Goal: Task Accomplishment & Management: Use online tool/utility

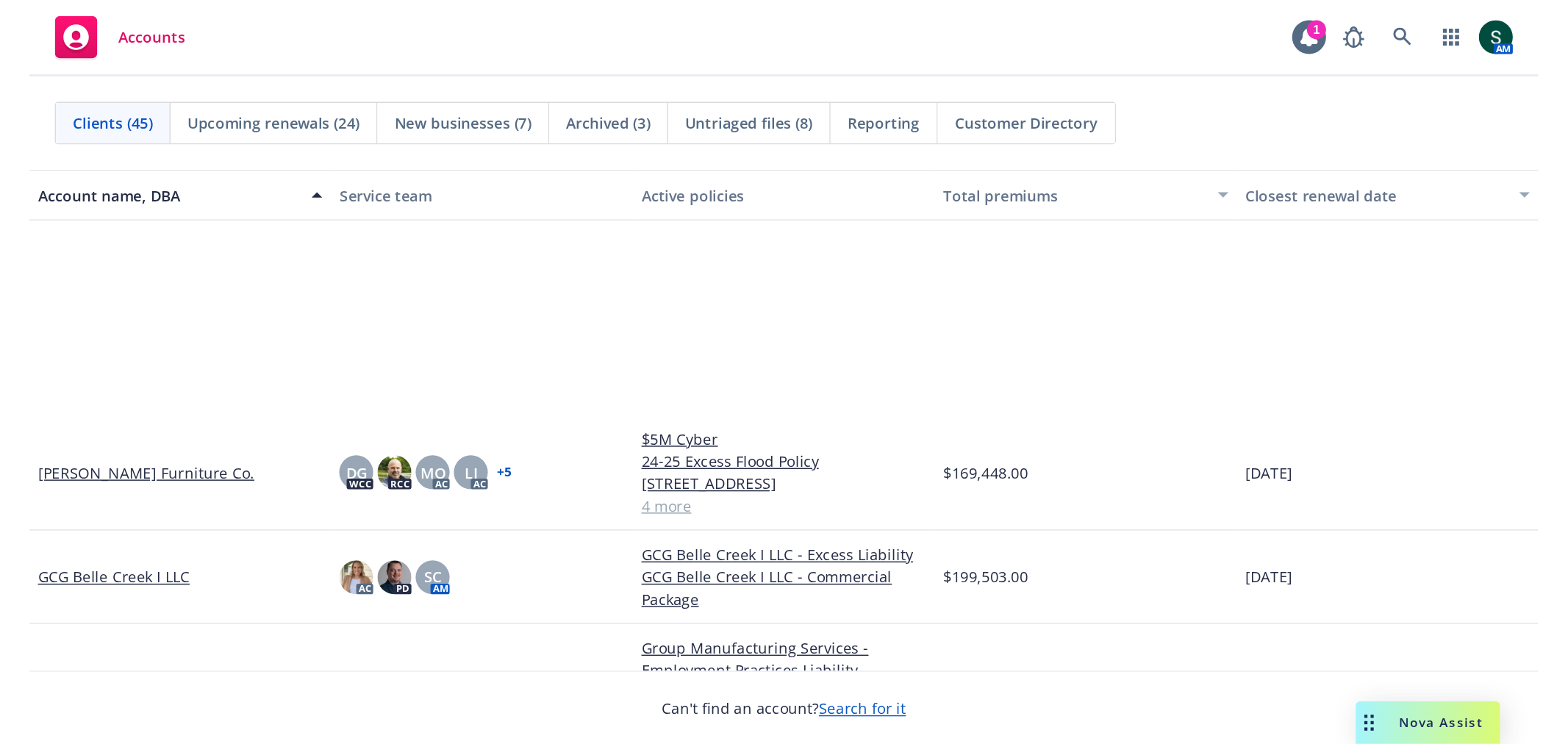
scroll to position [816, 0]
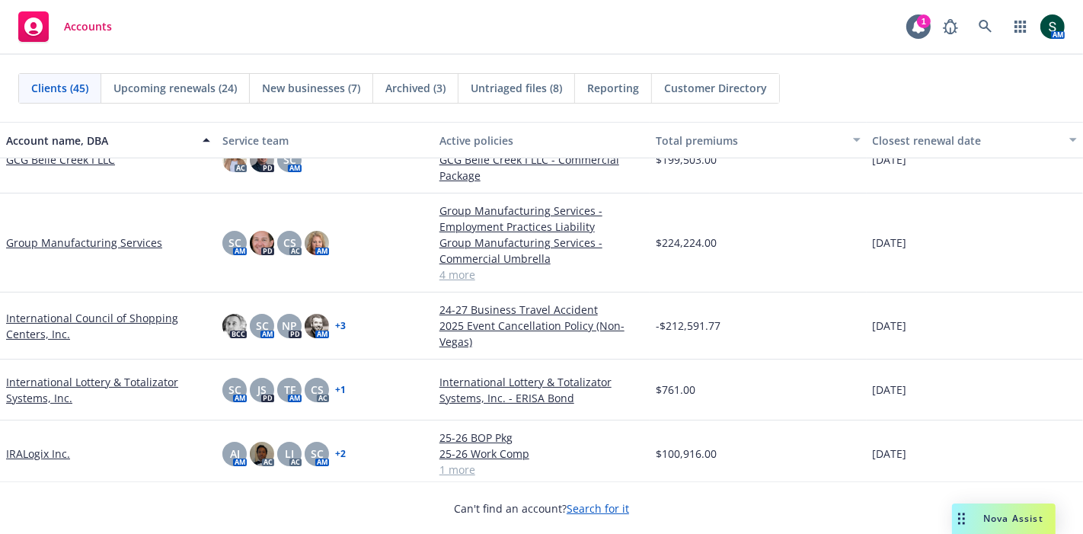
click at [47, 454] on link "IRALogix Inc." at bounding box center [38, 453] width 64 height 16
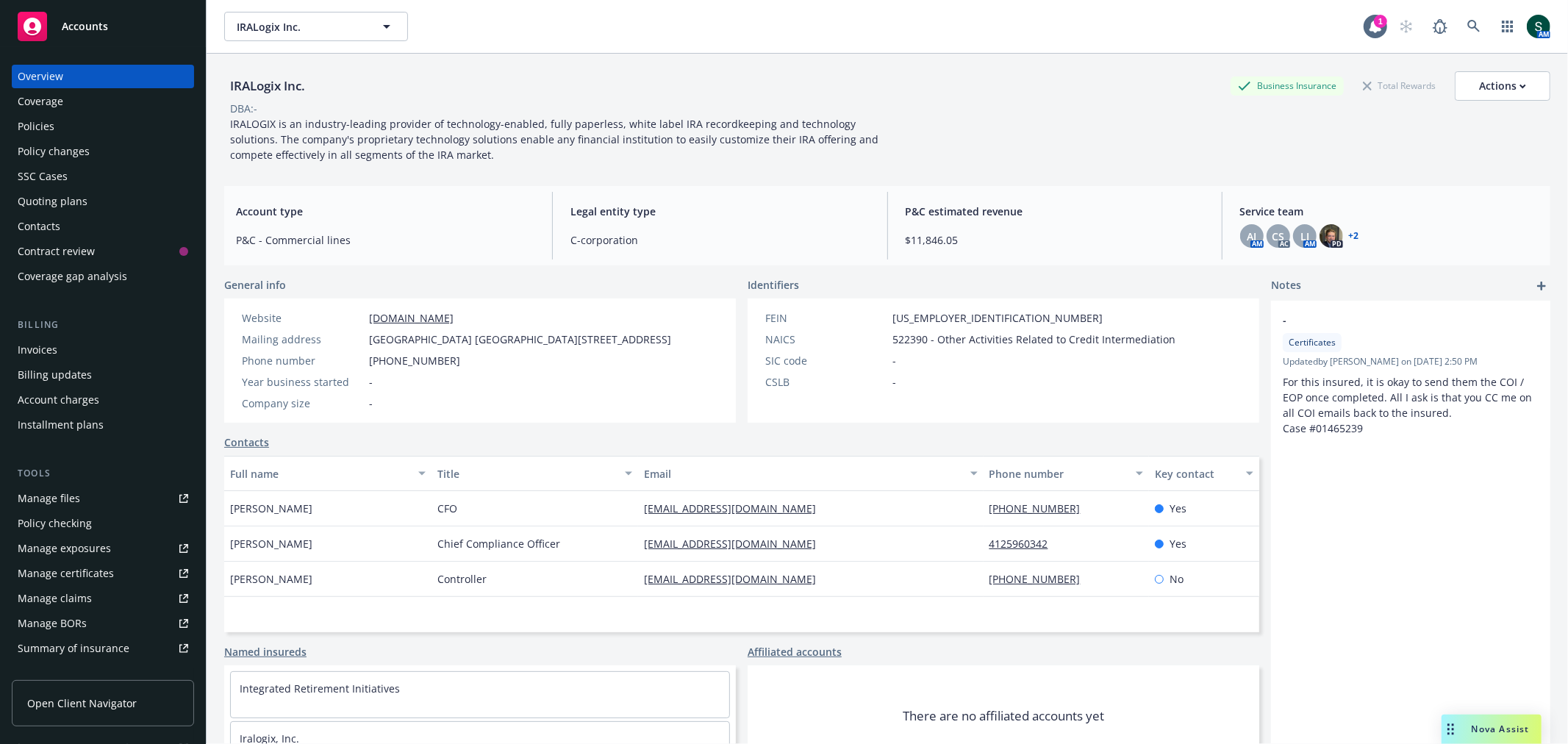
click at [85, 514] on div "Manage certificates" at bounding box center [66, 573] width 97 height 23
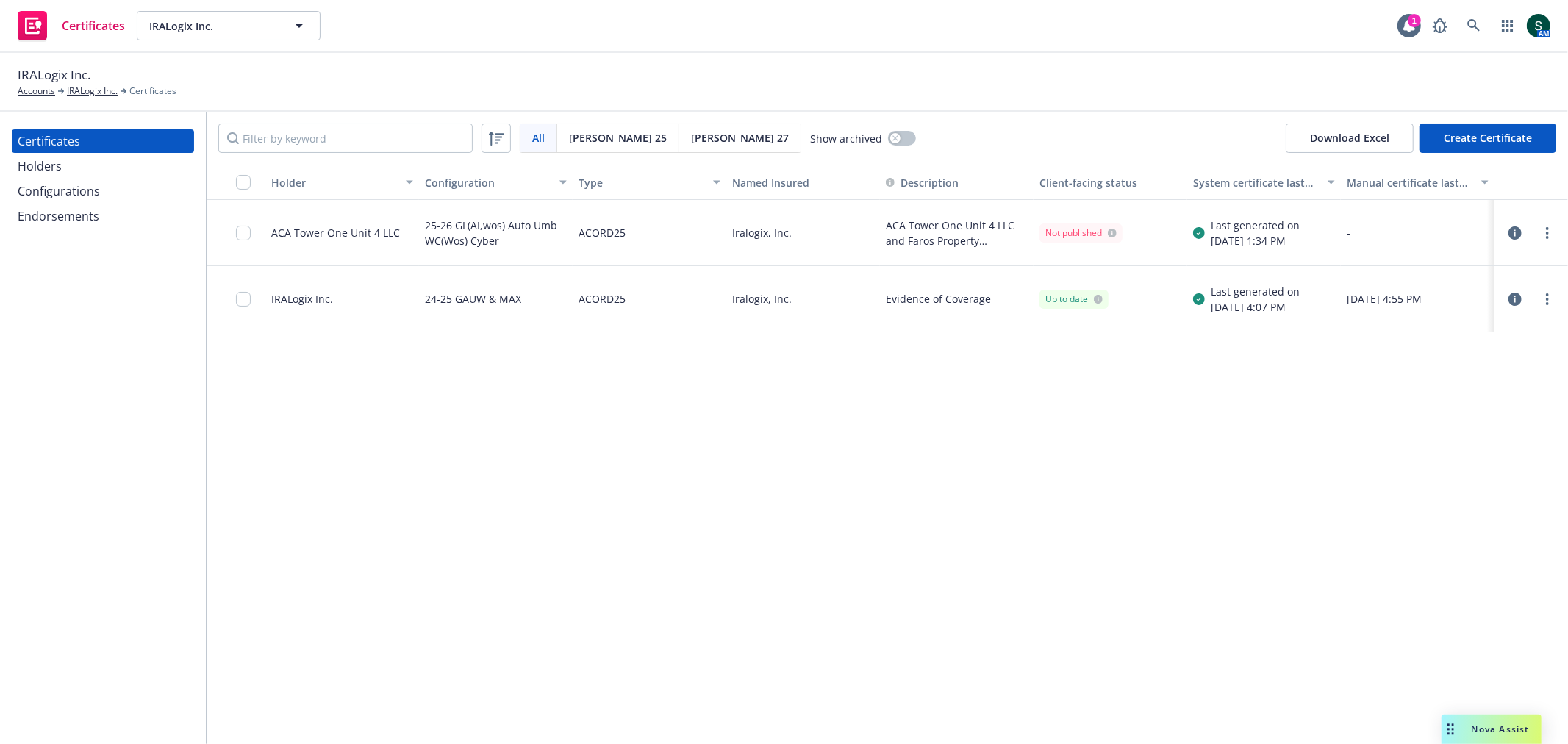
click at [98, 191] on div "Configurations" at bounding box center [58, 191] width 82 height 23
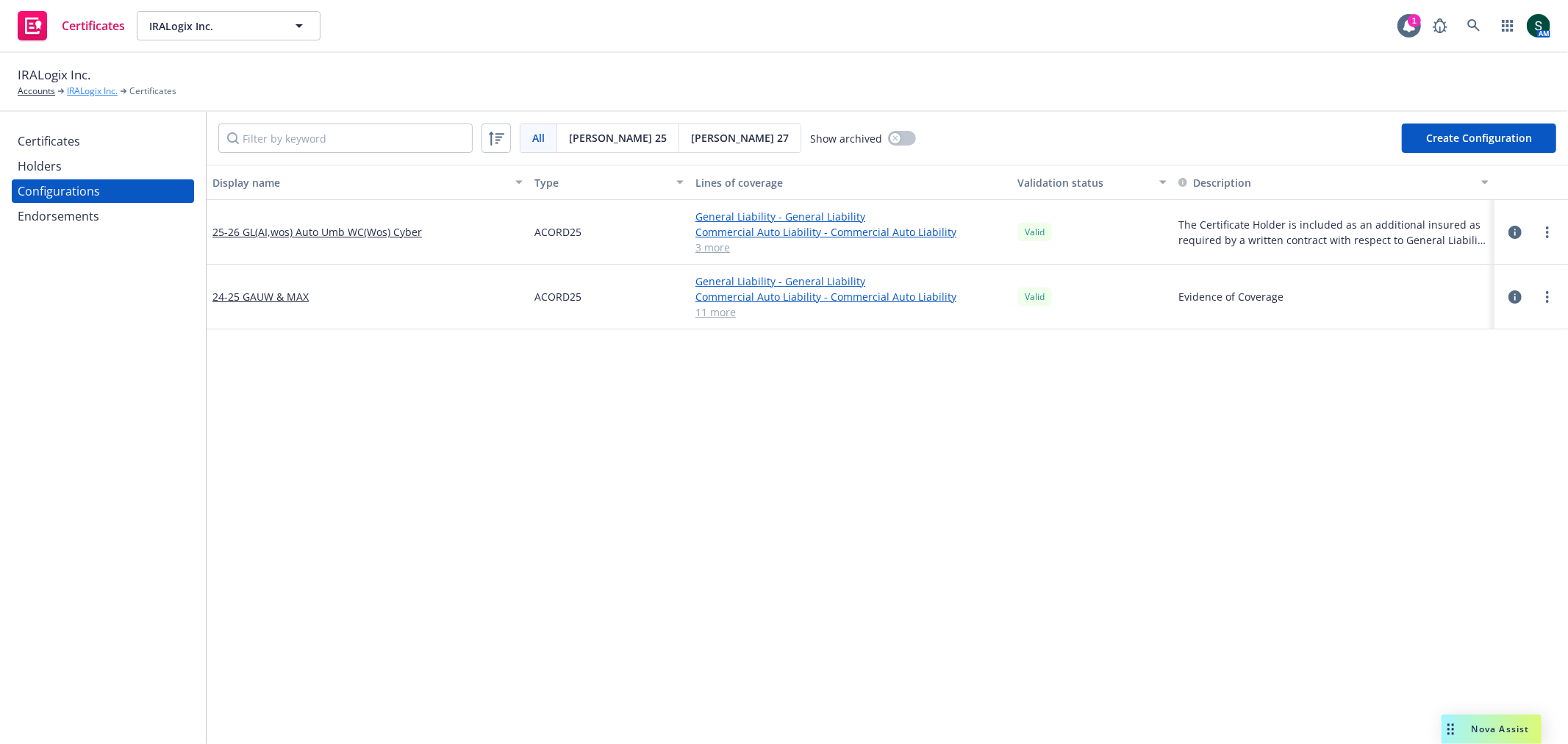
click at [85, 96] on link "IRALogix Inc." at bounding box center [92, 92] width 51 height 14
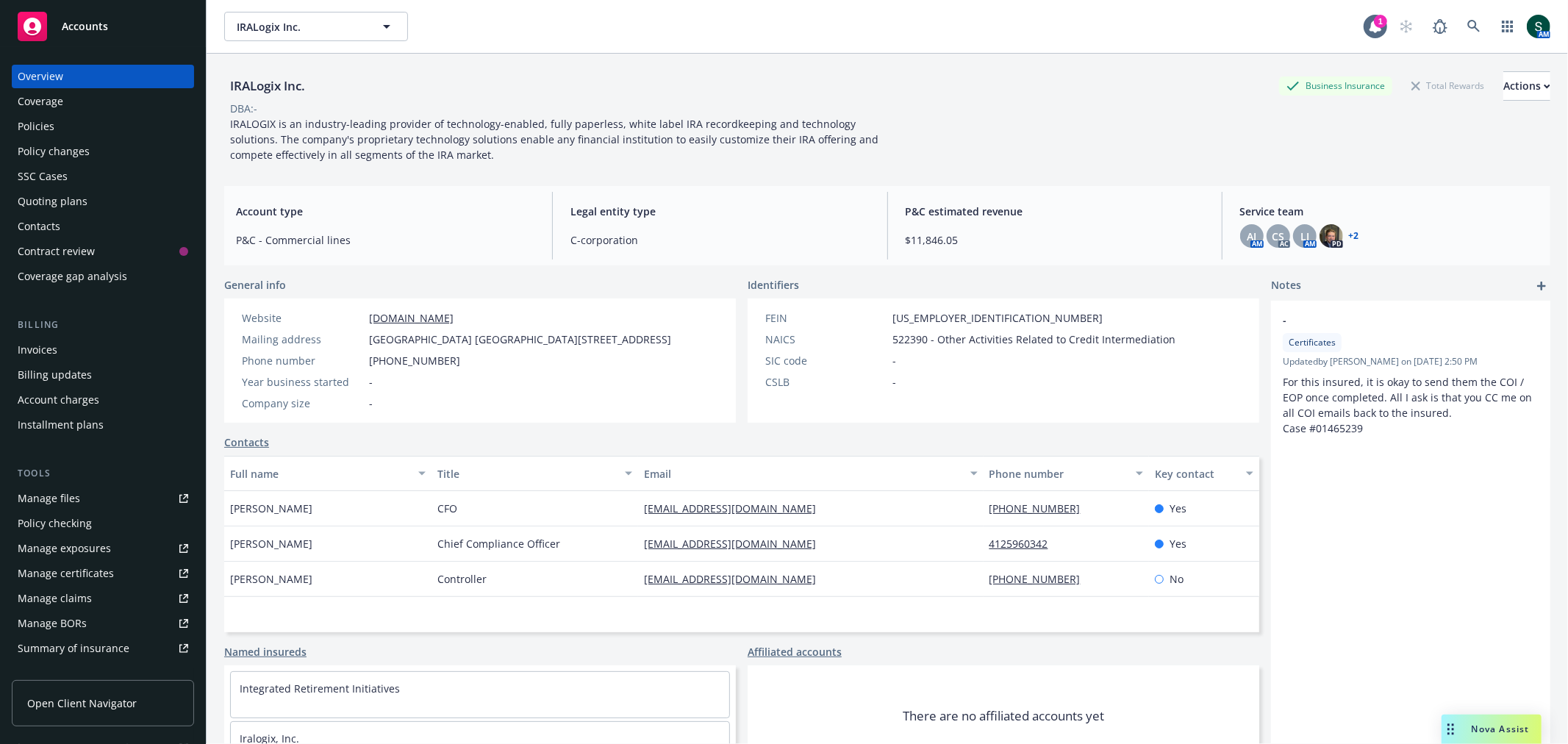
click at [36, 121] on div "Policies" at bounding box center [36, 126] width 37 height 23
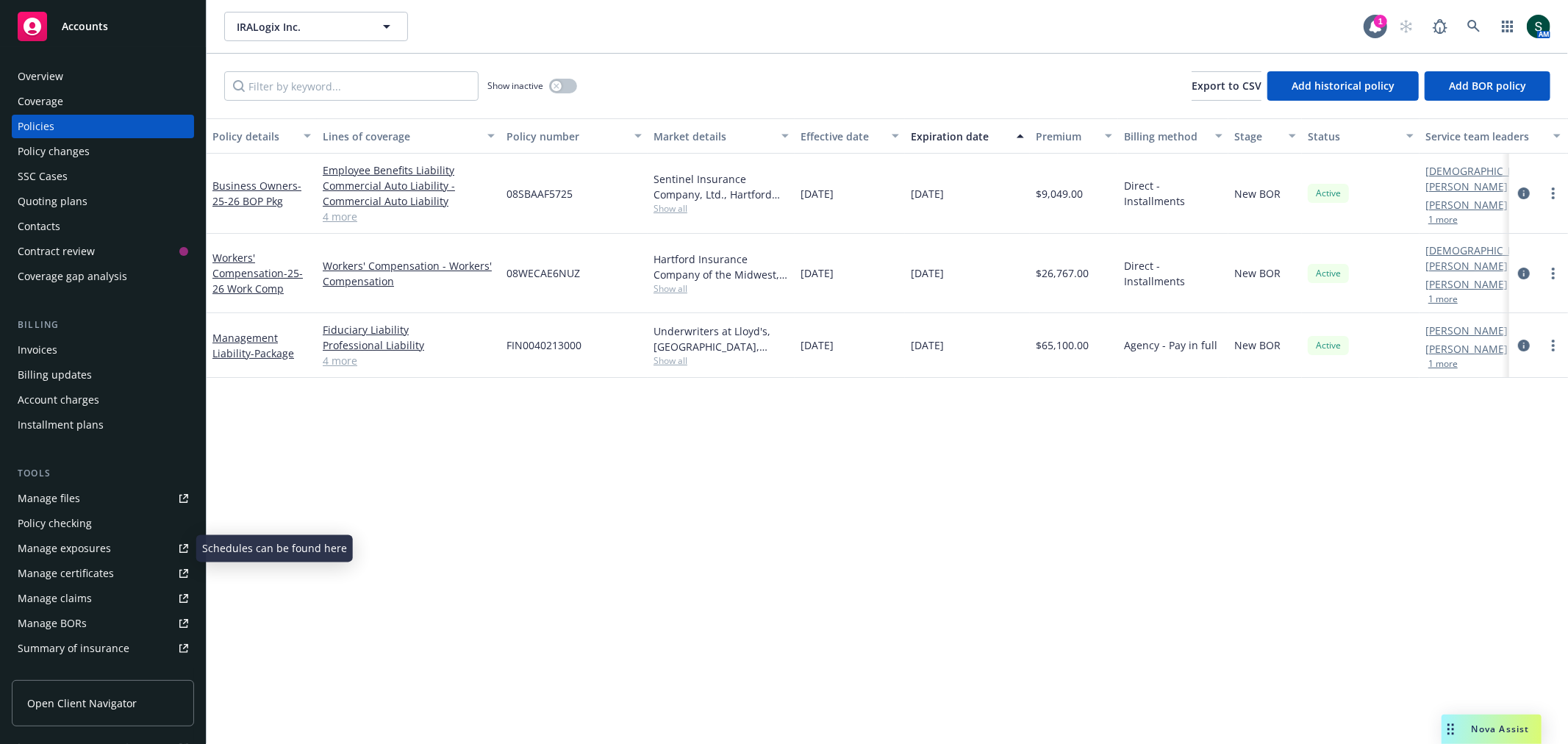
click at [55, 563] on div "Manage certificates" at bounding box center [66, 573] width 97 height 23
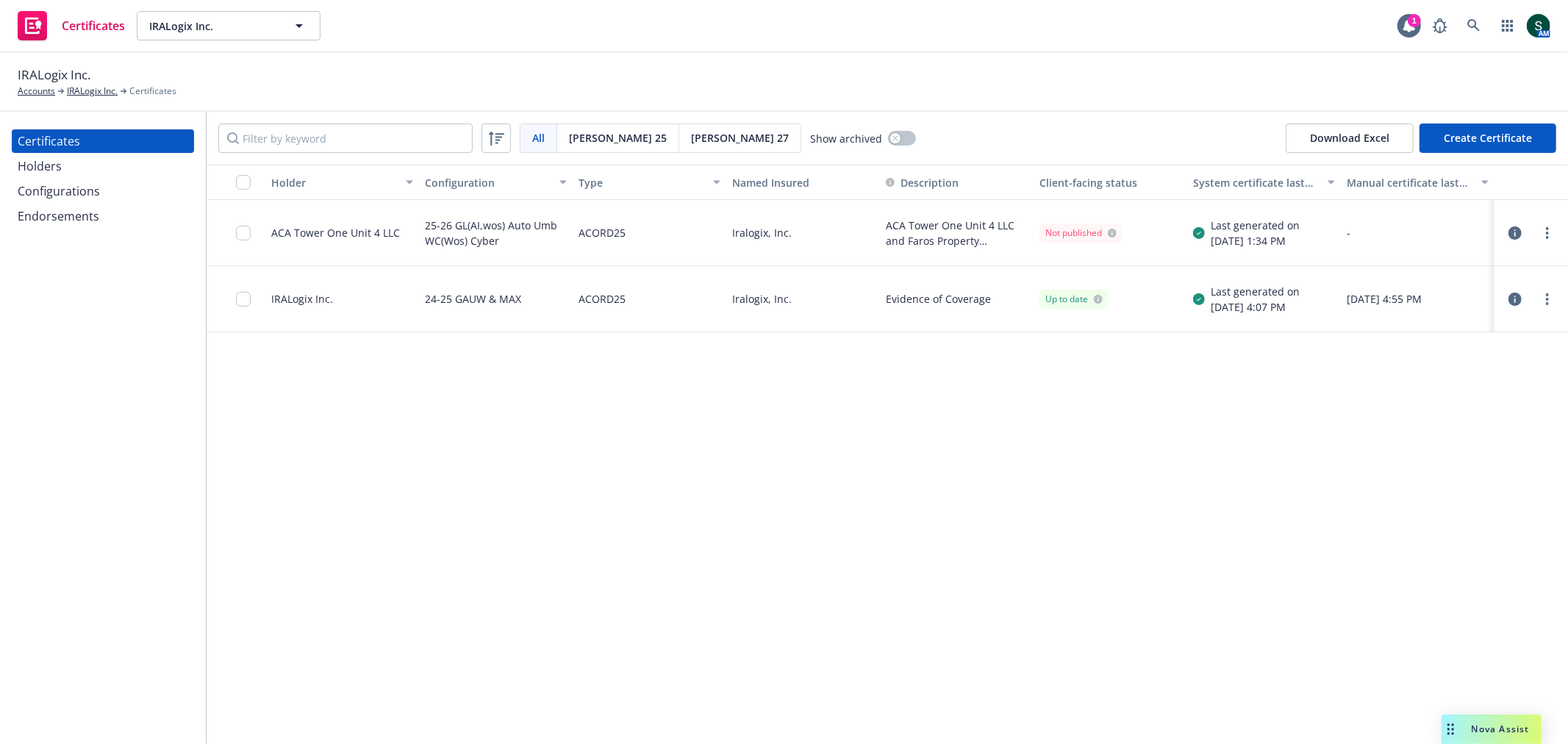
click at [53, 168] on div "Holders" at bounding box center [40, 166] width 44 height 23
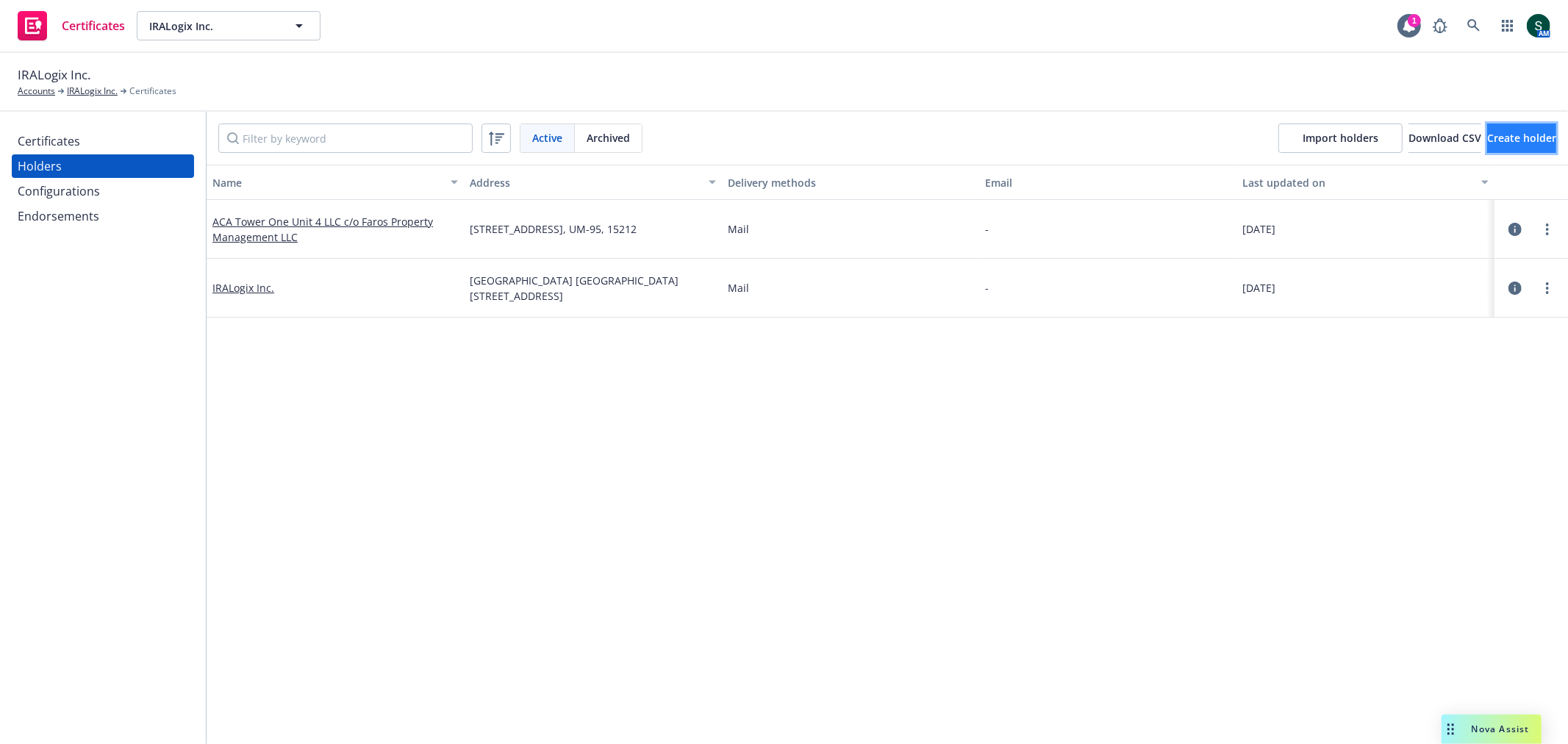
click at [1487, 143] on span "Create holder" at bounding box center [1522, 138] width 70 height 14
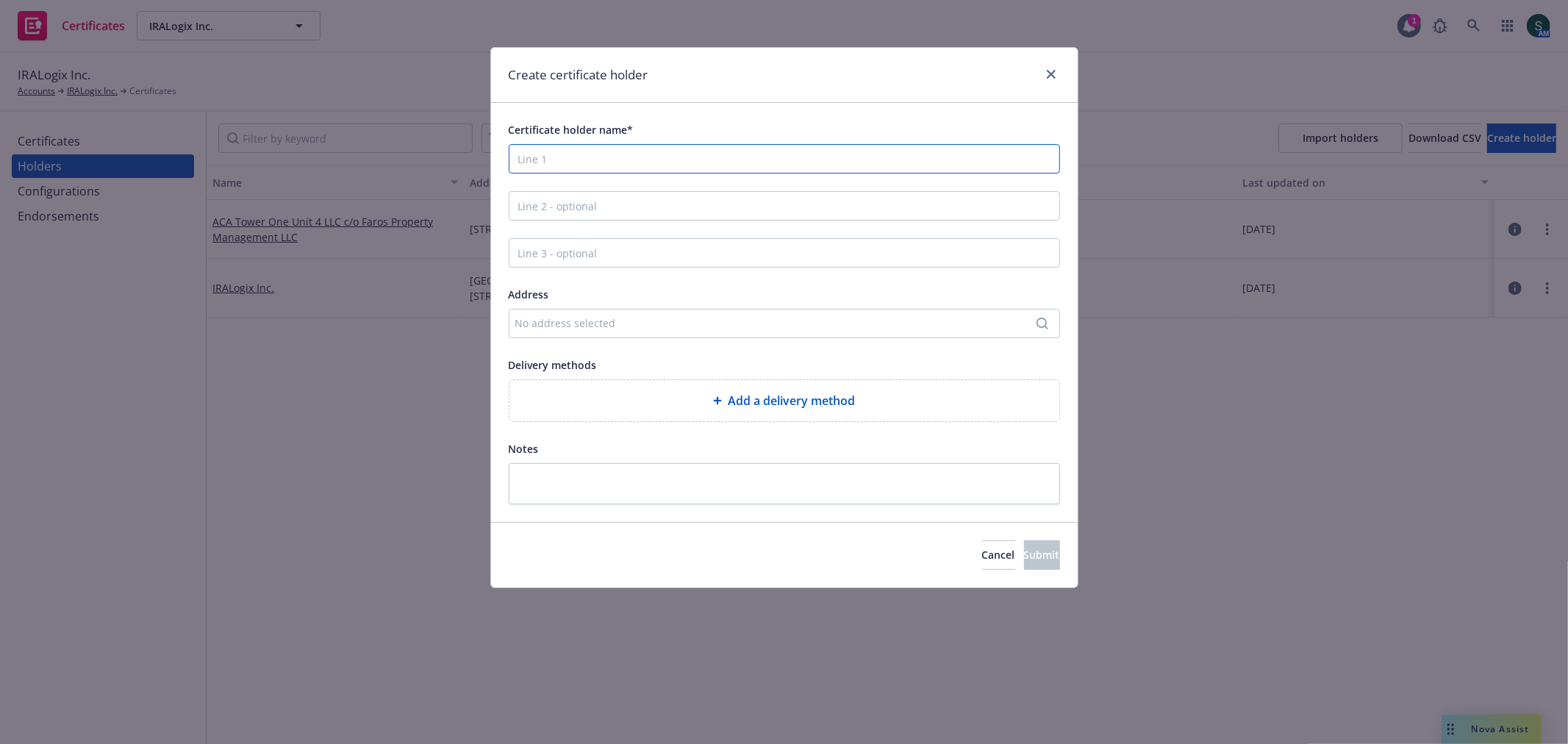
click at [619, 165] on input "Certificate holder name*" at bounding box center [784, 158] width 551 height 29
type input "Regency Enterprises"
click at [592, 326] on div "No address selected" at bounding box center [777, 323] width 523 height 15
type input "9262 Jordan Ave.,"
click at [781, 335] on div "Add custom address" at bounding box center [784, 336] width 275 height 29
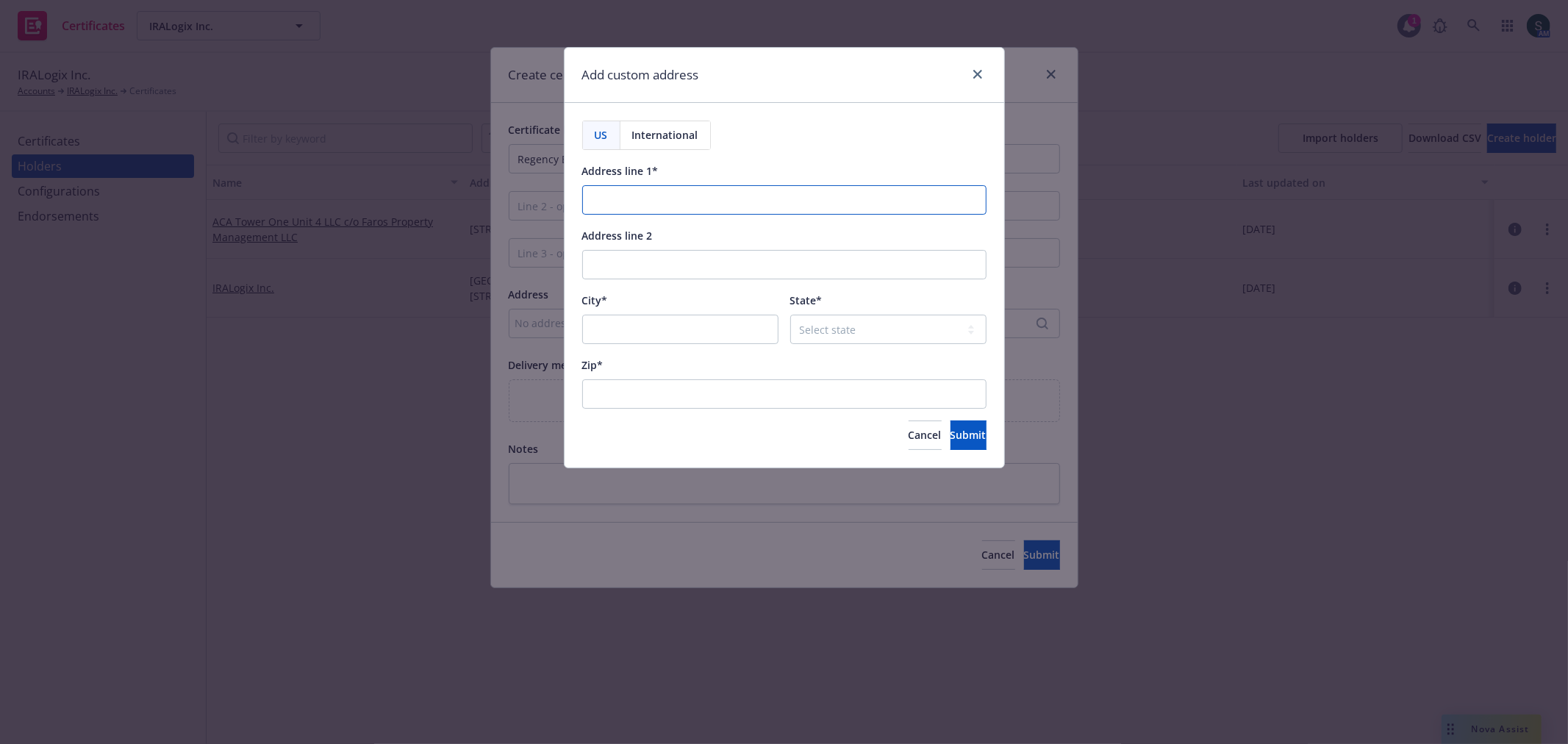
click at [666, 199] on input "Address line 1*" at bounding box center [784, 200] width 405 height 29
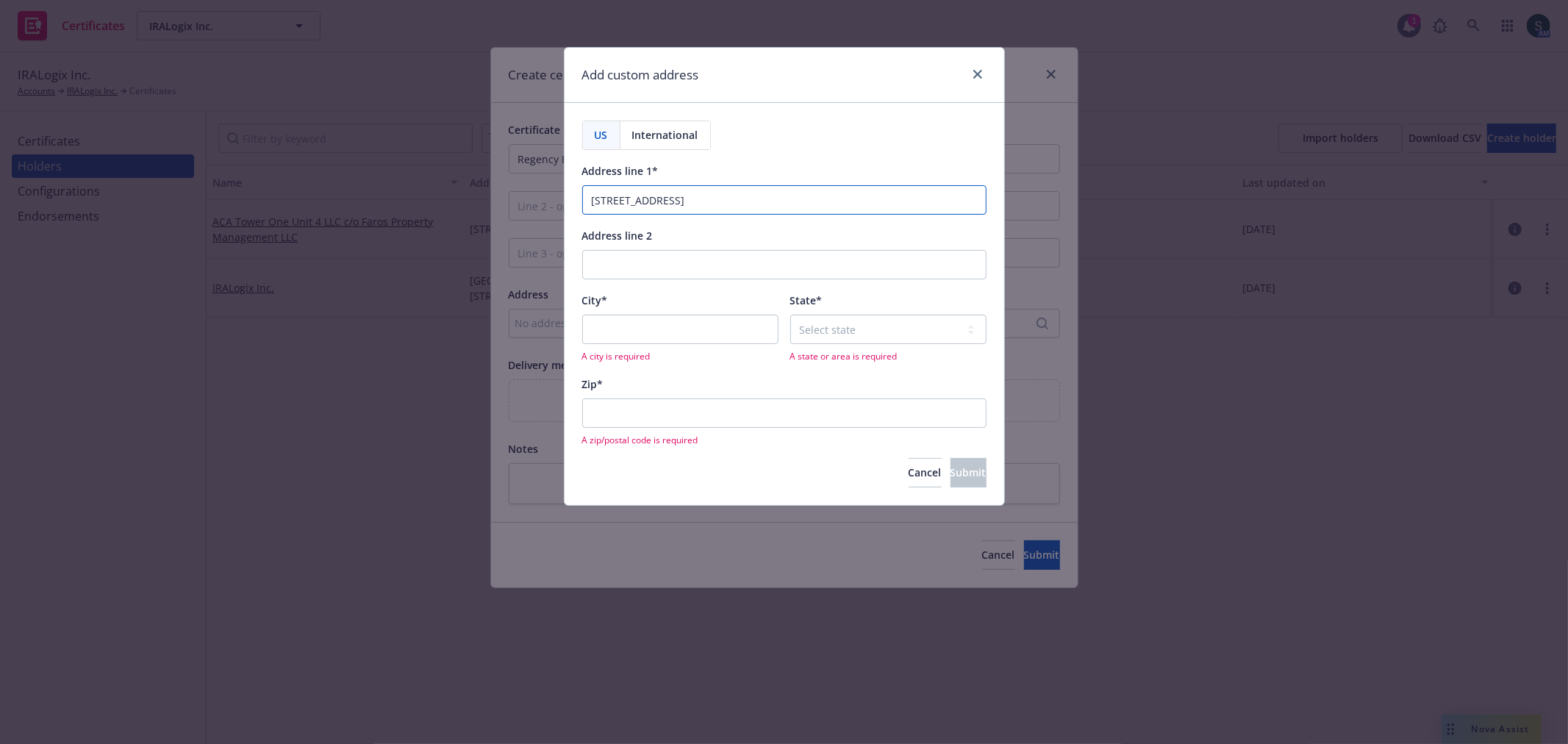
type input "9262 Jordan Avenue"
click at [642, 328] on input "City*" at bounding box center [680, 329] width 196 height 29
type input "Chatsworth"
click at [820, 334] on select "Select state Alabama Alaska American Samoa Arizona Arkansas Baker Island Califo…" at bounding box center [888, 329] width 196 height 29
select select "CA"
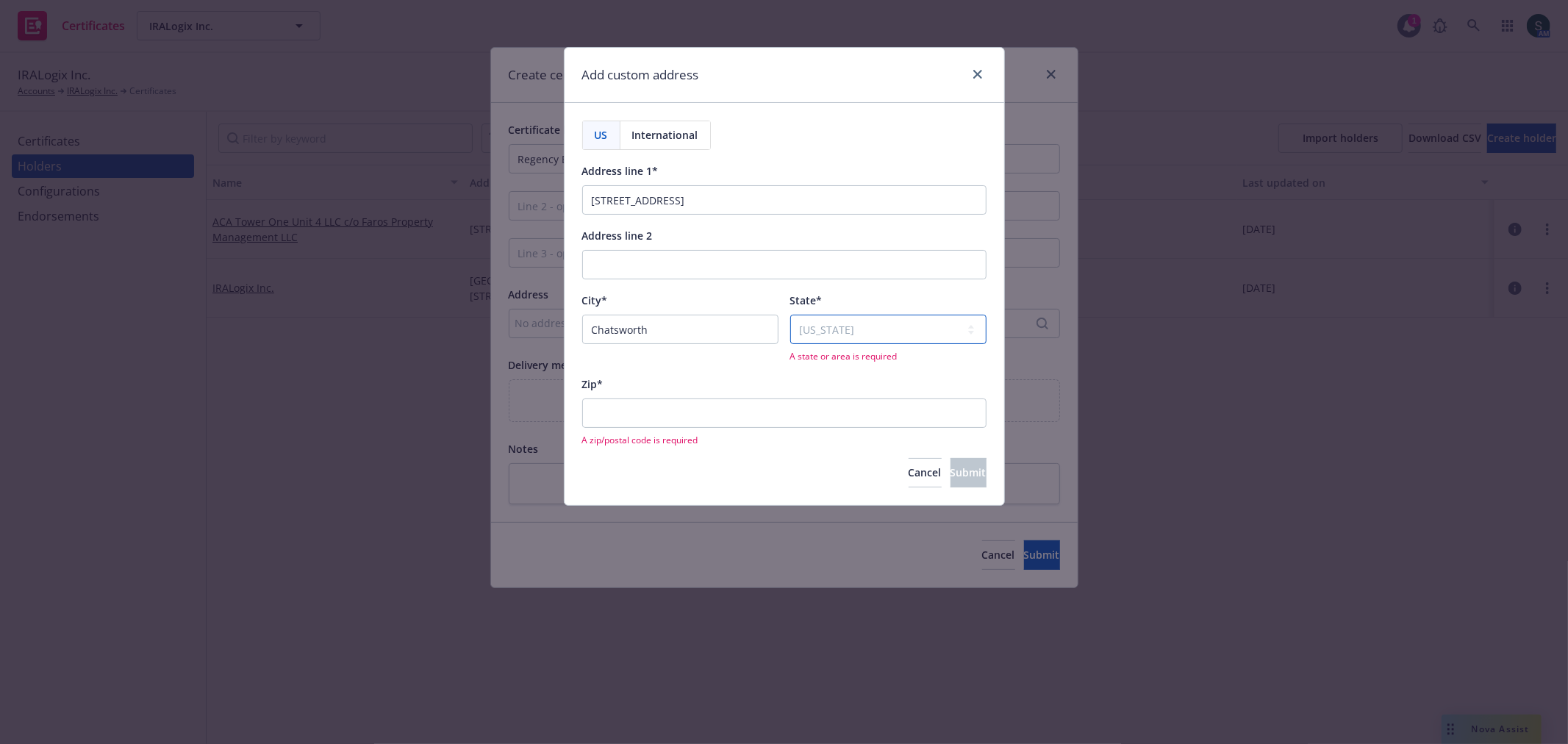
click at [791, 316] on select "Select state Alabama Alaska American Samoa Arizona Arkansas Baker Island Califo…" at bounding box center [888, 329] width 196 height 29
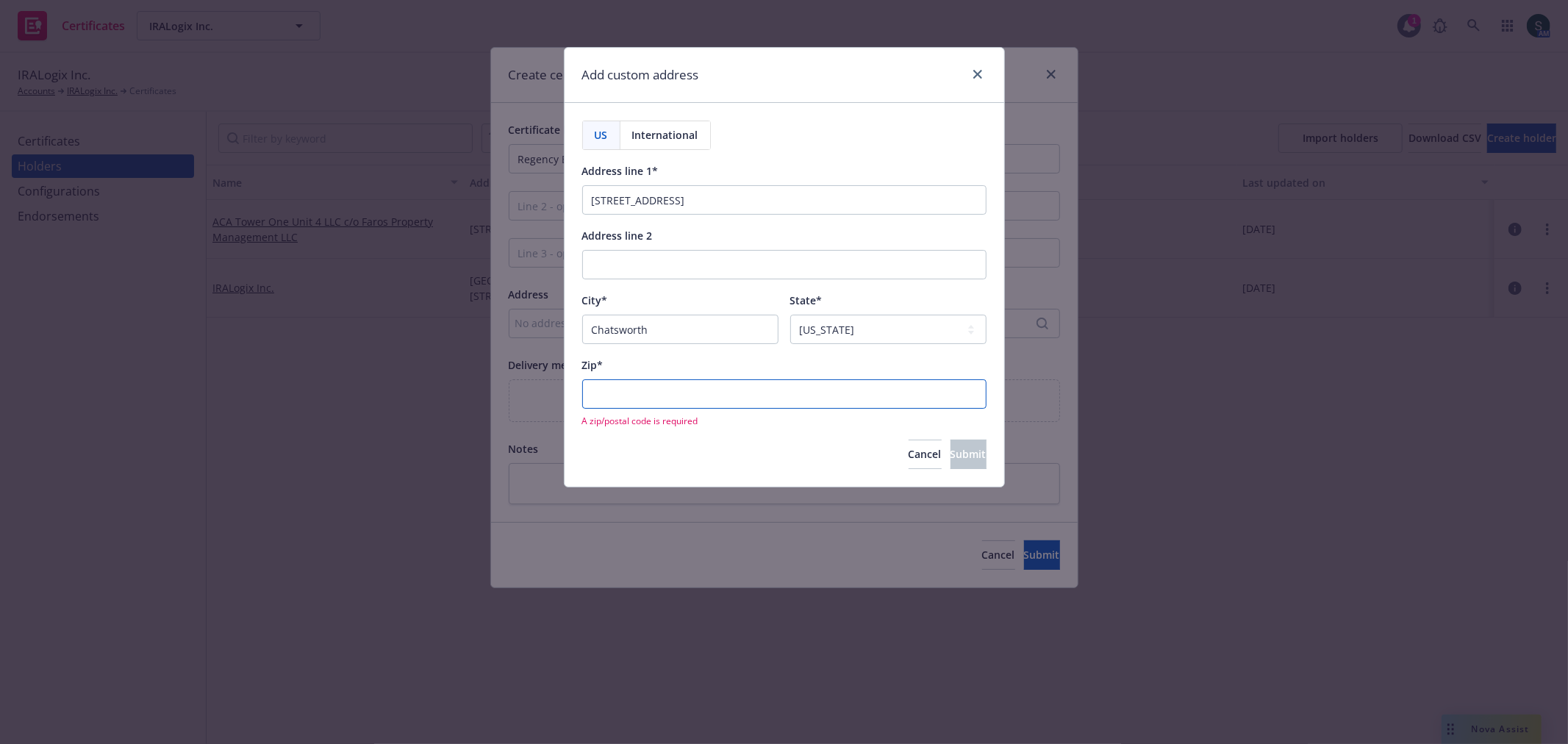
click at [648, 408] on input "Zip*" at bounding box center [784, 394] width 405 height 29
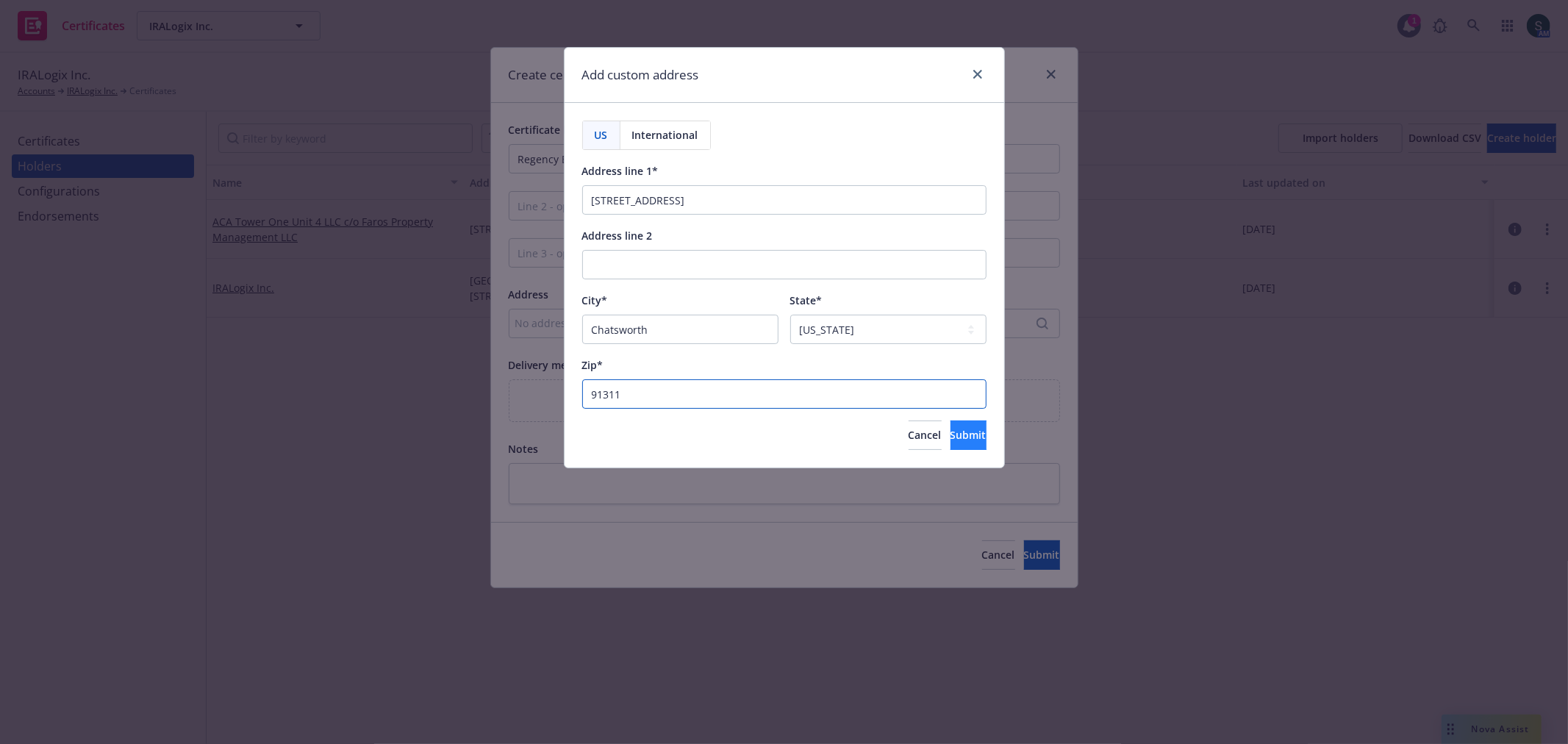
type input "91311"
click at [958, 433] on span "Submit" at bounding box center [967, 434] width 36 height 14
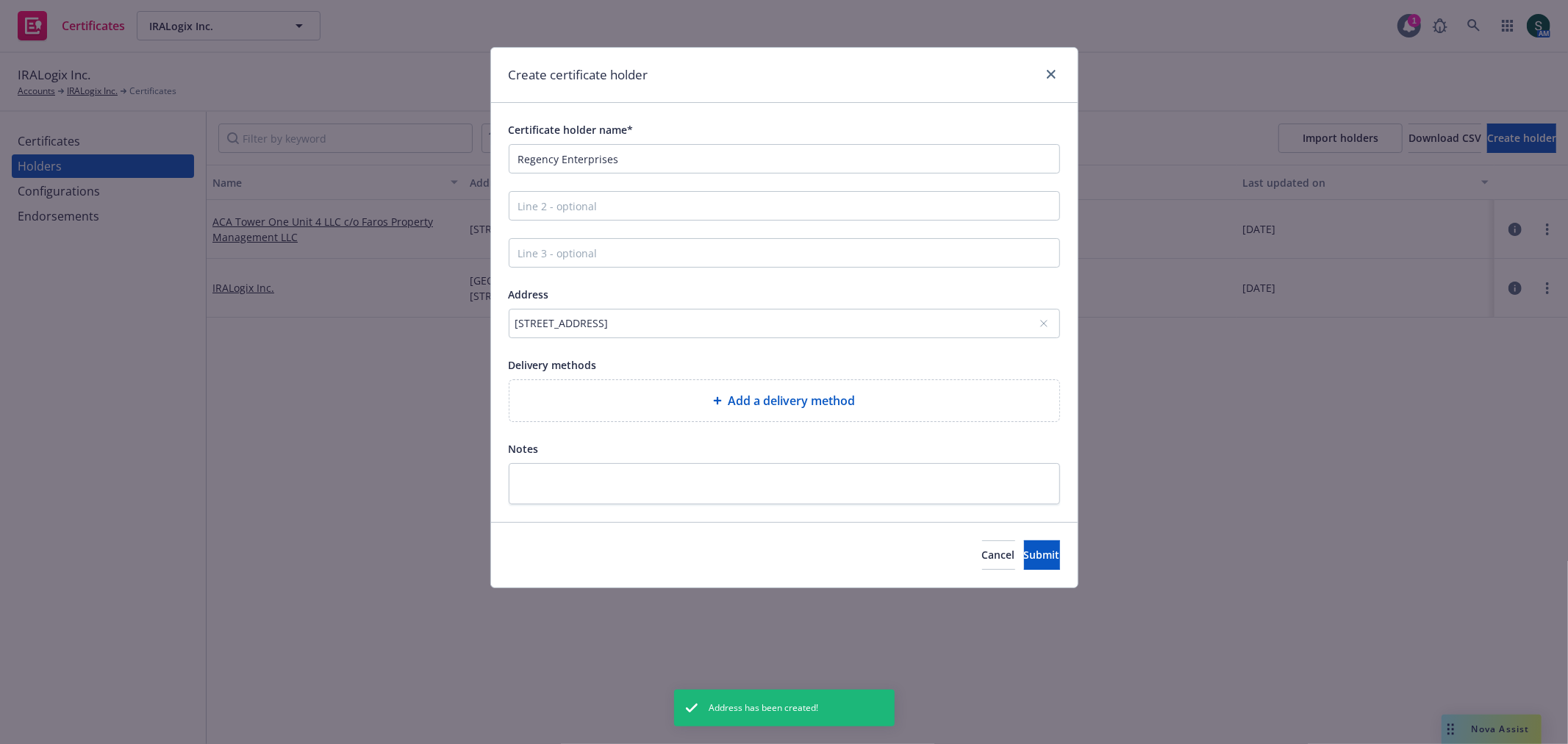
click at [892, 414] on div "Add a delivery method" at bounding box center [785, 400] width 550 height 41
select select "EMAIL"
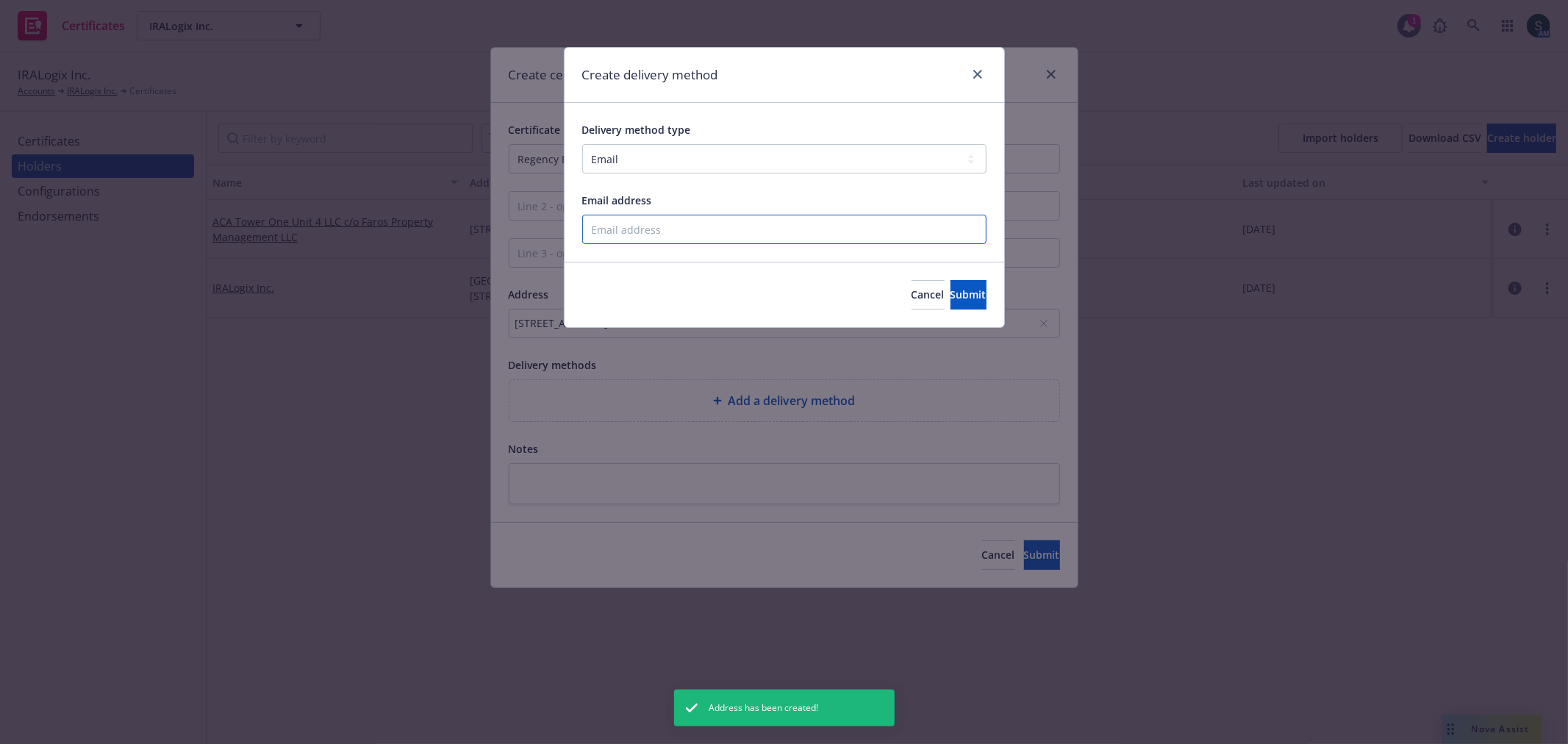
click at [753, 226] on input "Email address" at bounding box center [784, 229] width 405 height 29
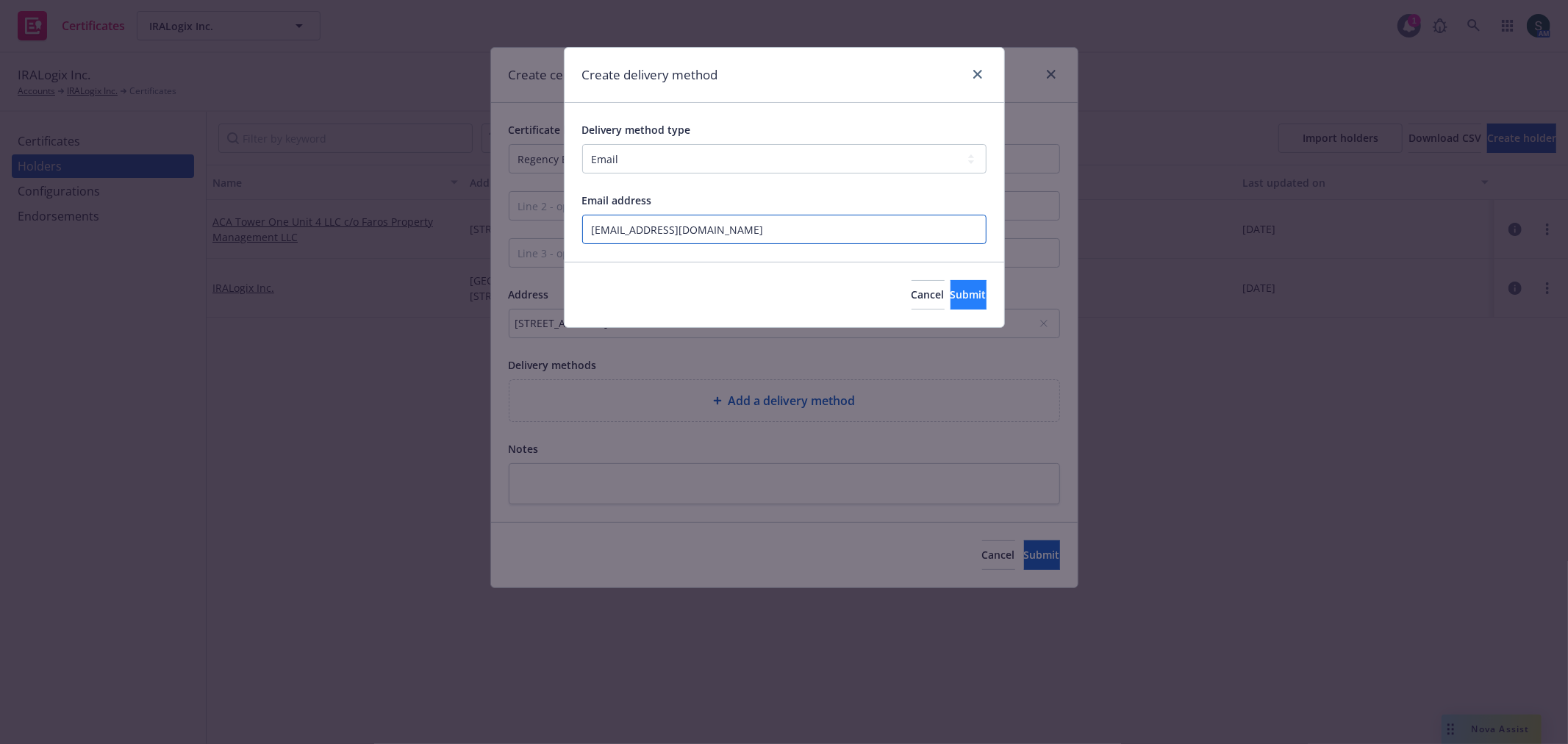
type input "[EMAIL_ADDRESS][DOMAIN_NAME]"
click at [950, 295] on span "Submit" at bounding box center [967, 294] width 36 height 14
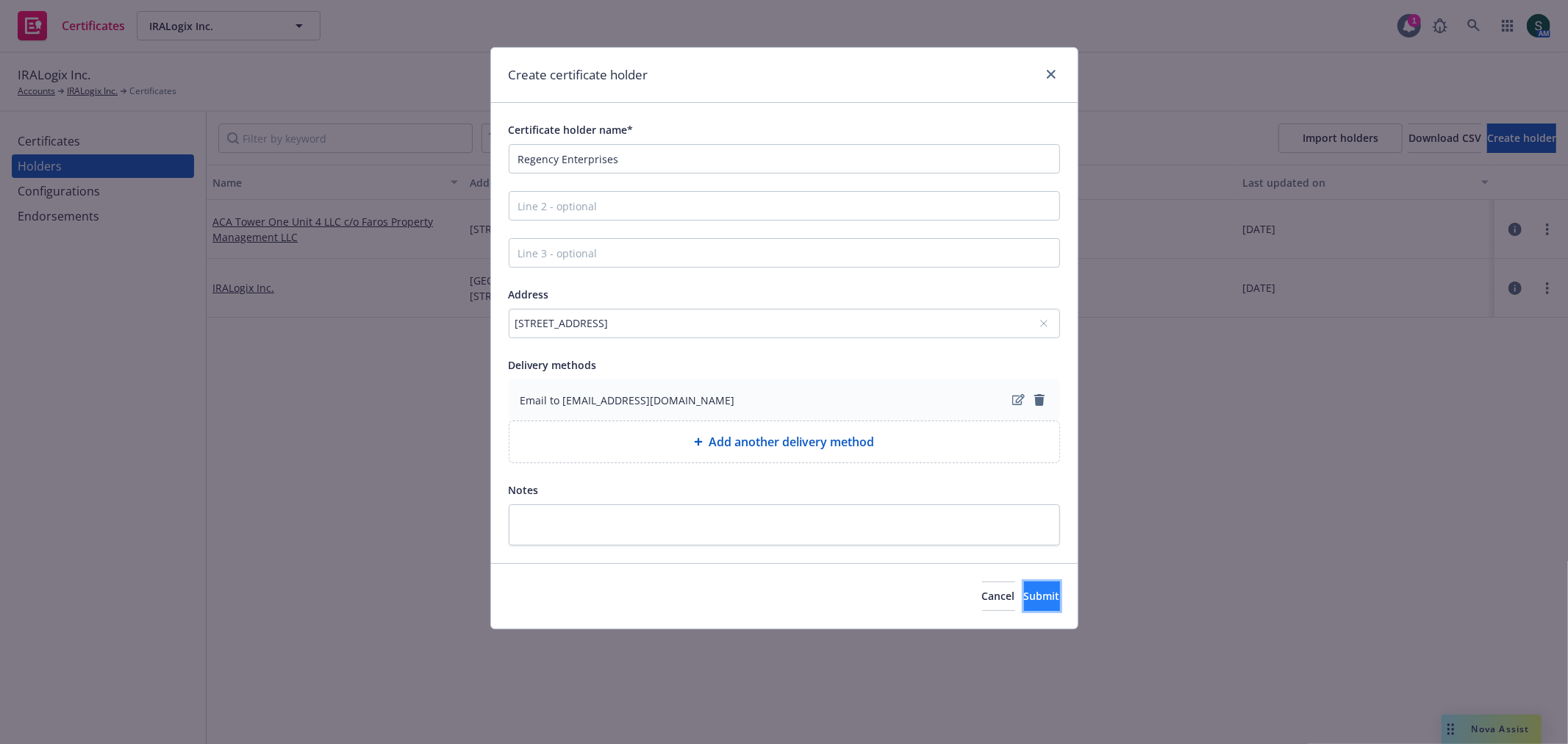
click at [1025, 600] on span "Submit" at bounding box center [1042, 595] width 36 height 14
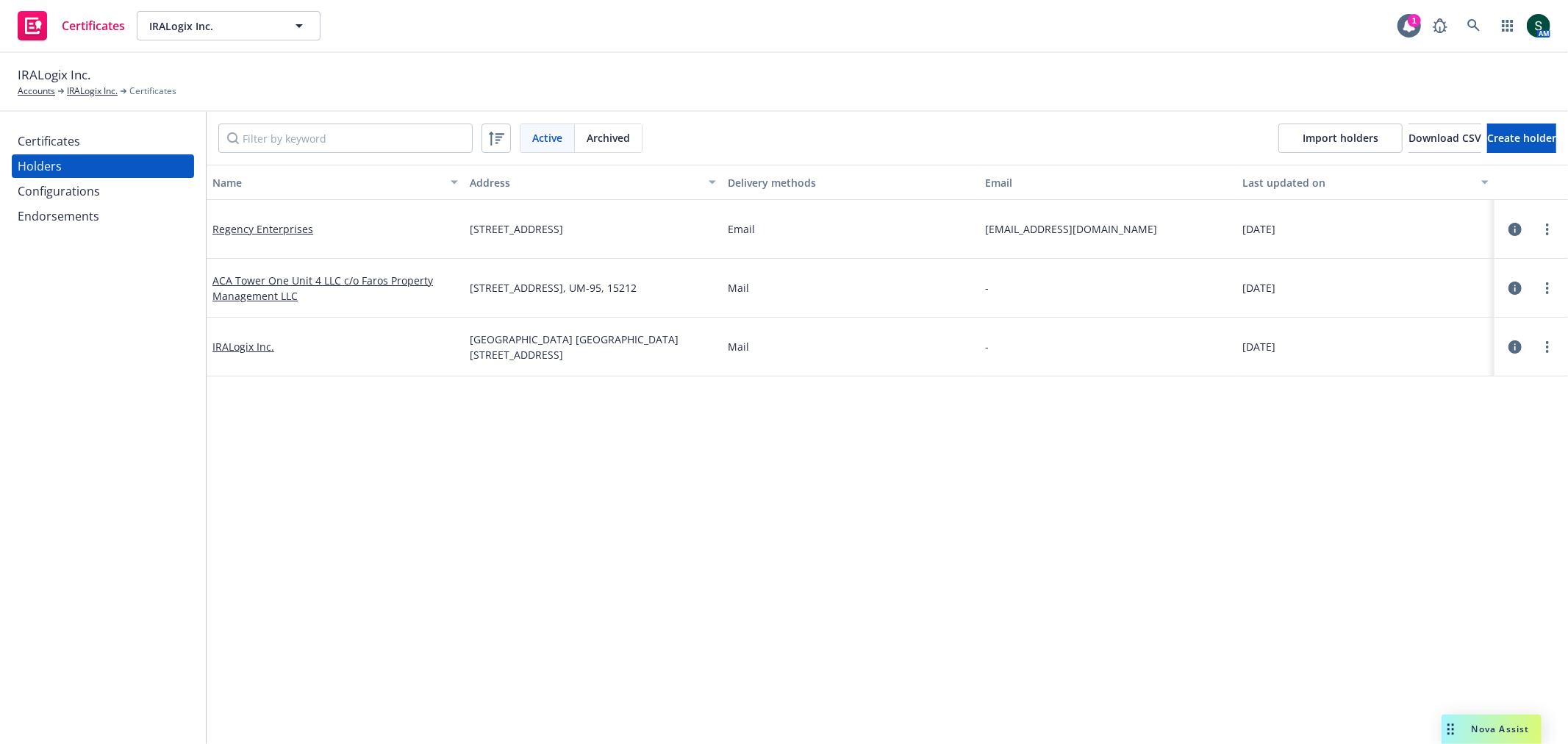
click at [74, 188] on div "Configurations" at bounding box center [58, 191] width 82 height 23
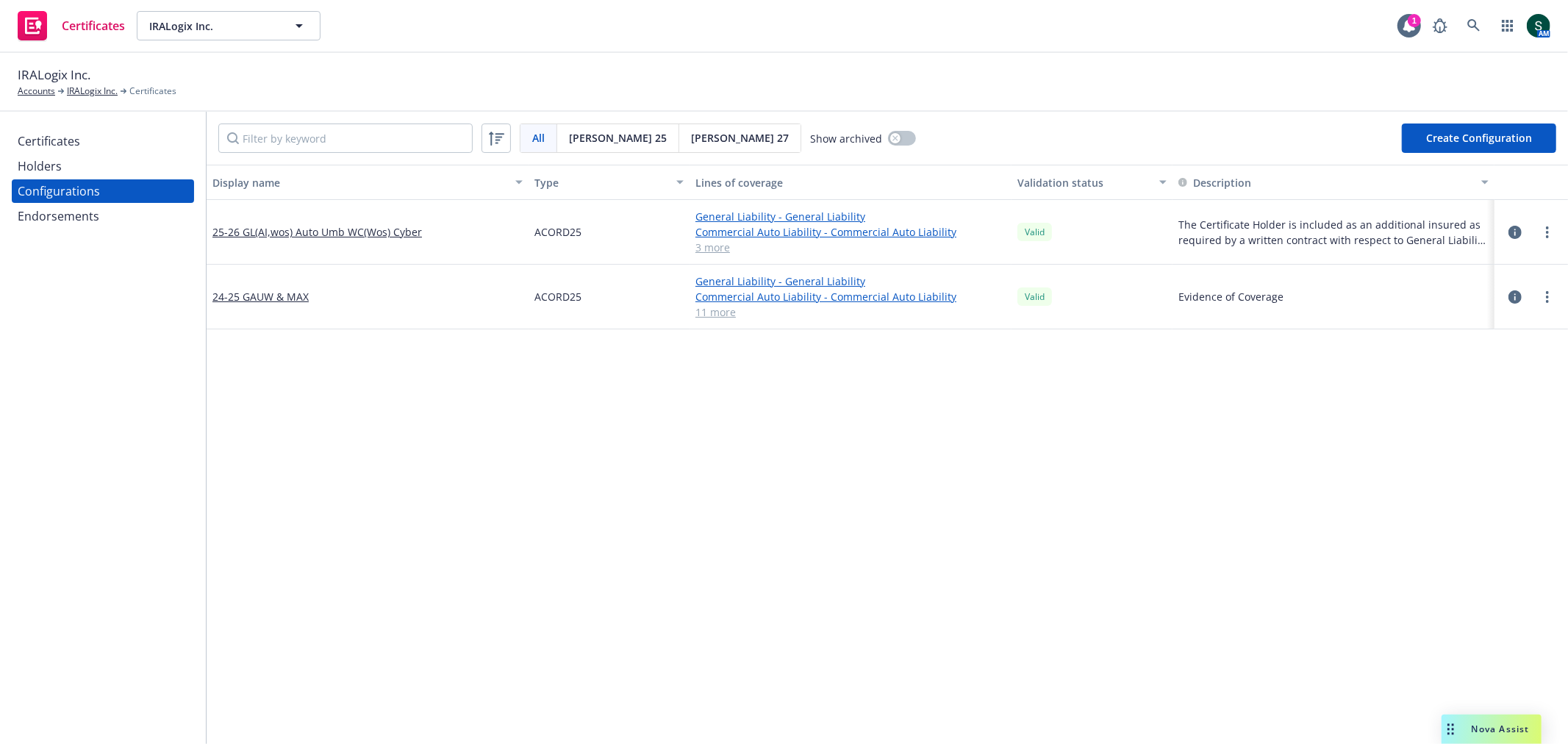
click at [711, 311] on link "11 more" at bounding box center [850, 312] width 310 height 15
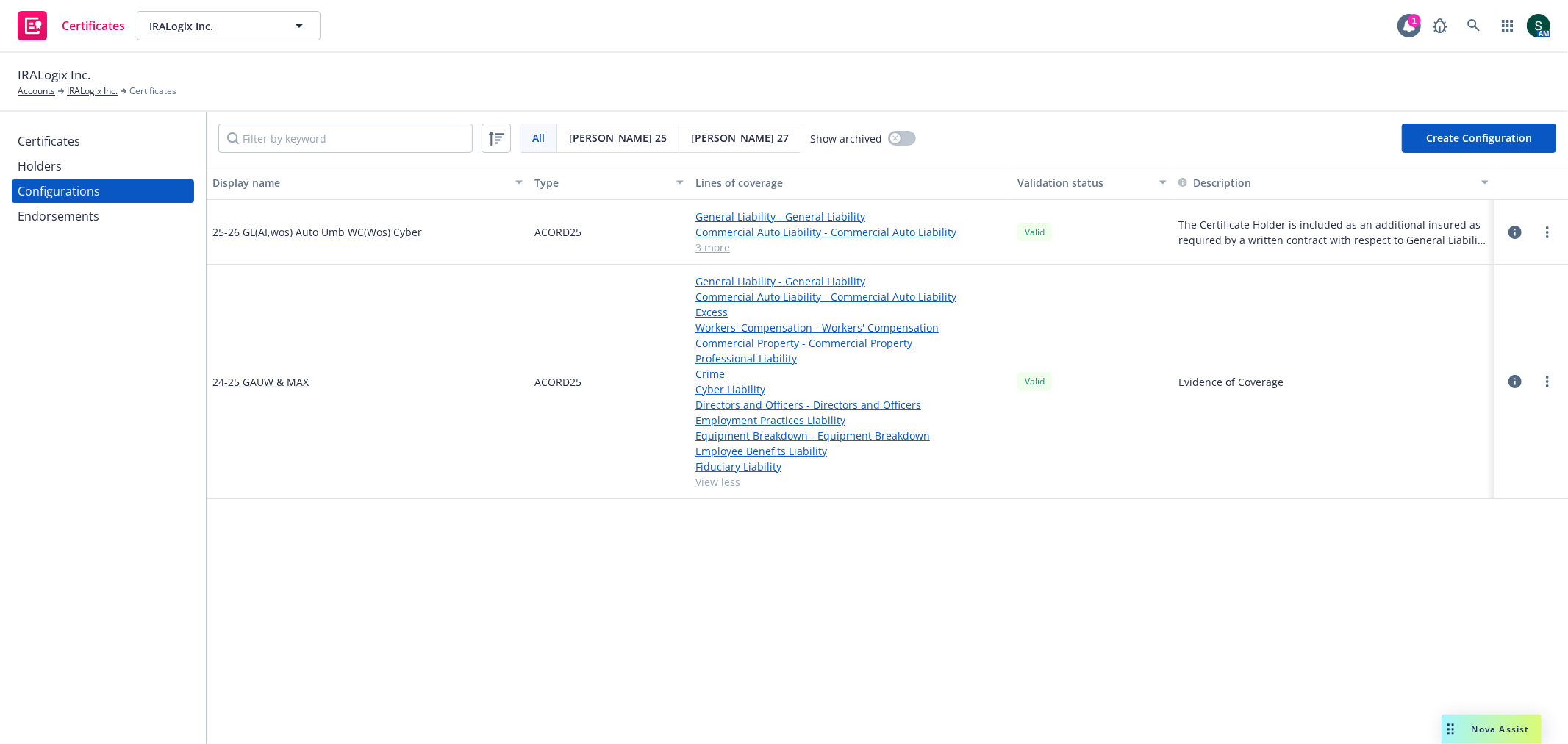
click at [707, 247] on link "3 more" at bounding box center [850, 247] width 310 height 15
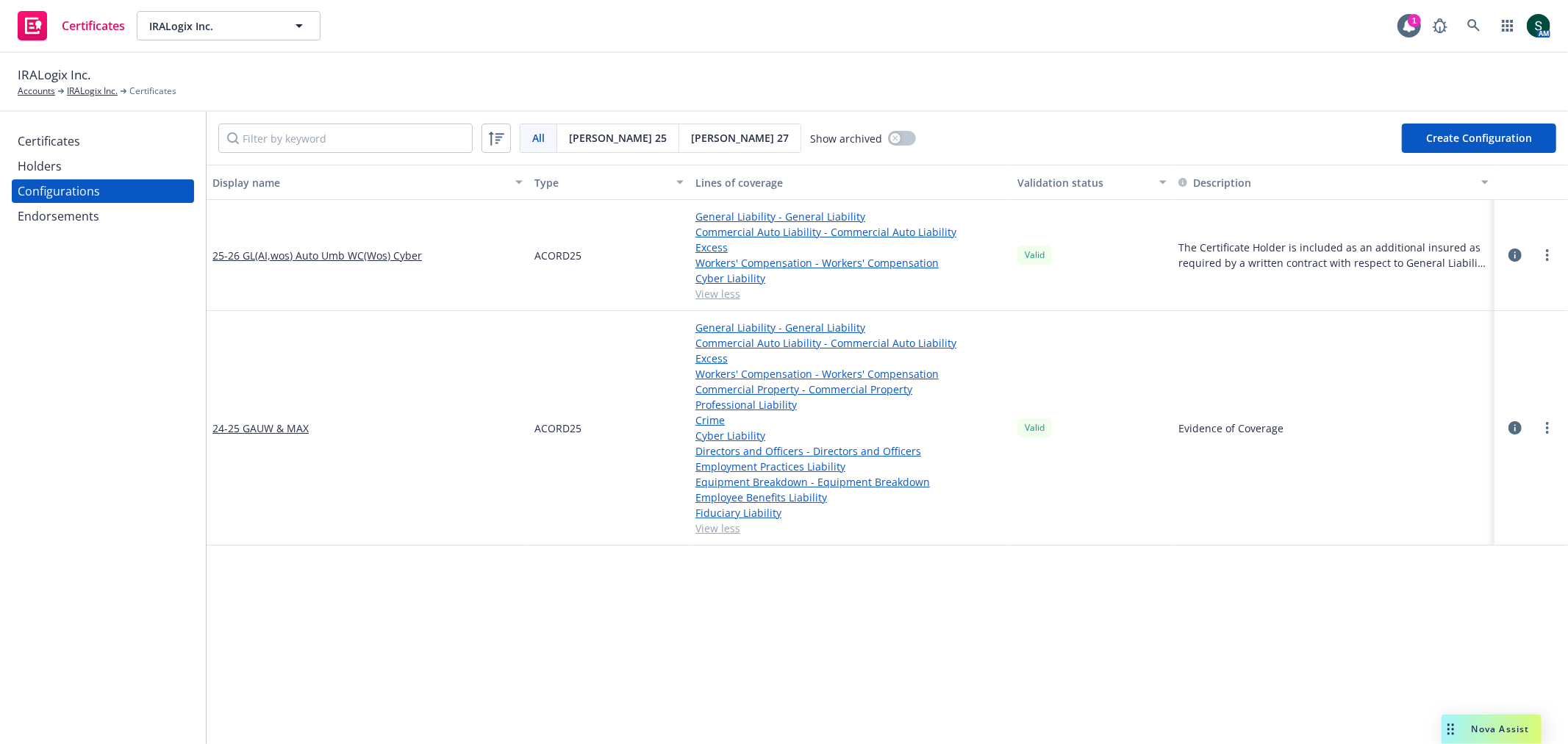
click at [54, 147] on div "Certificates" at bounding box center [48, 141] width 63 height 23
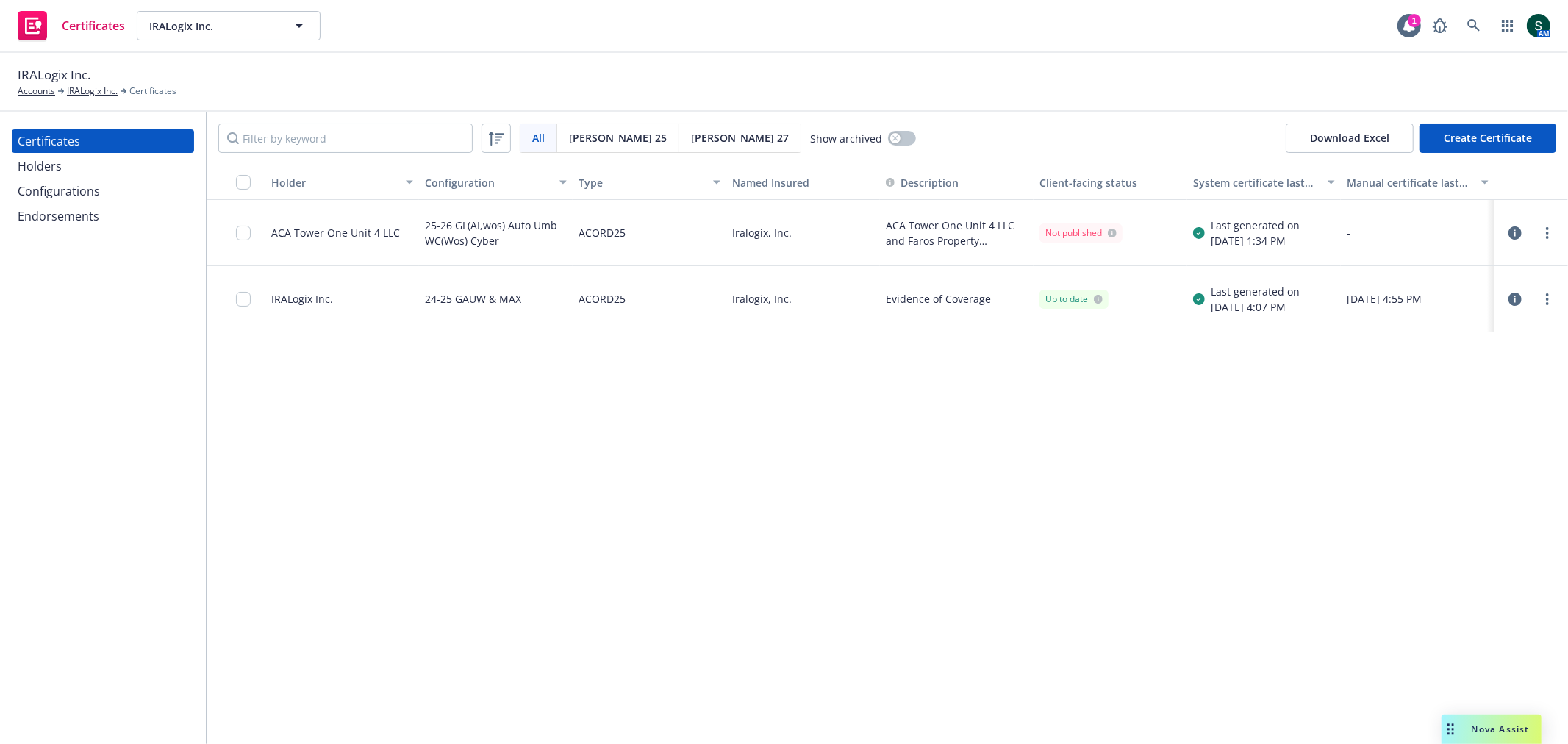
click at [1494, 130] on button "Create Certificate" at bounding box center [1488, 138] width 137 height 29
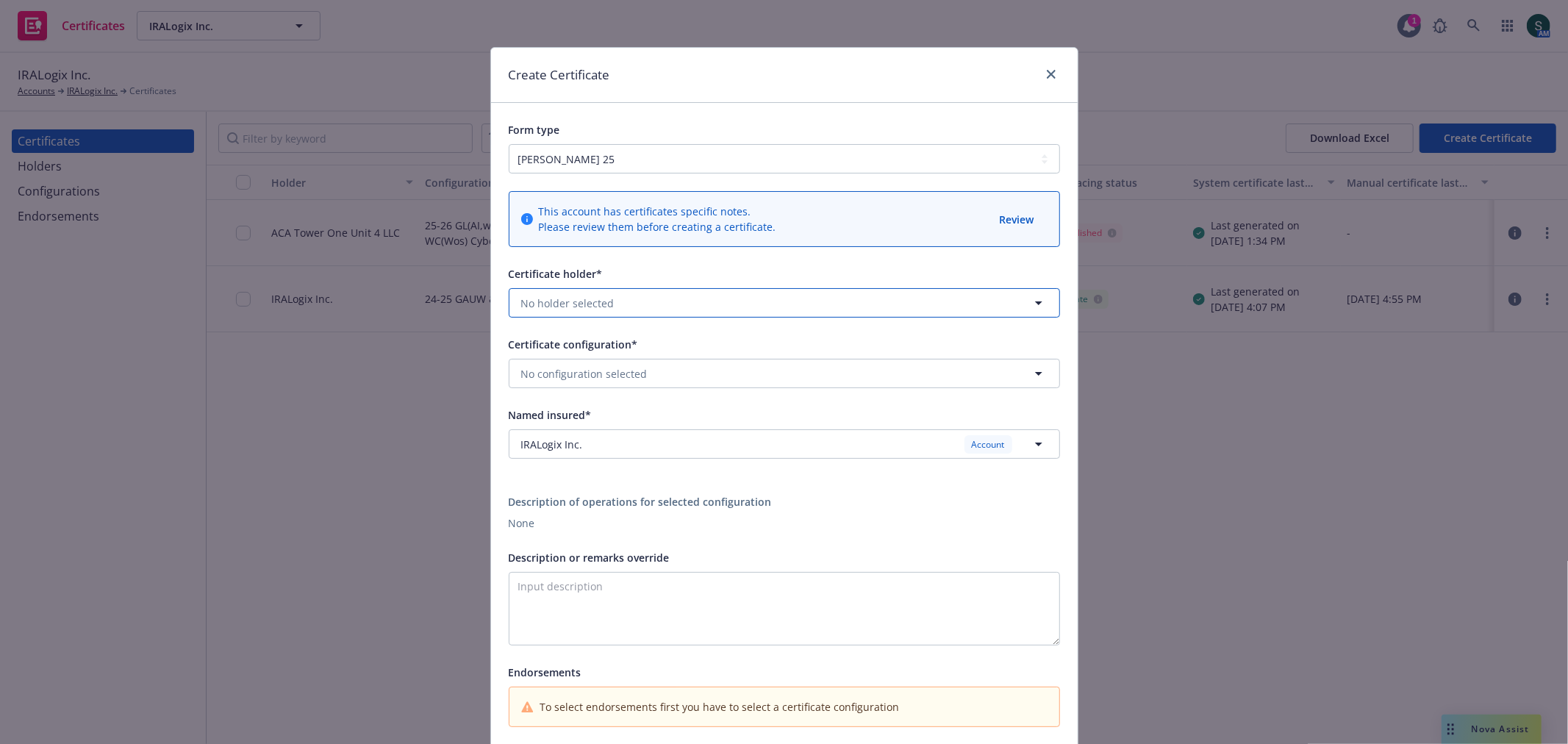
click at [638, 294] on button "No holder selected" at bounding box center [784, 302] width 551 height 29
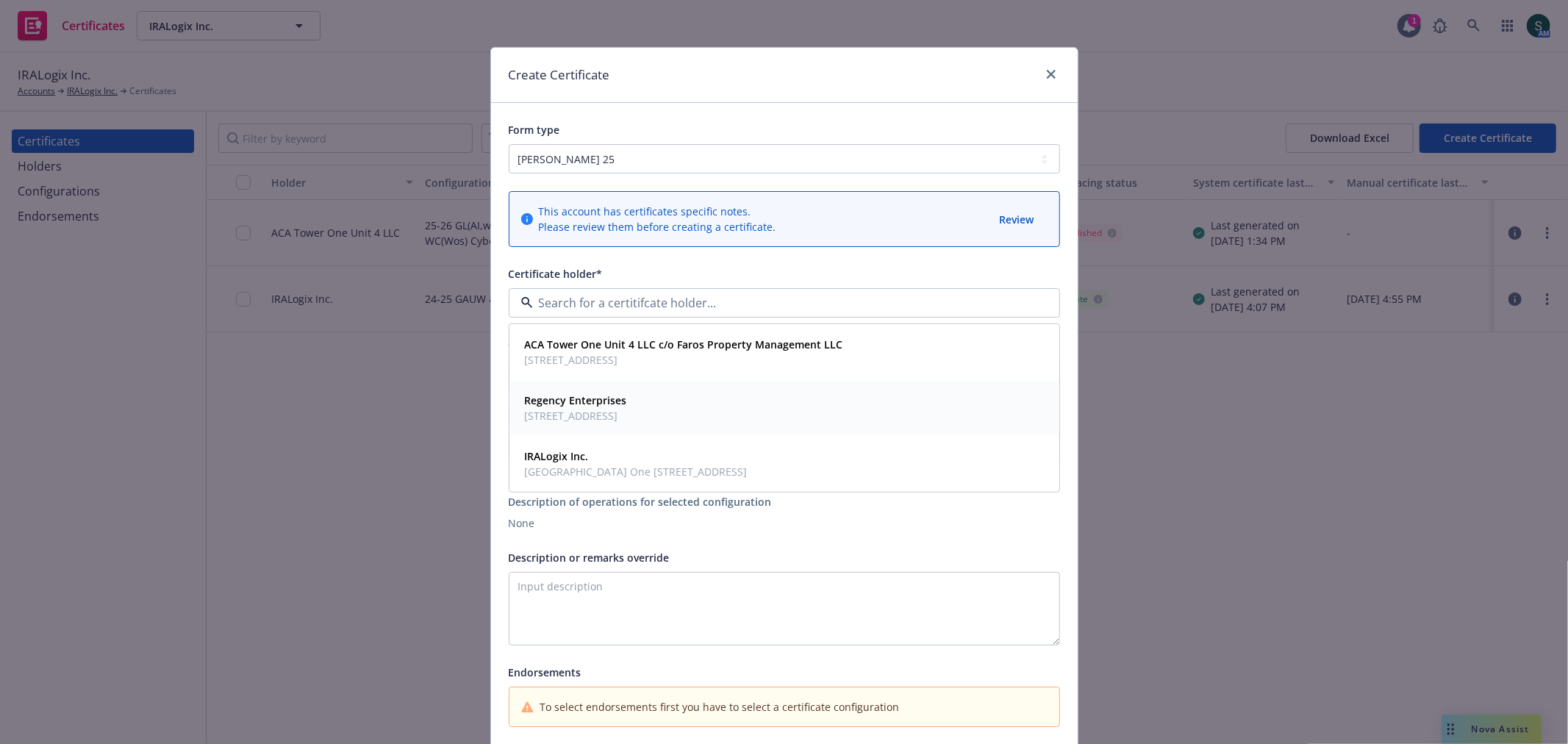
click at [585, 394] on strong "Regency Enterprises" at bounding box center [576, 400] width 102 height 14
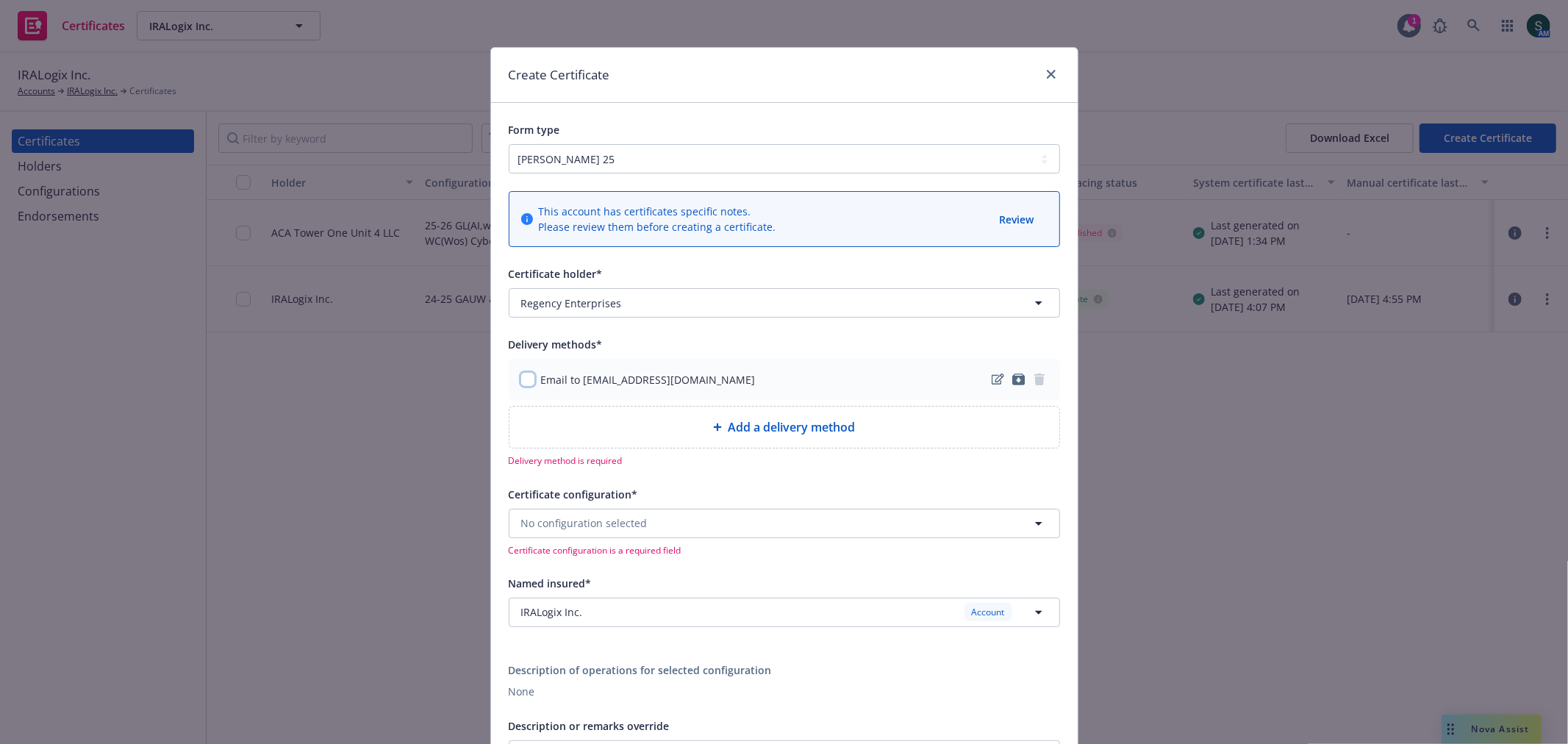
click at [520, 376] on input "checkbox" at bounding box center [527, 378] width 14 height 14
checkbox input "true"
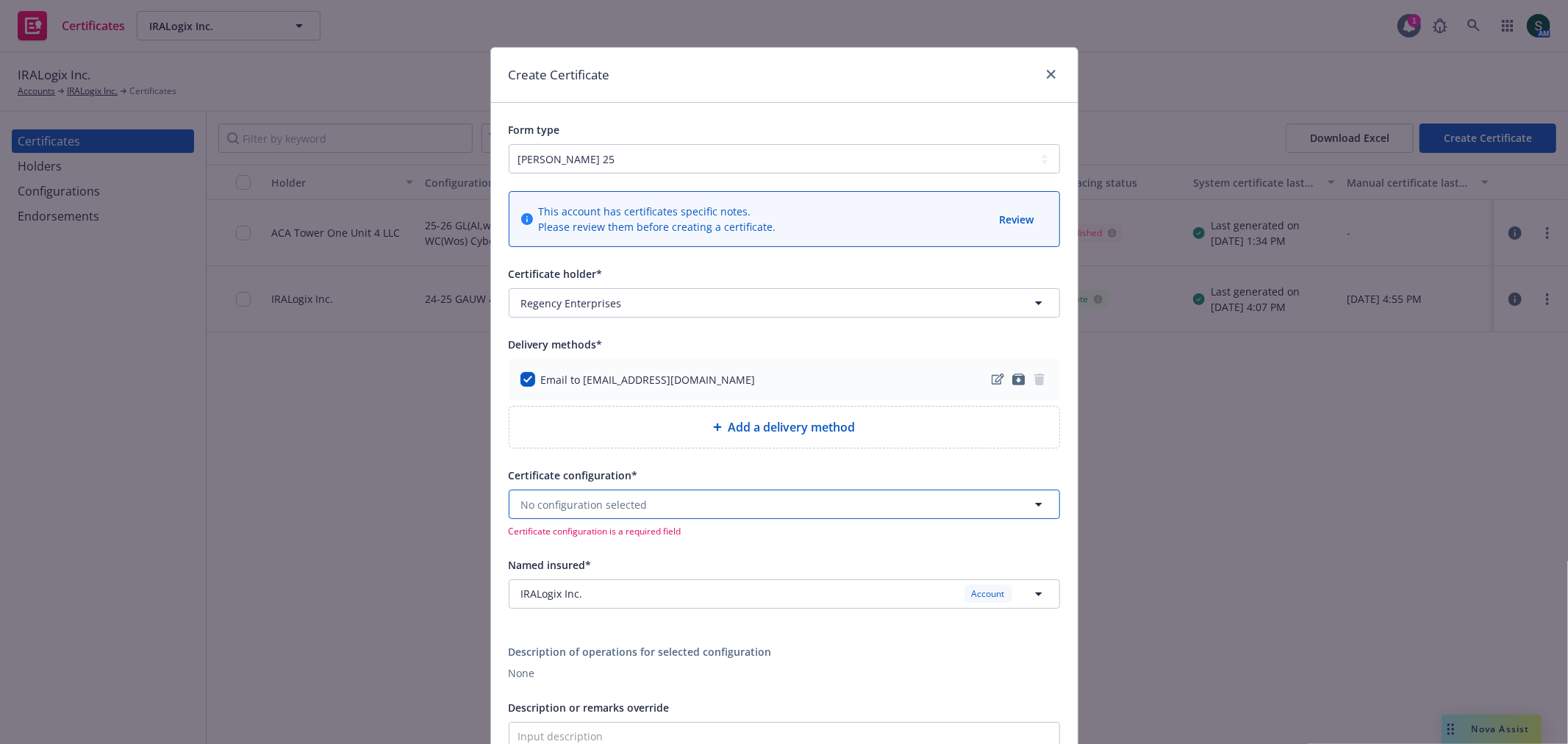
click at [641, 515] on button "No configuration selected" at bounding box center [784, 504] width 551 height 29
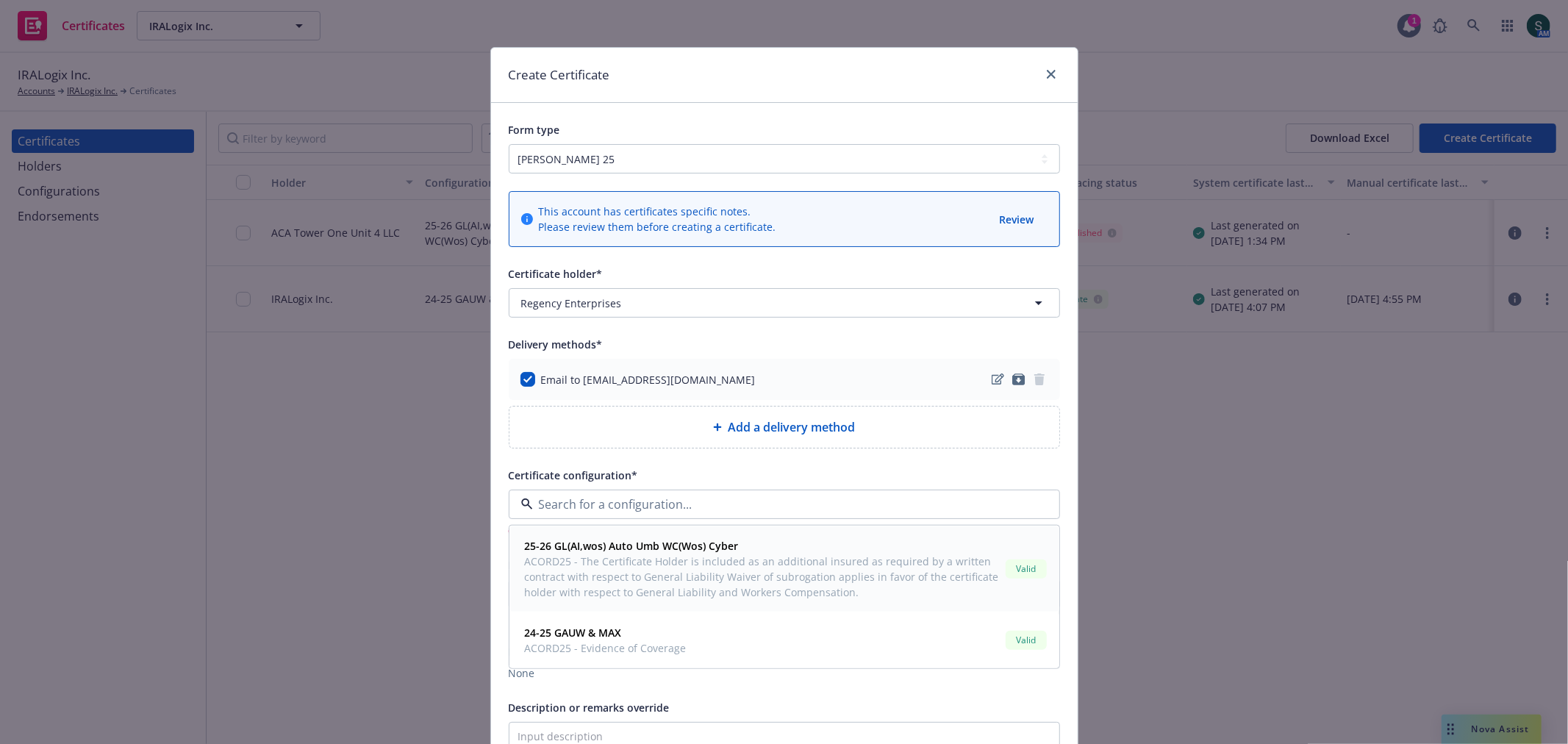
click at [681, 574] on span "ACORD25 - The Certificate Holder is included as an additional insured as requir…" at bounding box center [763, 576] width 475 height 46
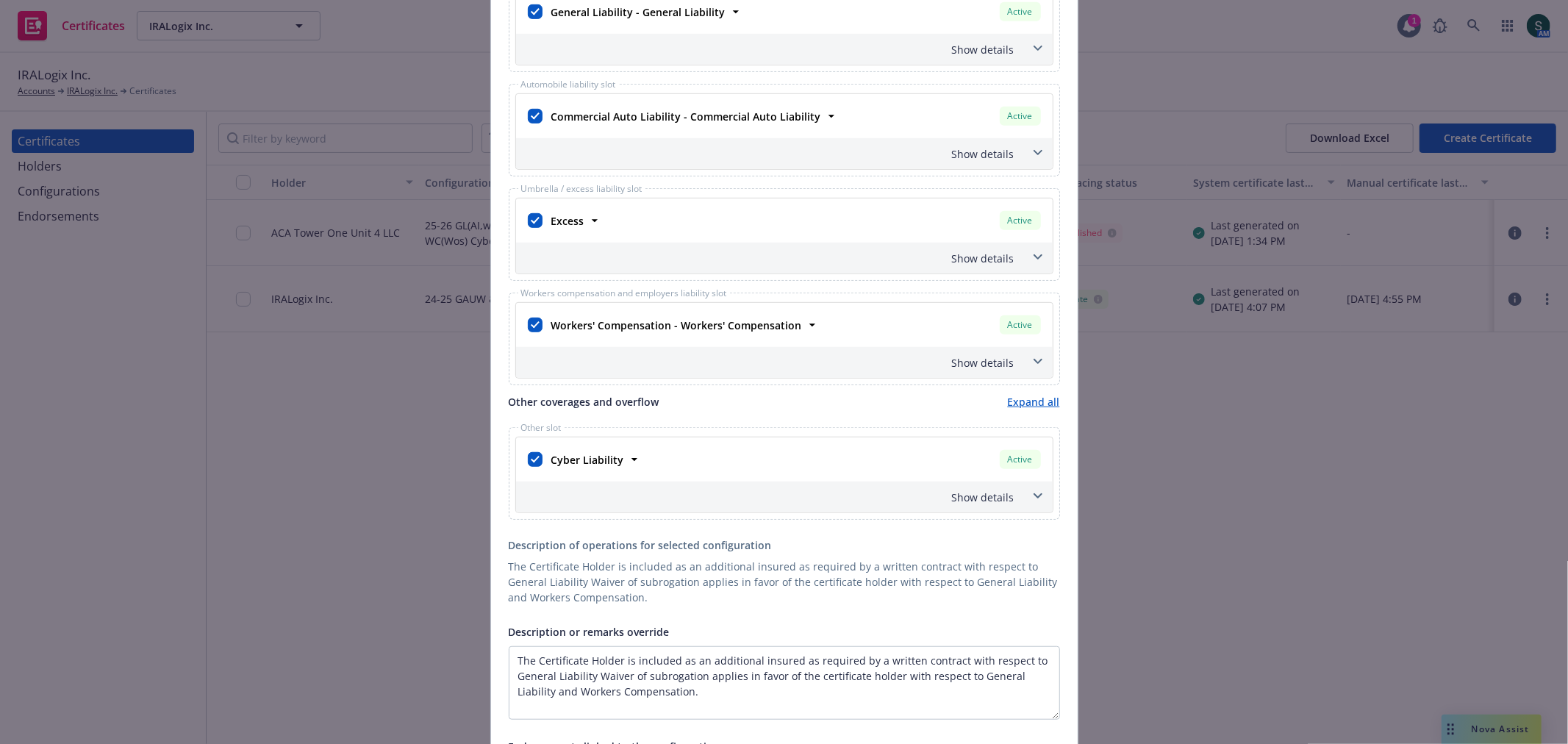
scroll to position [652, 0]
click at [531, 459] on input "checkbox" at bounding box center [535, 458] width 14 height 14
checkbox input "false"
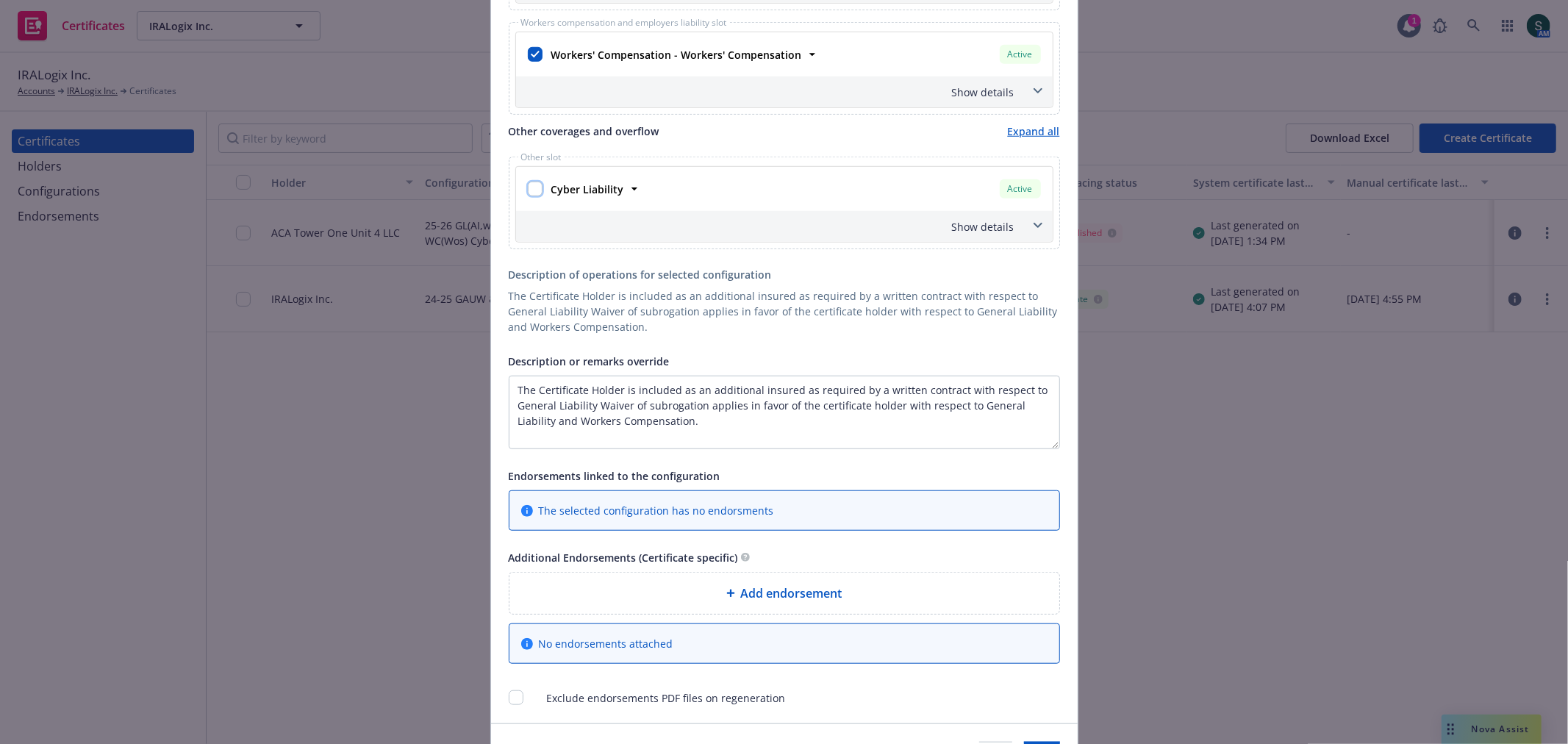
scroll to position [937, 0]
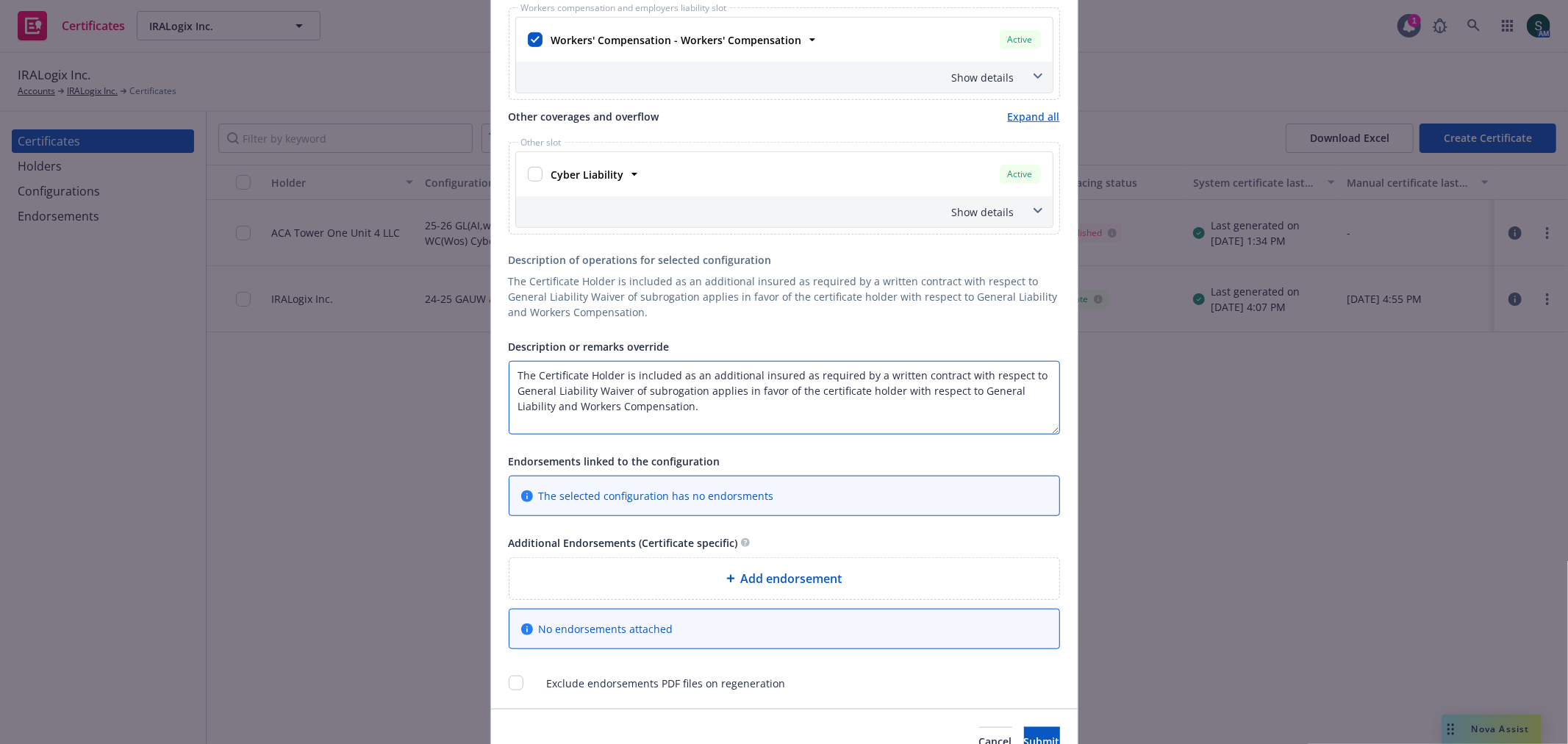
drag, startPoint x: 510, startPoint y: 375, endPoint x: 1052, endPoint y: 421, distance: 543.9
click at [1052, 421] on textarea "The Certificate Holder is included as an additional insured as required by a wr…" at bounding box center [784, 398] width 551 height 73
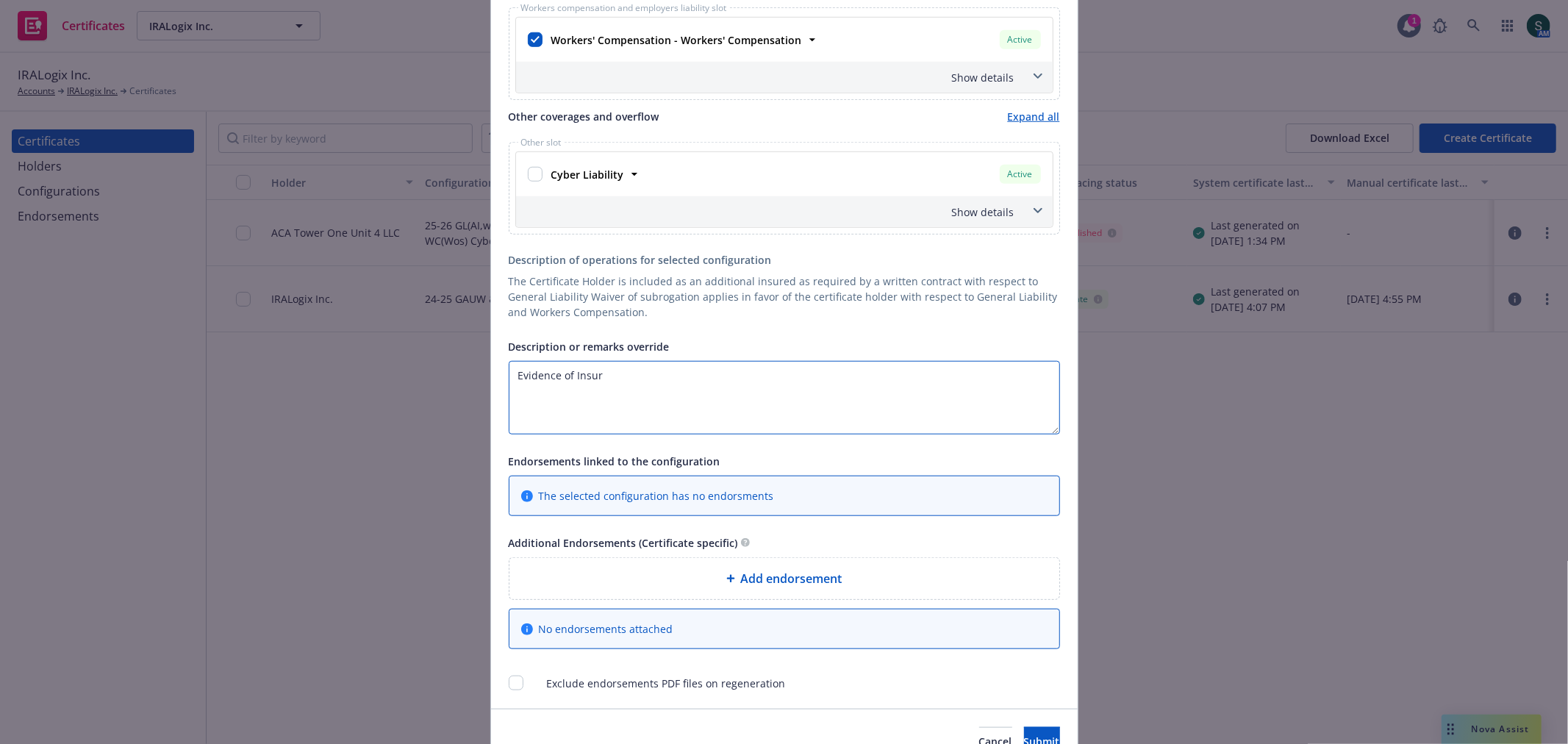
click at [592, 366] on textarea "Evidence of Insur" at bounding box center [784, 398] width 551 height 73
click at [598, 371] on textarea "Evidence of Insur" at bounding box center [784, 398] width 551 height 73
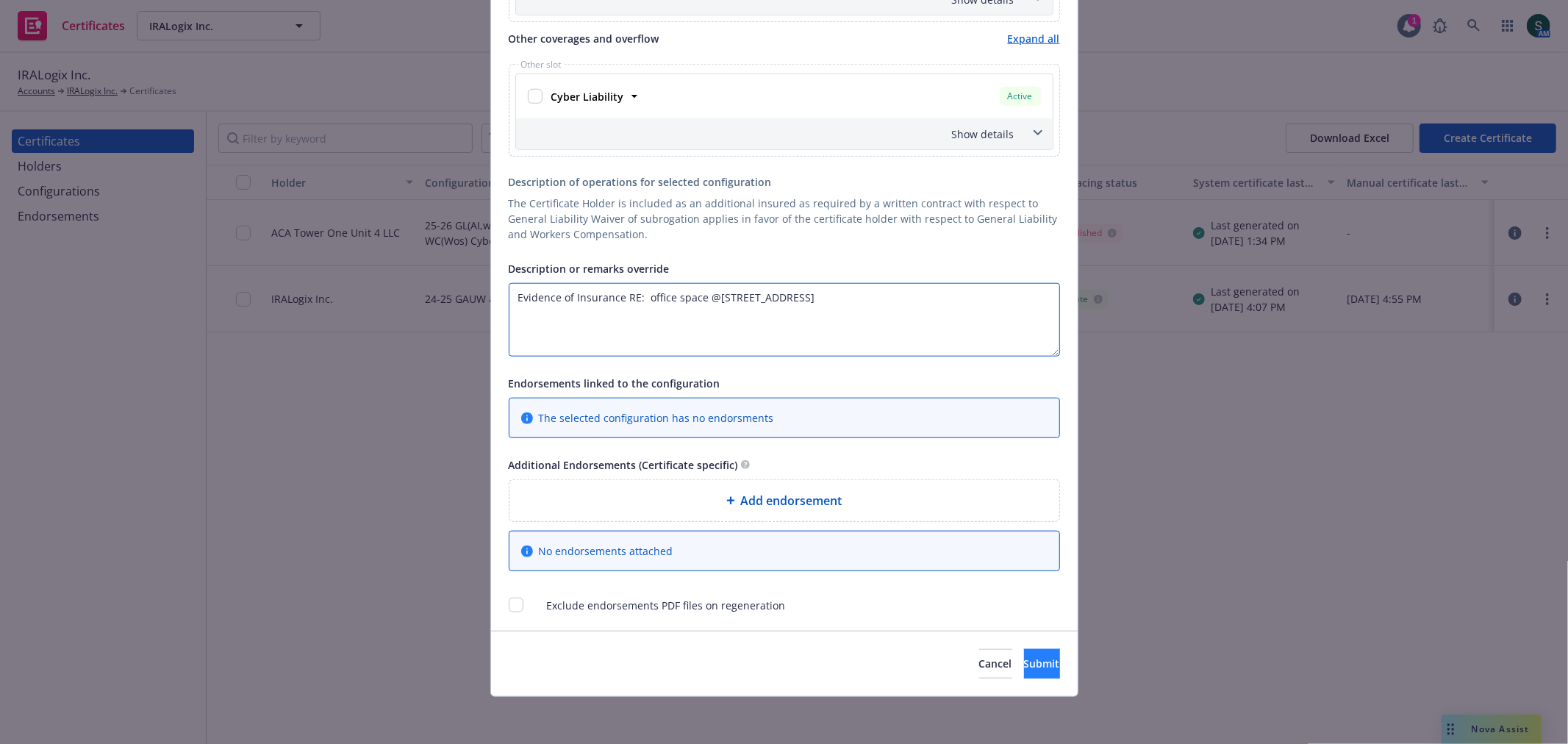
type textarea "Evidence of Insurance RE: office space @9262 Jordan Ave."
click at [1027, 662] on span "Submit" at bounding box center [1042, 663] width 36 height 14
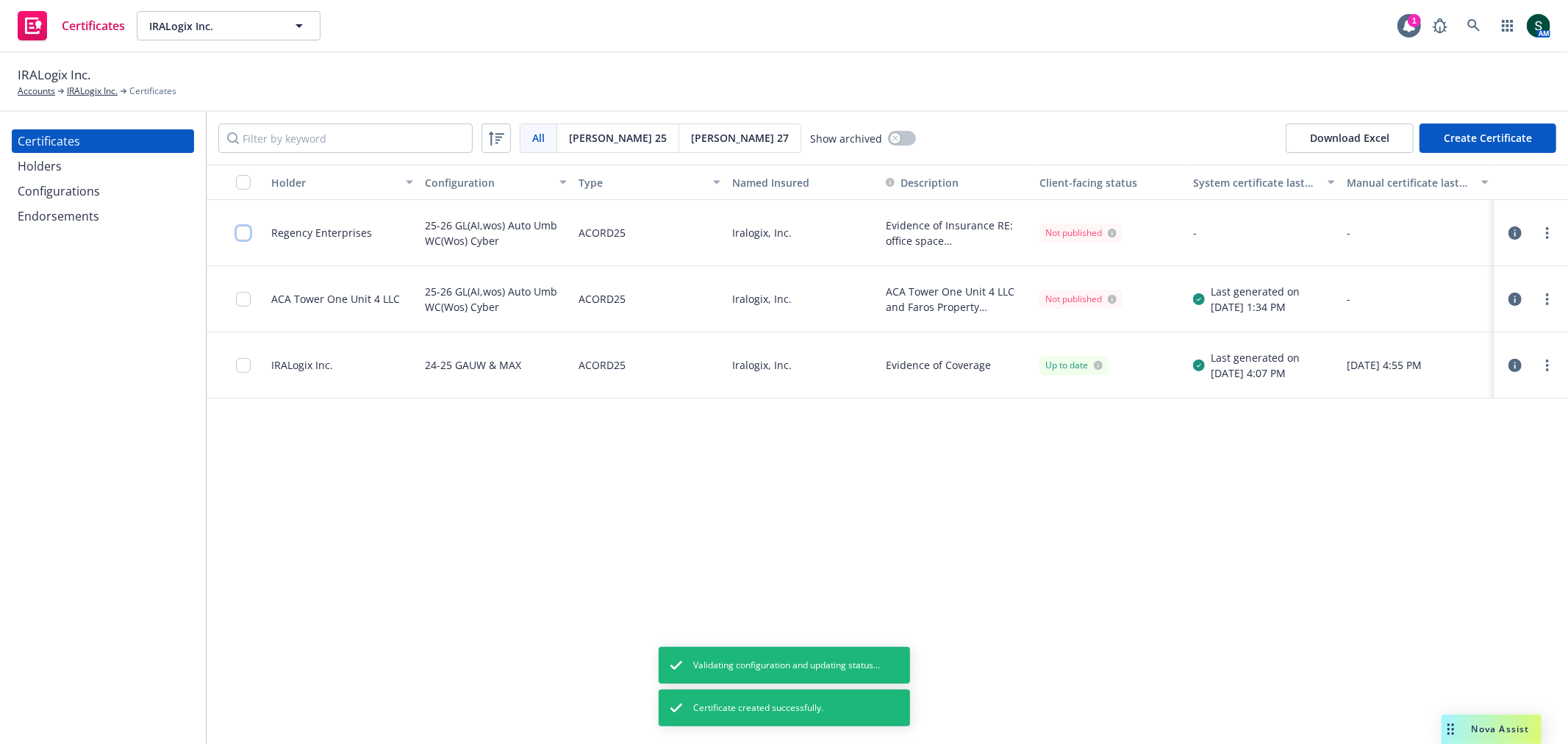
click at [242, 236] on input "checkbox" at bounding box center [242, 233] width 14 height 14
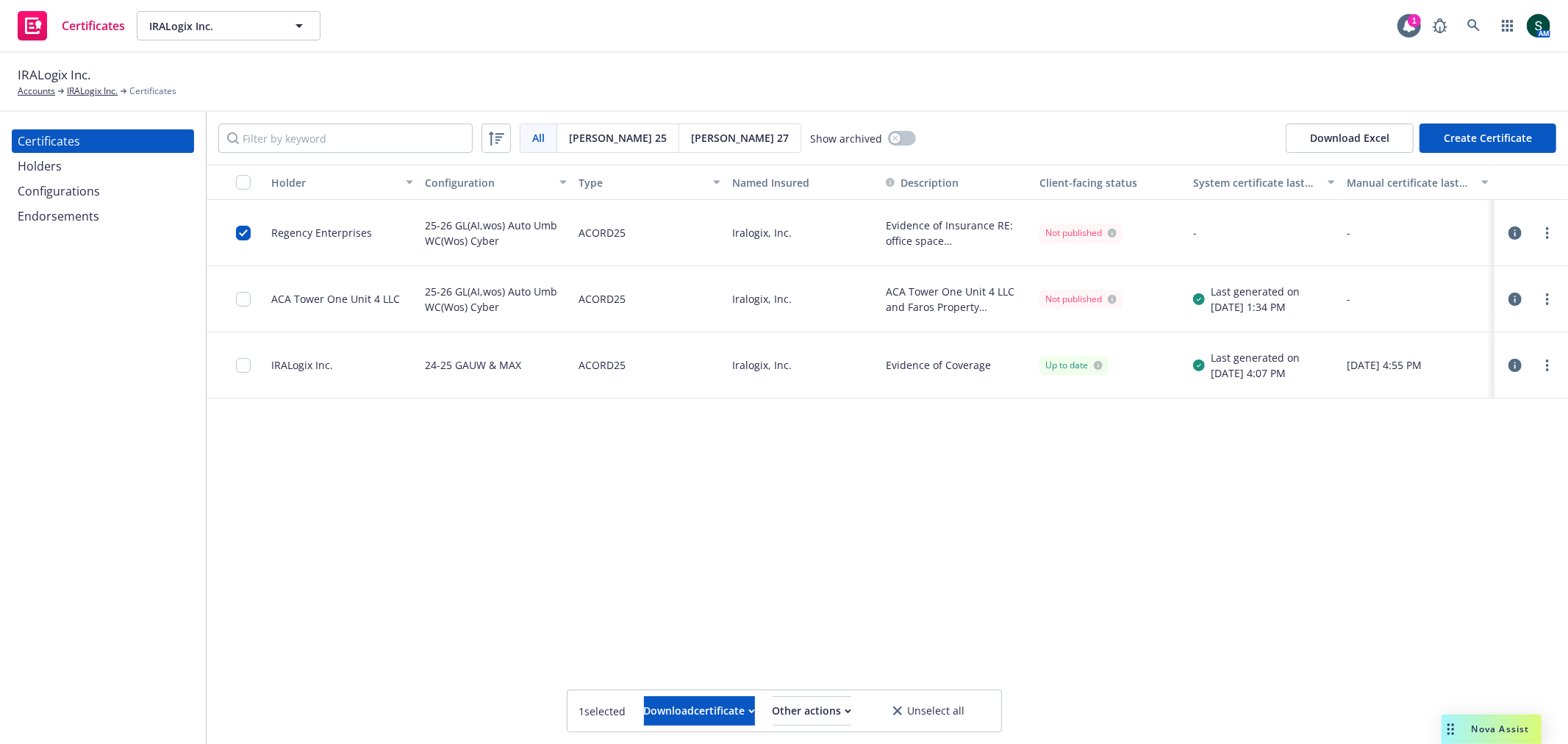
click at [1548, 233] on circle "more" at bounding box center [1547, 233] width 3 height 3
click at [1422, 317] on link "Regenerate" at bounding box center [1438, 321] width 236 height 29
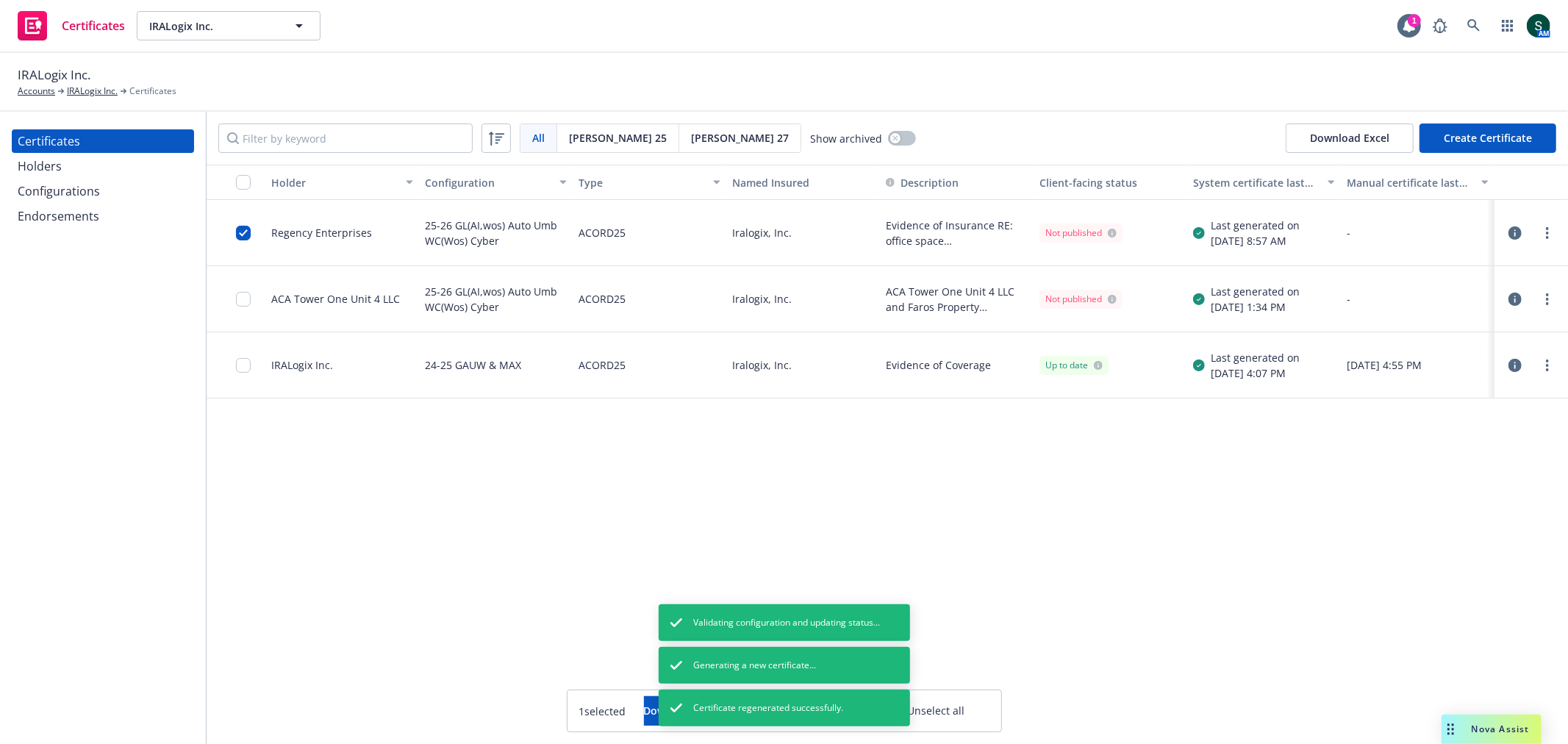
click at [1062, 550] on div "Holder Configuration Type Named Insured Description Client-facing status System…" at bounding box center [887, 455] width 1361 height 579
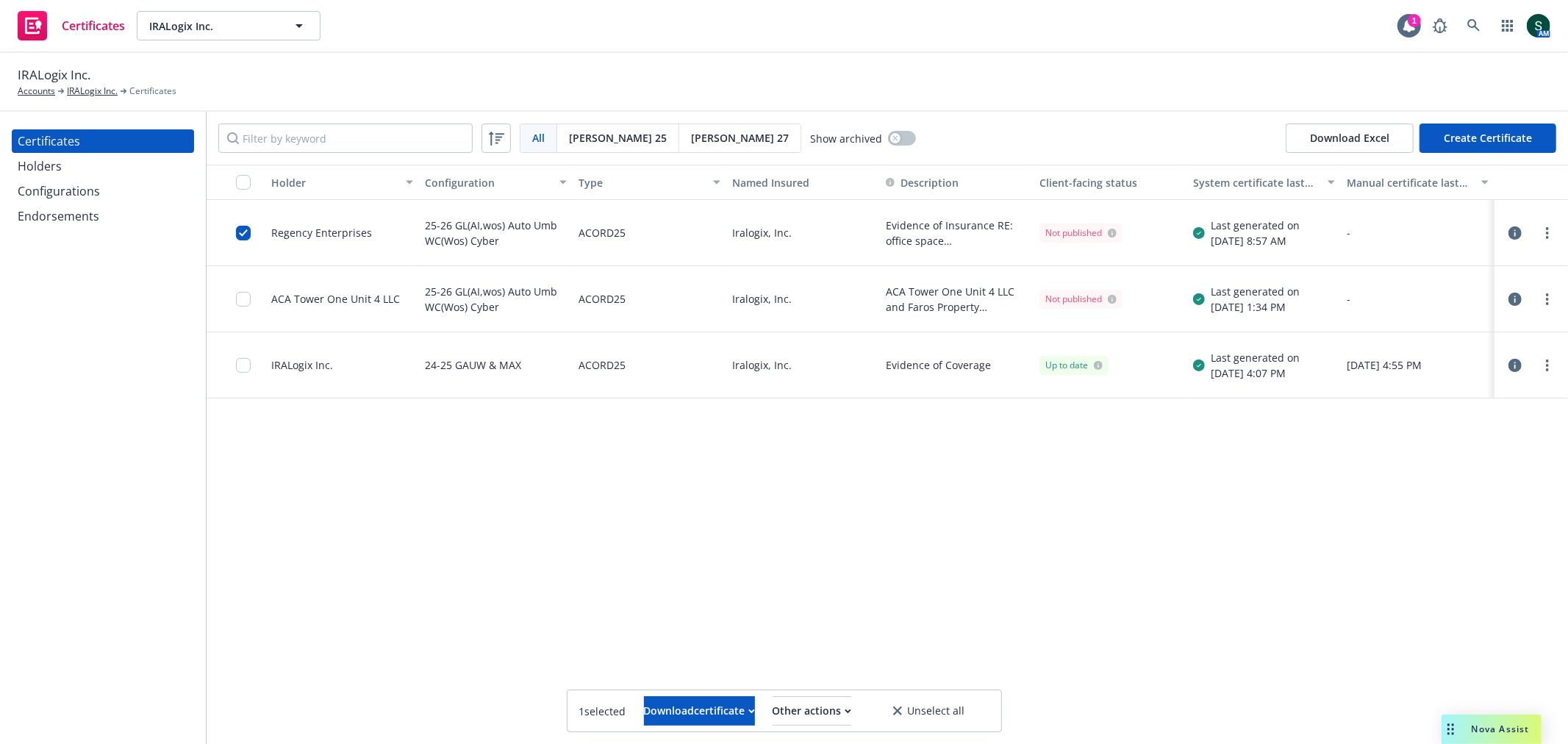
click at [590, 238] on div "ACORD25" at bounding box center [602, 232] width 47 height 47
click at [852, 708] on div "Other actions" at bounding box center [811, 710] width 78 height 28
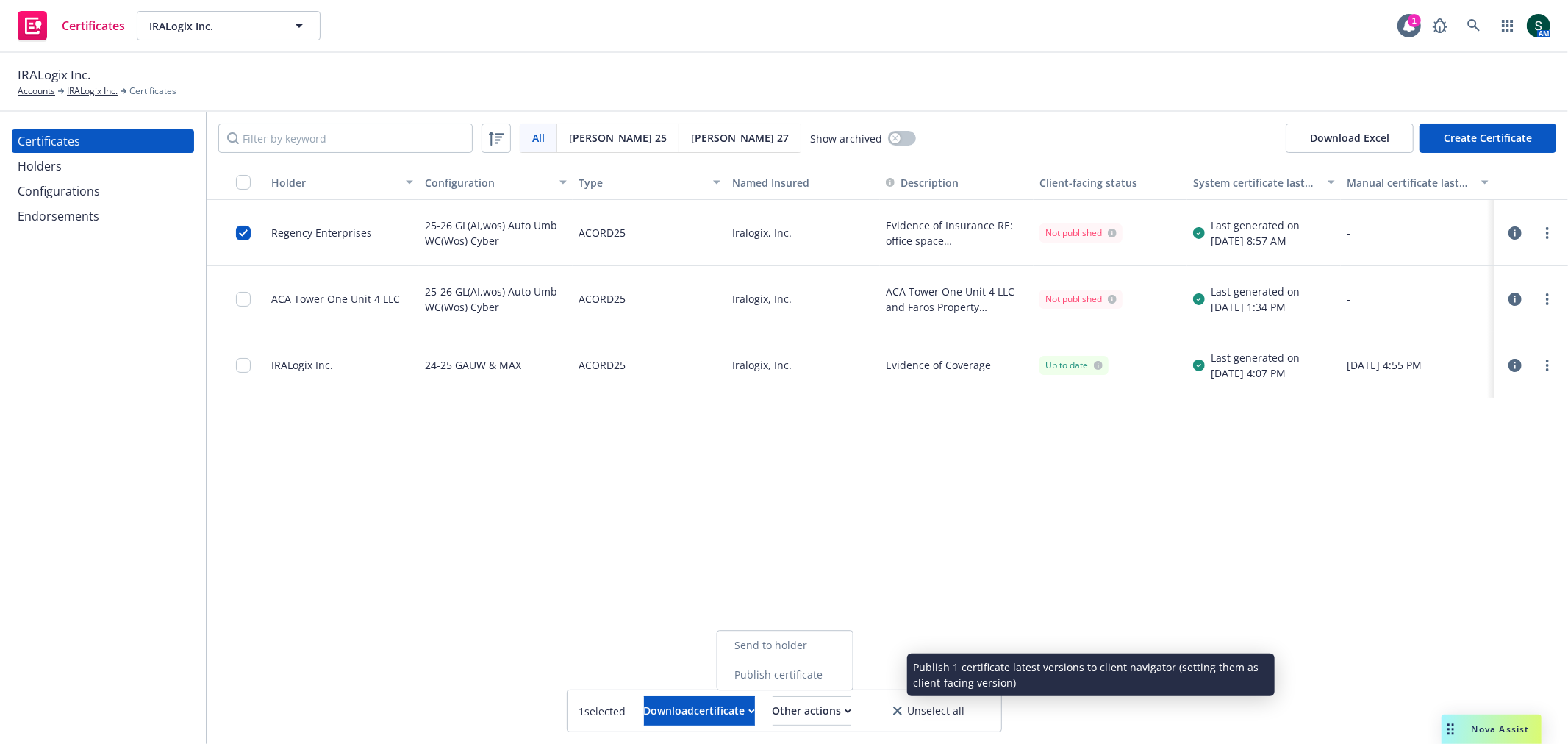
click at [852, 680] on link "Publish certificate" at bounding box center [784, 675] width 135 height 29
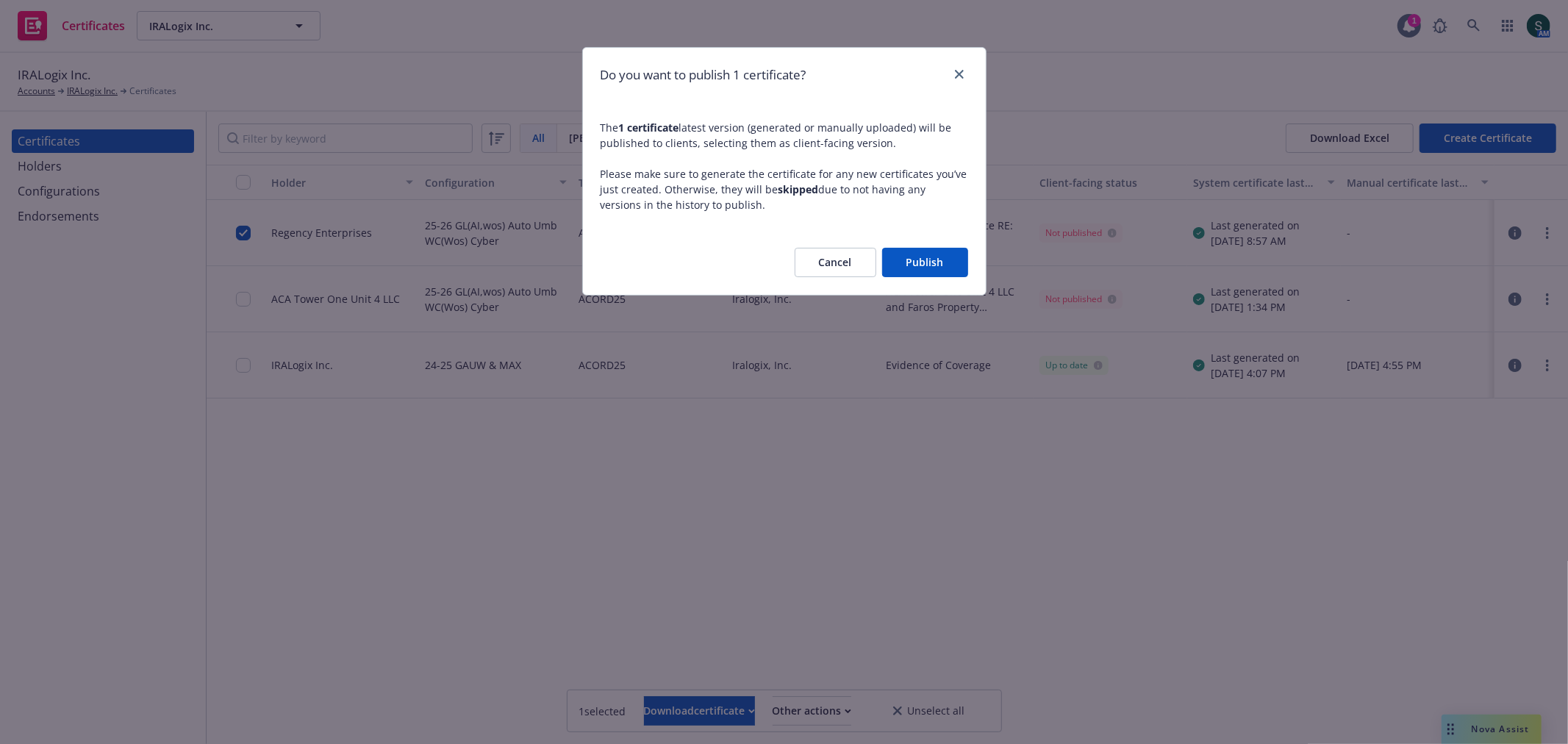
click at [931, 265] on button "Publish" at bounding box center [925, 262] width 86 height 29
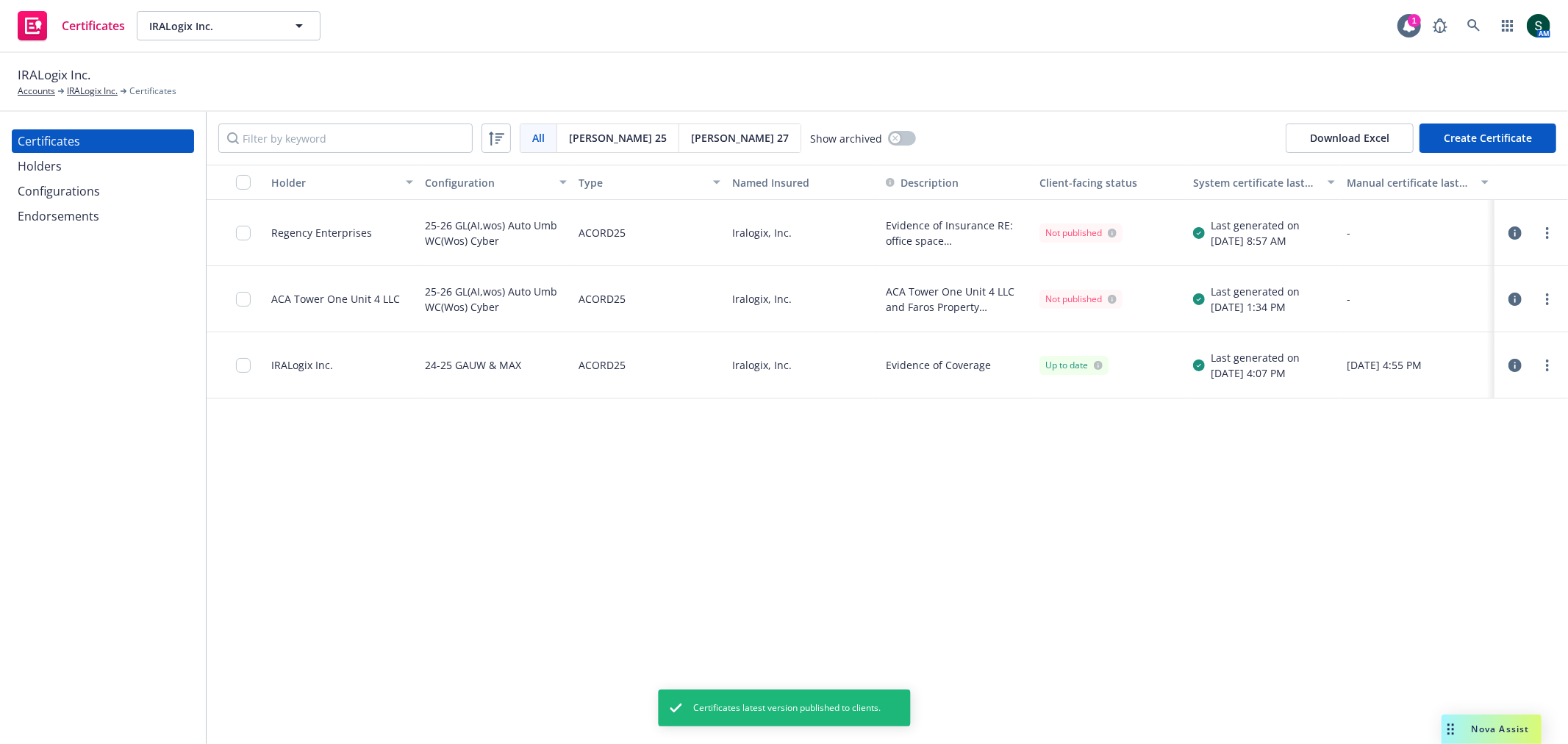
click at [1097, 235] on div "Not published" at bounding box center [1081, 234] width 71 height 14
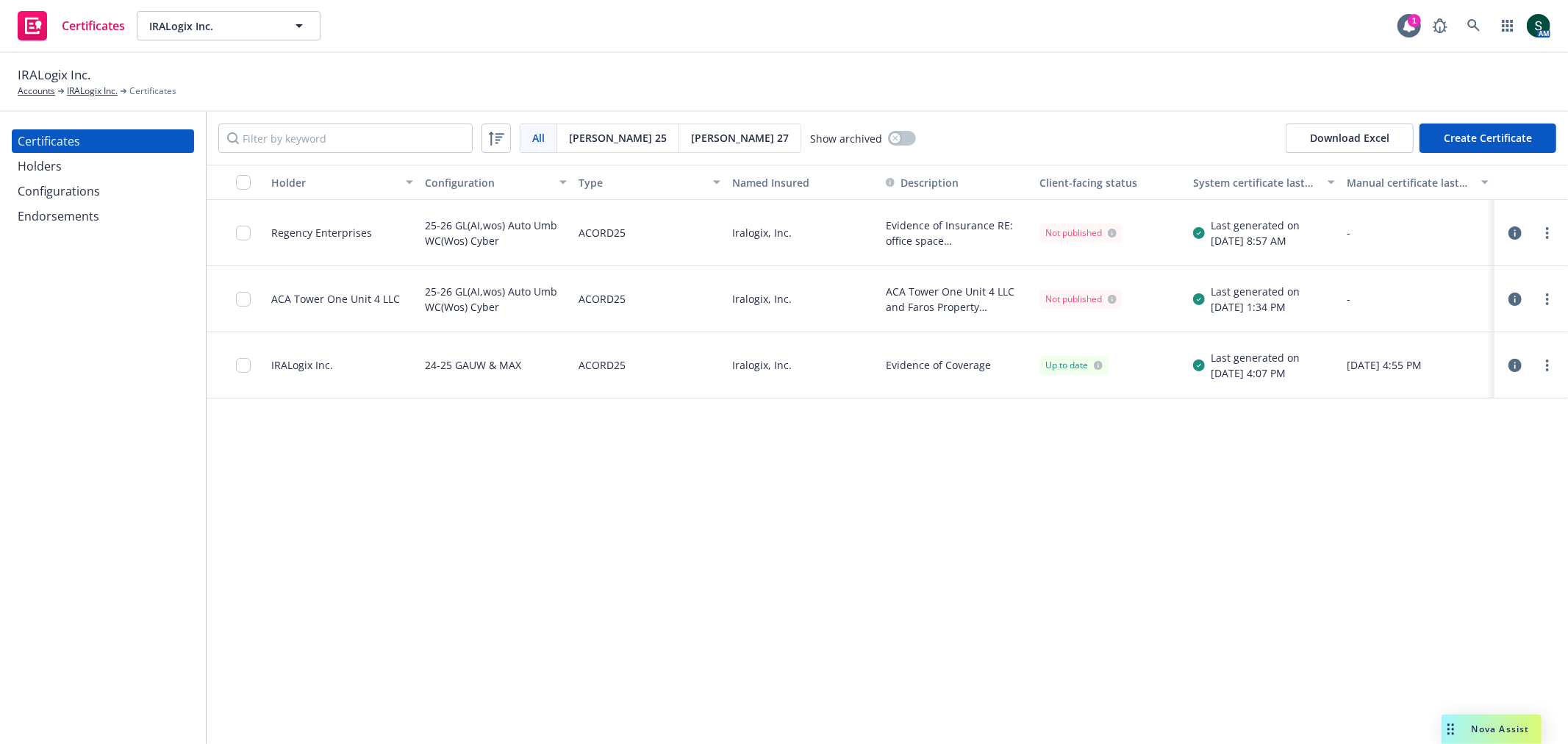
click at [254, 230] on div at bounding box center [247, 232] width 23 height 47
click at [246, 237] on input "checkbox" at bounding box center [242, 233] width 14 height 14
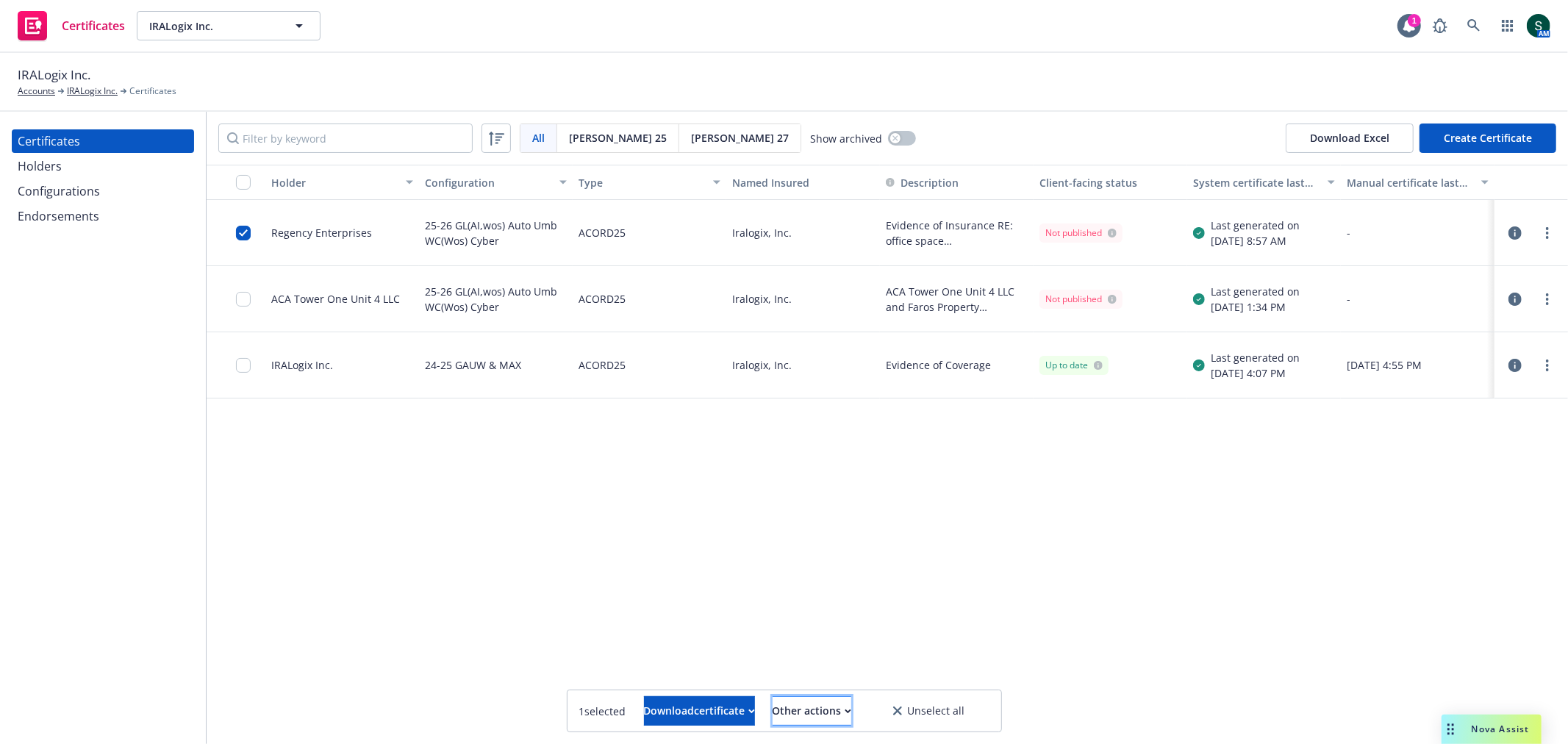
click at [824, 724] on div "Other actions" at bounding box center [811, 710] width 78 height 28
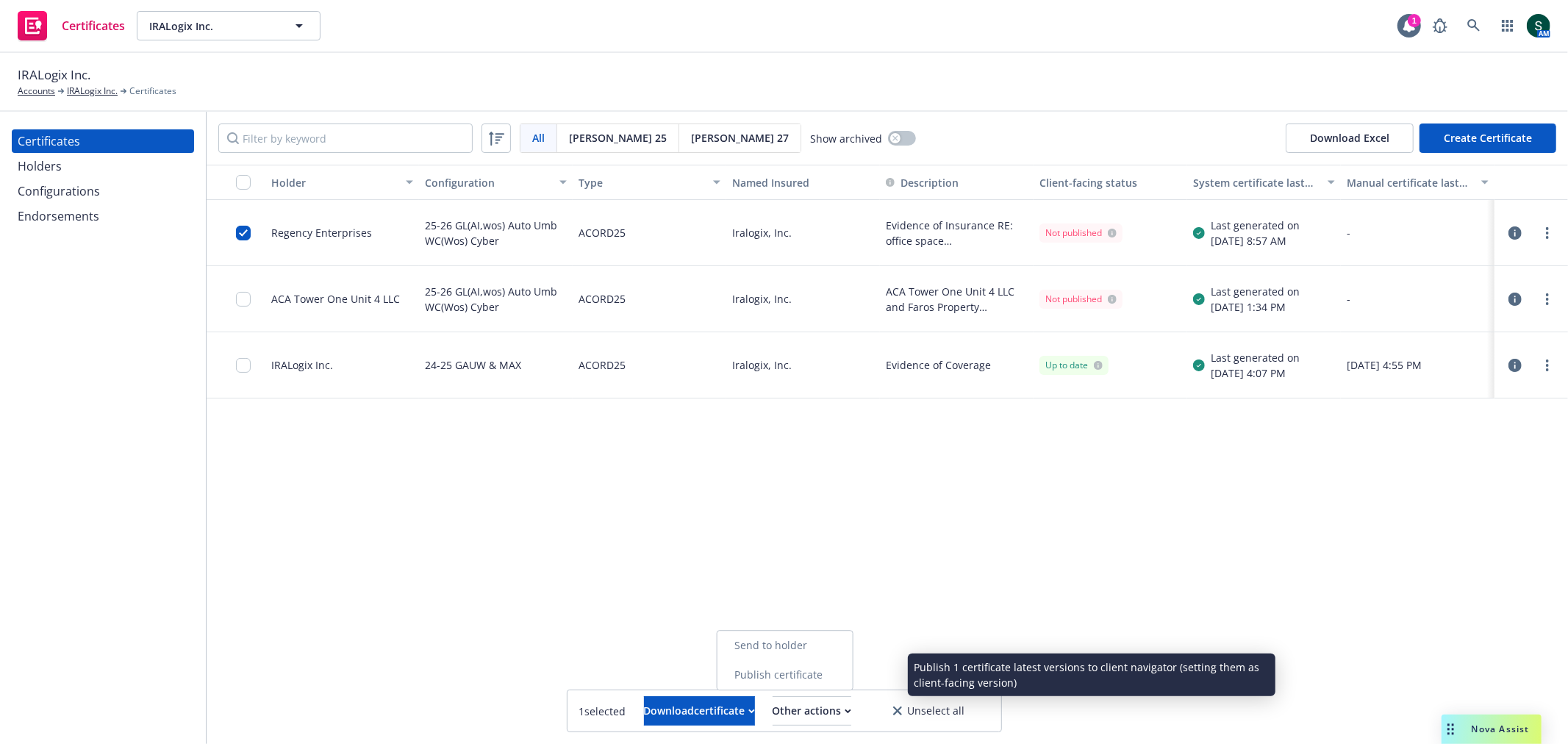
click at [852, 673] on link "Publish certificate" at bounding box center [784, 675] width 135 height 29
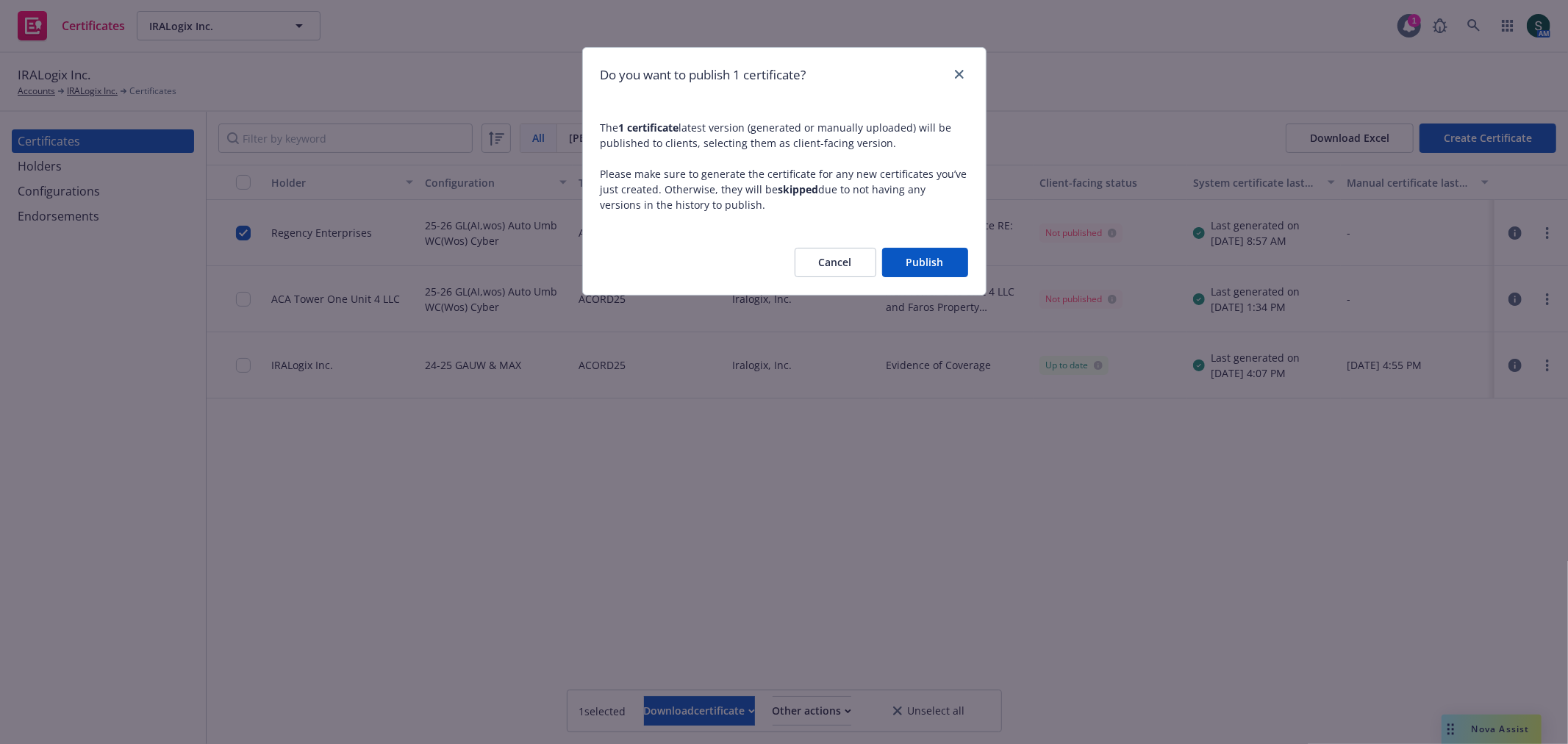
click at [932, 261] on button "Publish" at bounding box center [925, 262] width 86 height 29
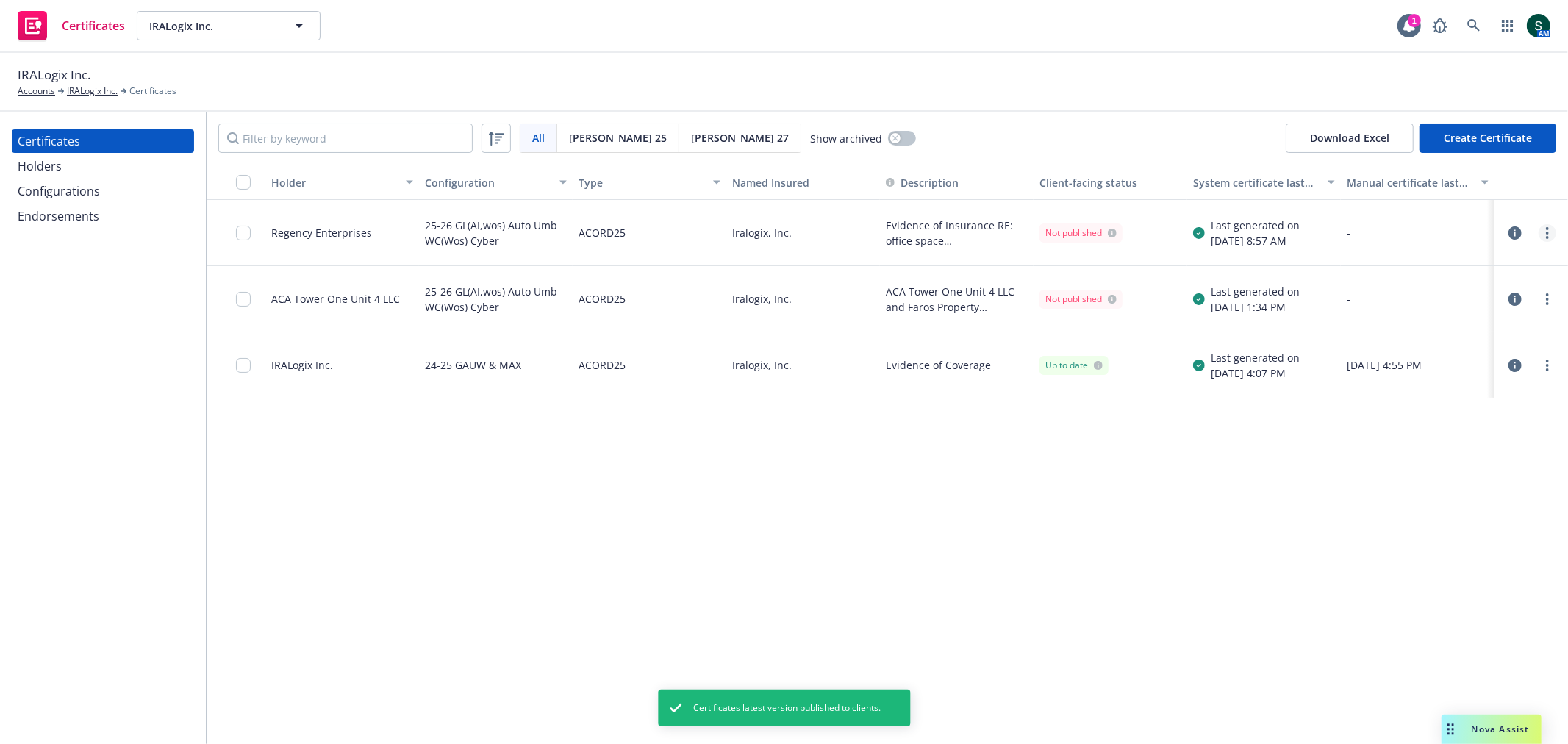
click at [1547, 229] on circle "more" at bounding box center [1547, 228] width 3 height 3
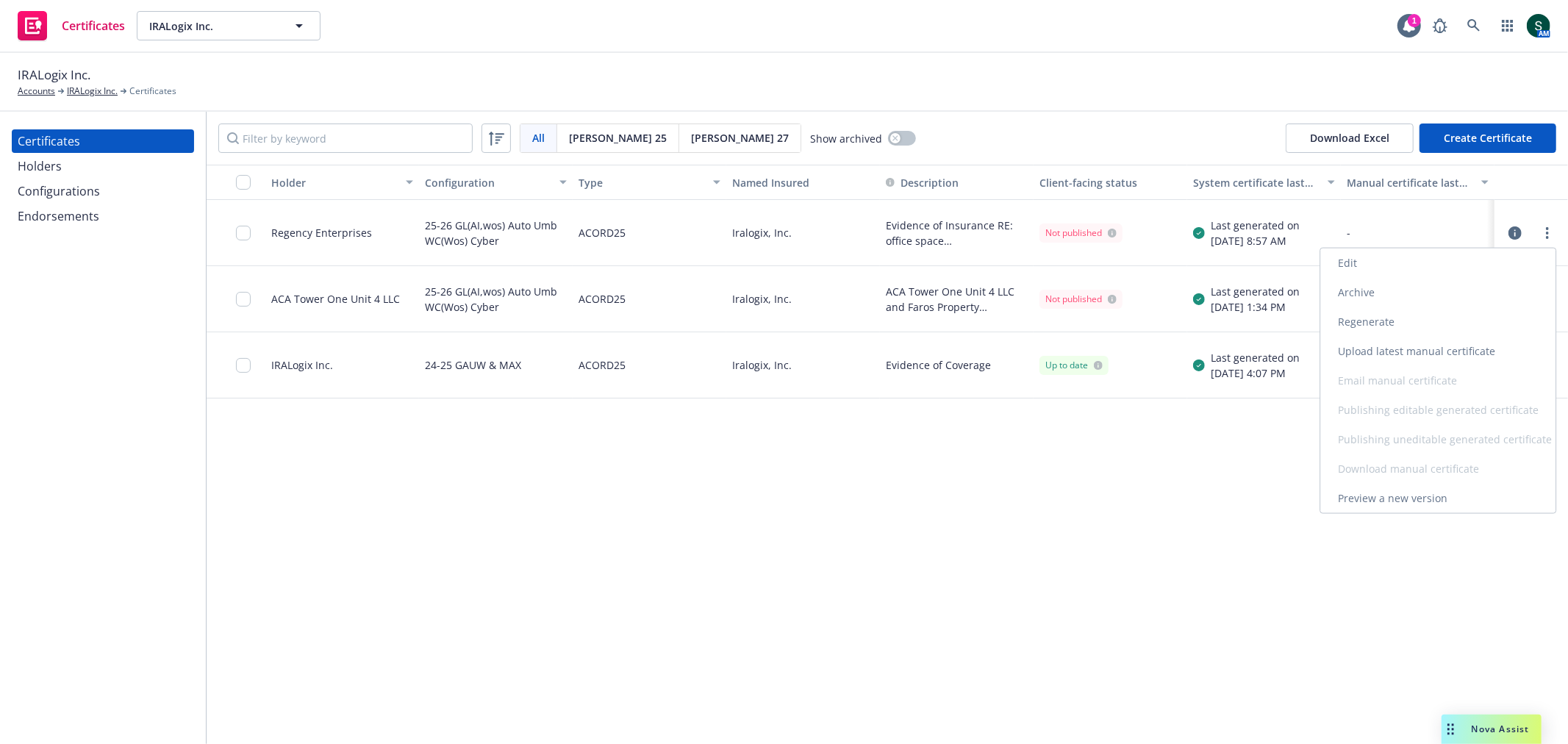
click at [1034, 627] on div "Holder Configuration Type Named Insured Description Client-facing status System…" at bounding box center [887, 455] width 1361 height 579
click at [1262, 241] on div "09/30/2025, 8:57 AM" at bounding box center [1255, 240] width 89 height 15
click at [783, 222] on div "Iralogix, Inc." at bounding box center [802, 233] width 154 height 67
click at [253, 232] on div at bounding box center [247, 232] width 23 height 47
click at [243, 232] on input "checkbox" at bounding box center [242, 233] width 14 height 14
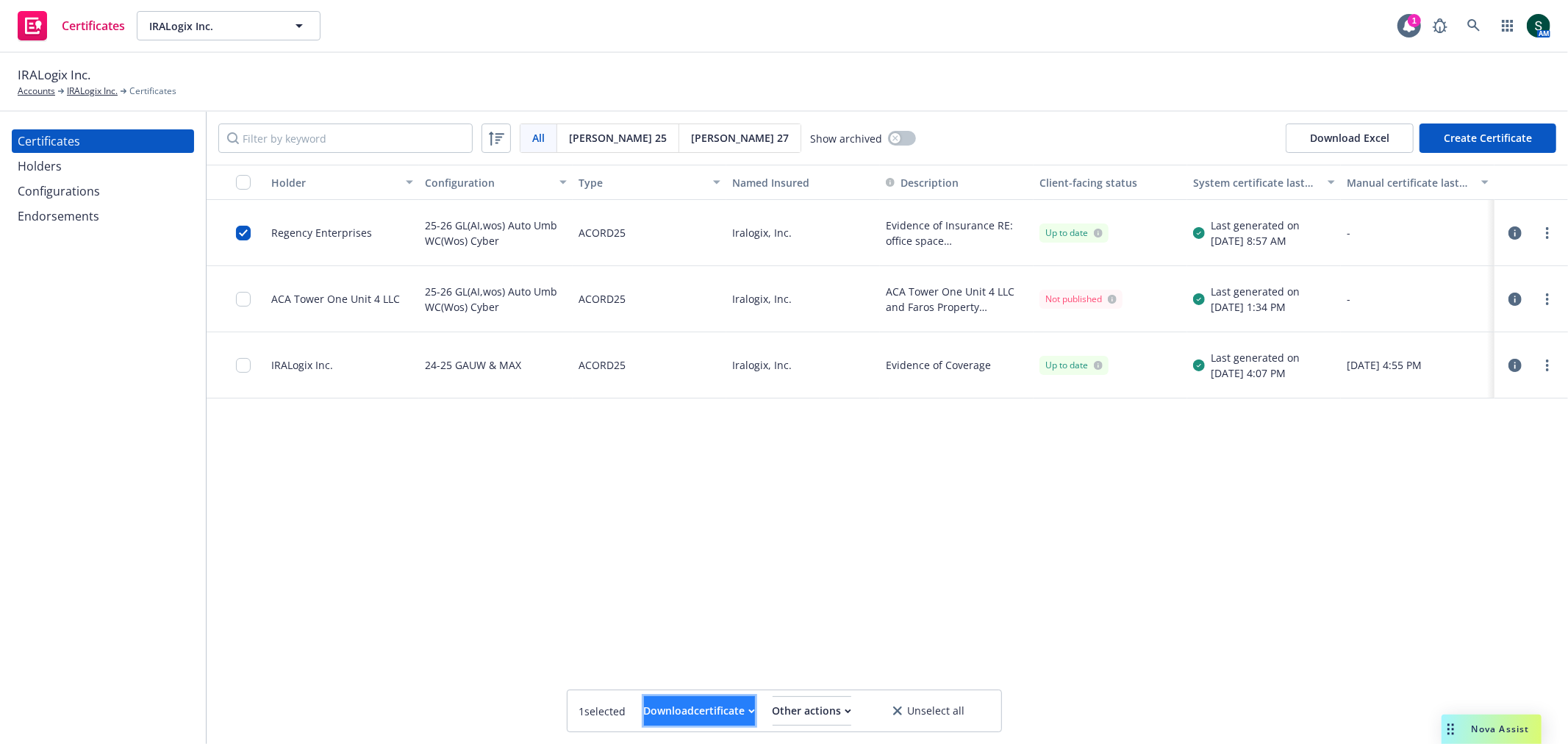
click at [711, 716] on div "Download certificate" at bounding box center [699, 710] width 111 height 28
click at [703, 679] on link "Download uneditable file" at bounding box center [623, 675] width 171 height 29
click at [87, 91] on link "IRALogix Inc." at bounding box center [92, 92] width 51 height 14
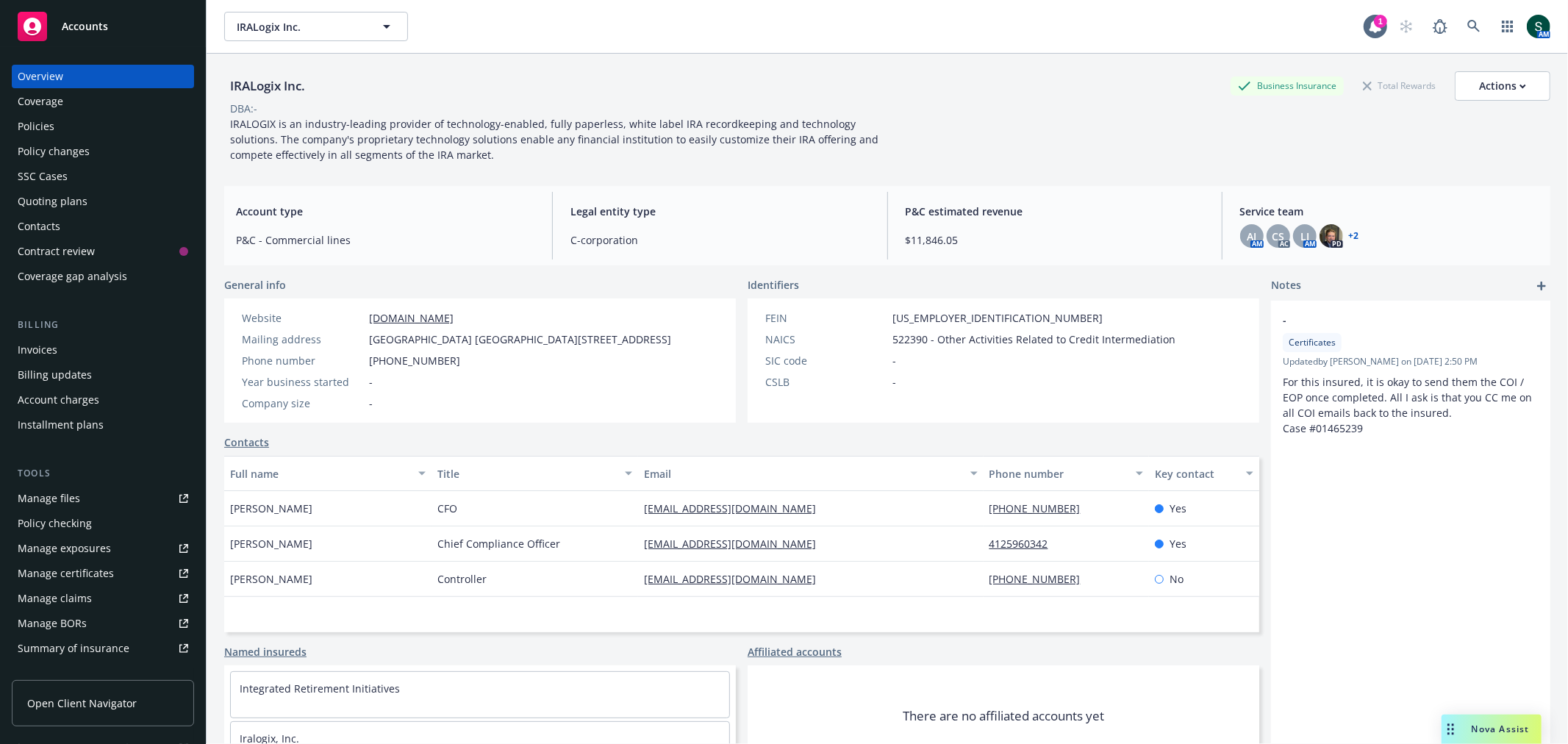
click at [41, 126] on div "Policies" at bounding box center [36, 126] width 37 height 23
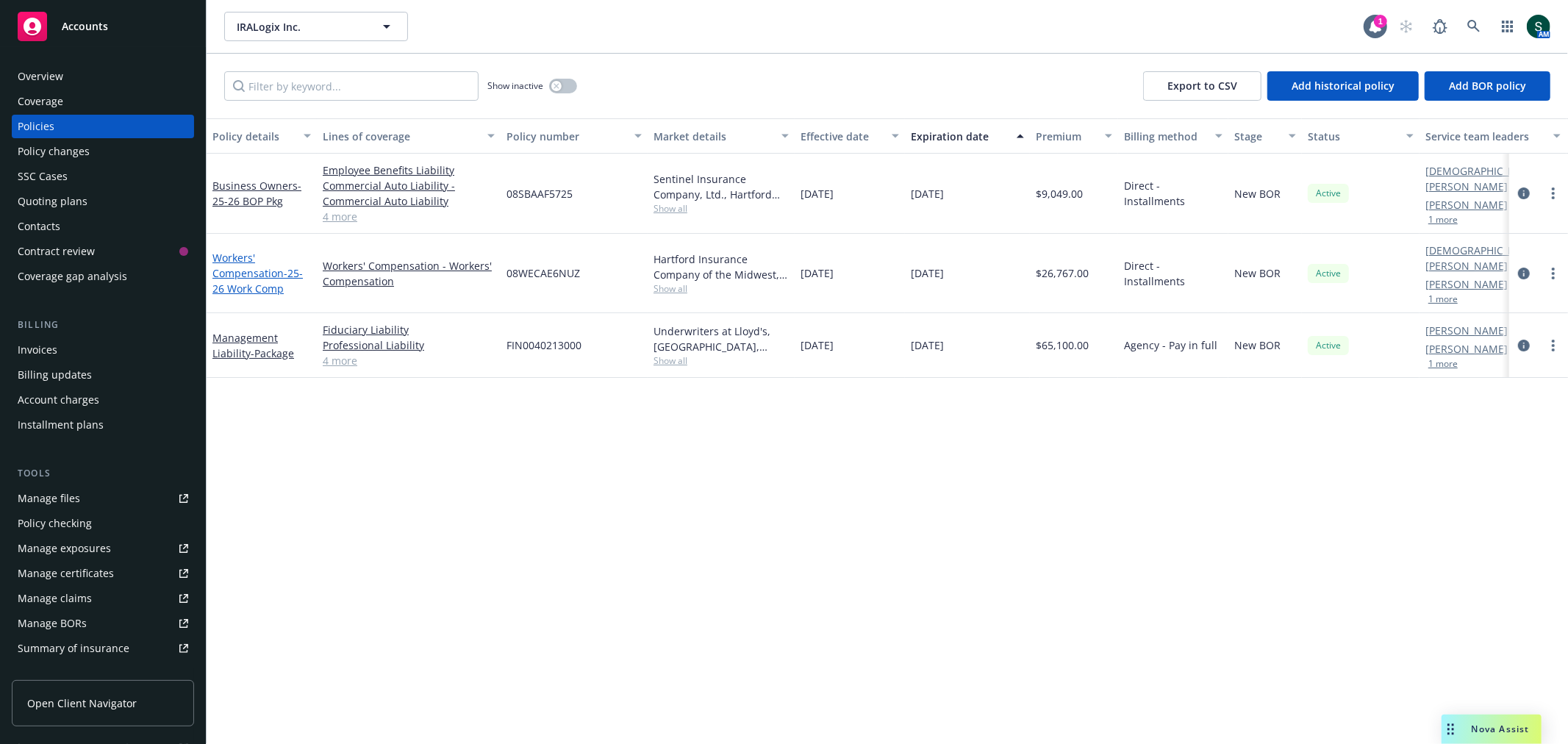
click at [238, 267] on link "Workers' Compensation - 25-26 Work Comp" at bounding box center [258, 273] width 91 height 44
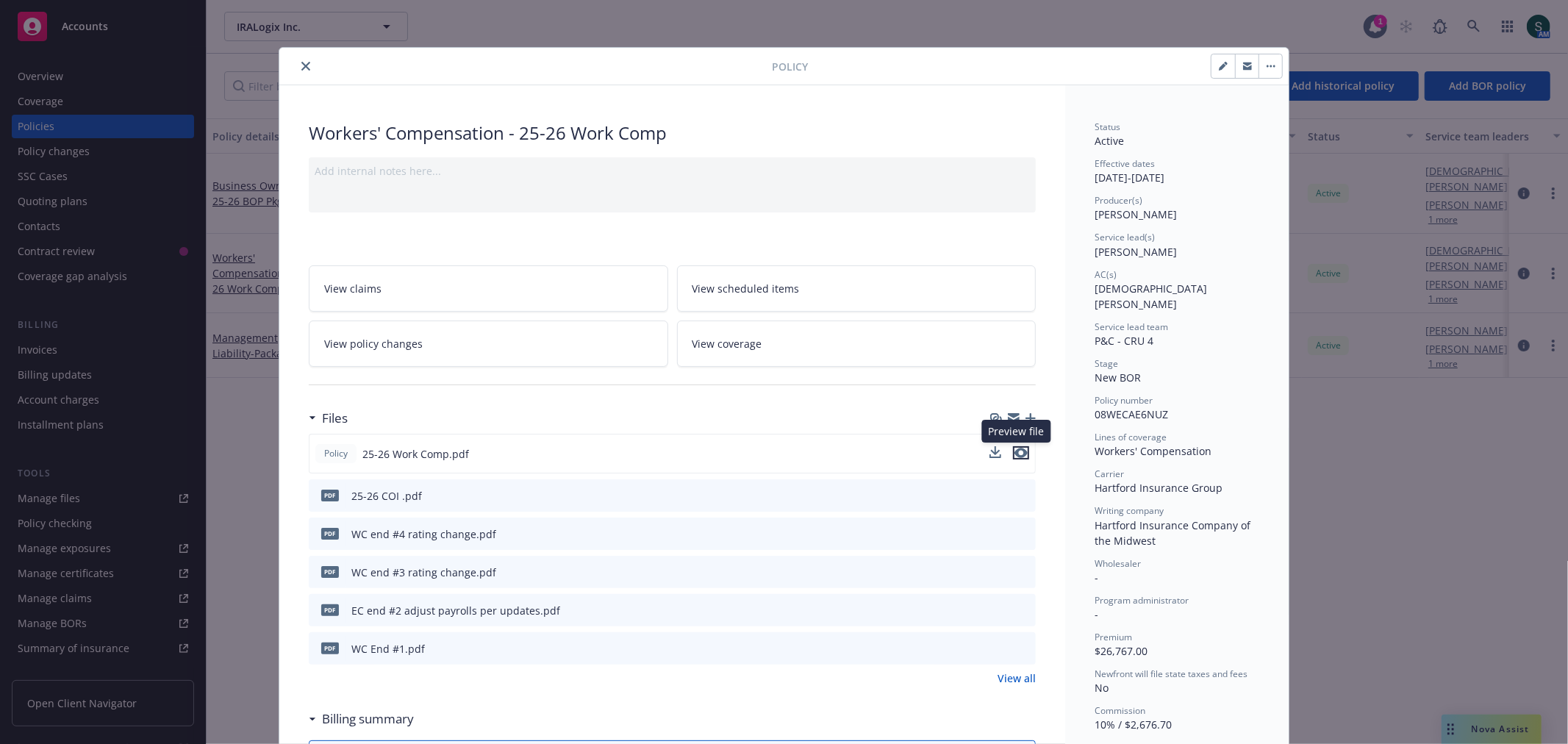
click at [1015, 452] on icon "preview file" at bounding box center [1022, 453] width 14 height 11
click at [297, 70] on button "close" at bounding box center [306, 66] width 17 height 17
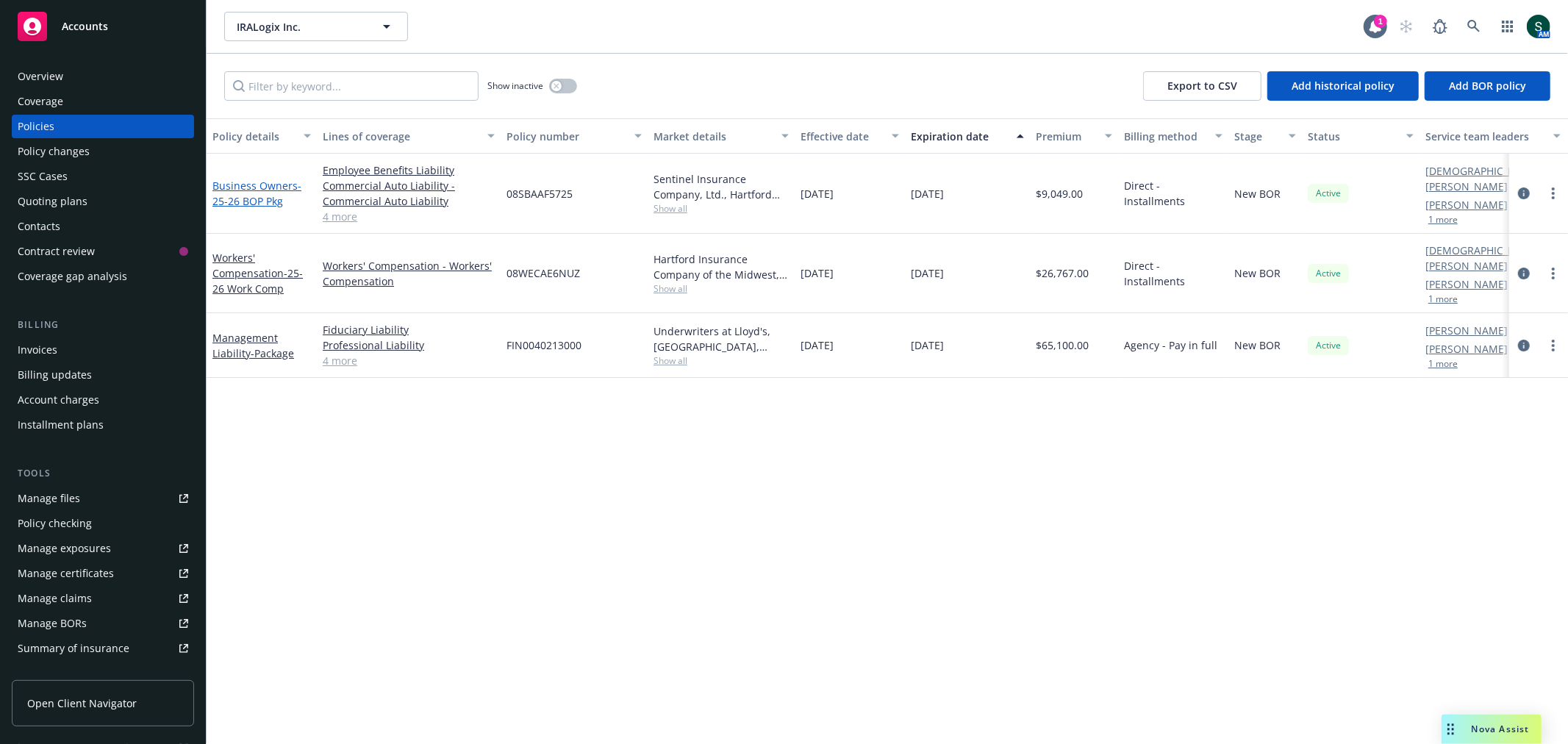
click at [266, 187] on link "Business Owners - 25-26 BOP Pkg" at bounding box center [257, 193] width 89 height 29
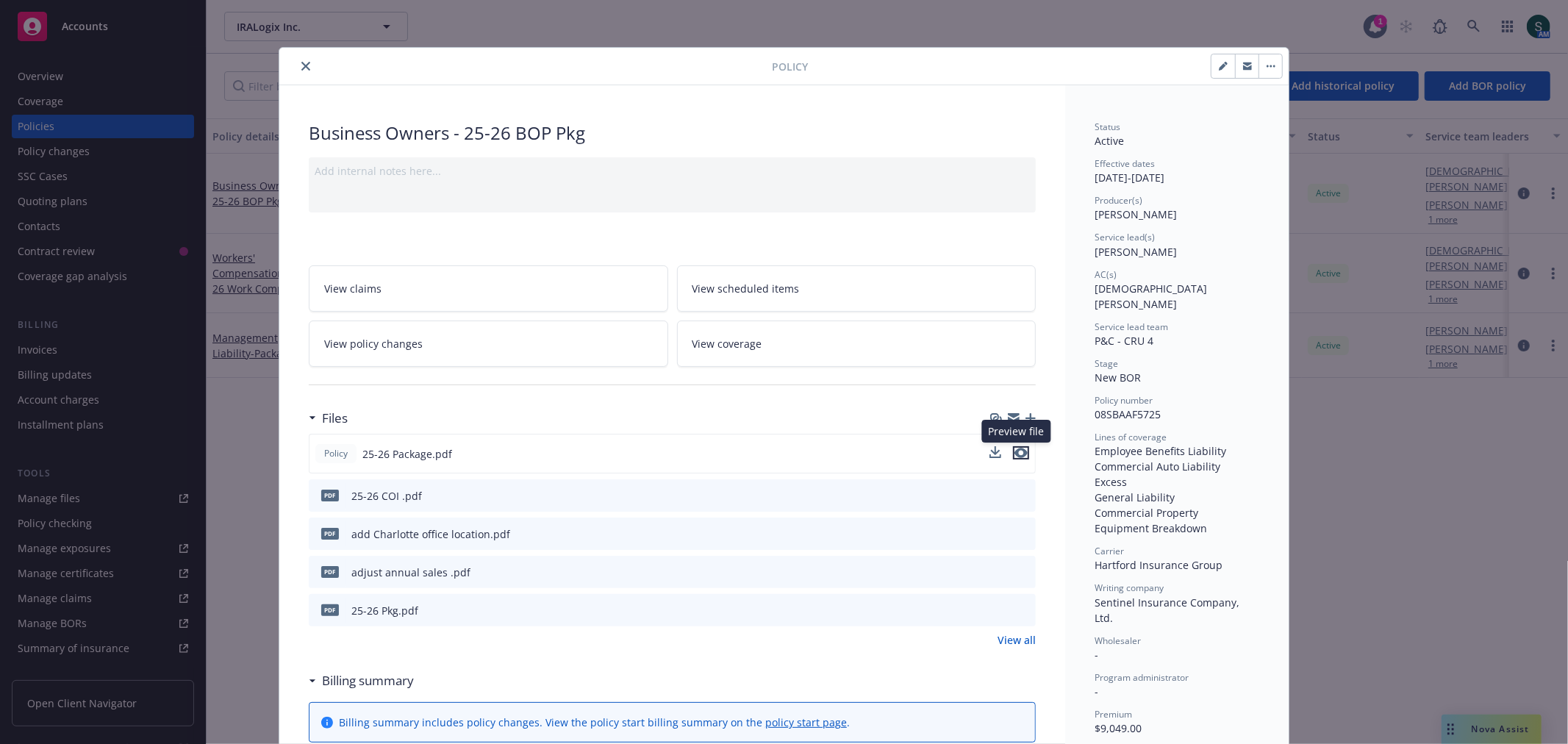
click at [1019, 456] on icon "preview file" at bounding box center [1022, 453] width 14 height 11
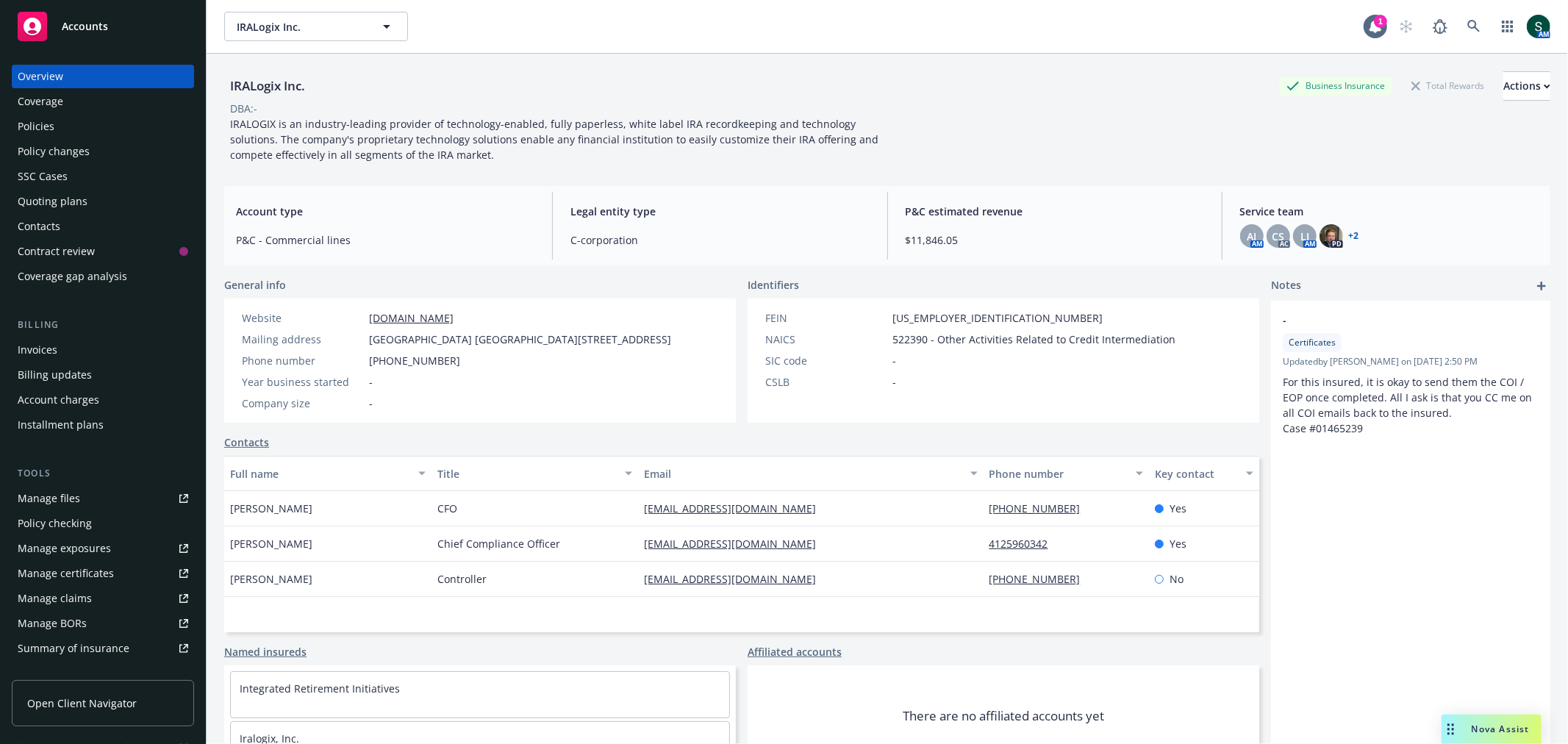
drag, startPoint x: 0, startPoint y: 0, endPoint x: 93, endPoint y: 22, distance: 95.6
click at [93, 22] on span "Accounts" at bounding box center [85, 26] width 46 height 12
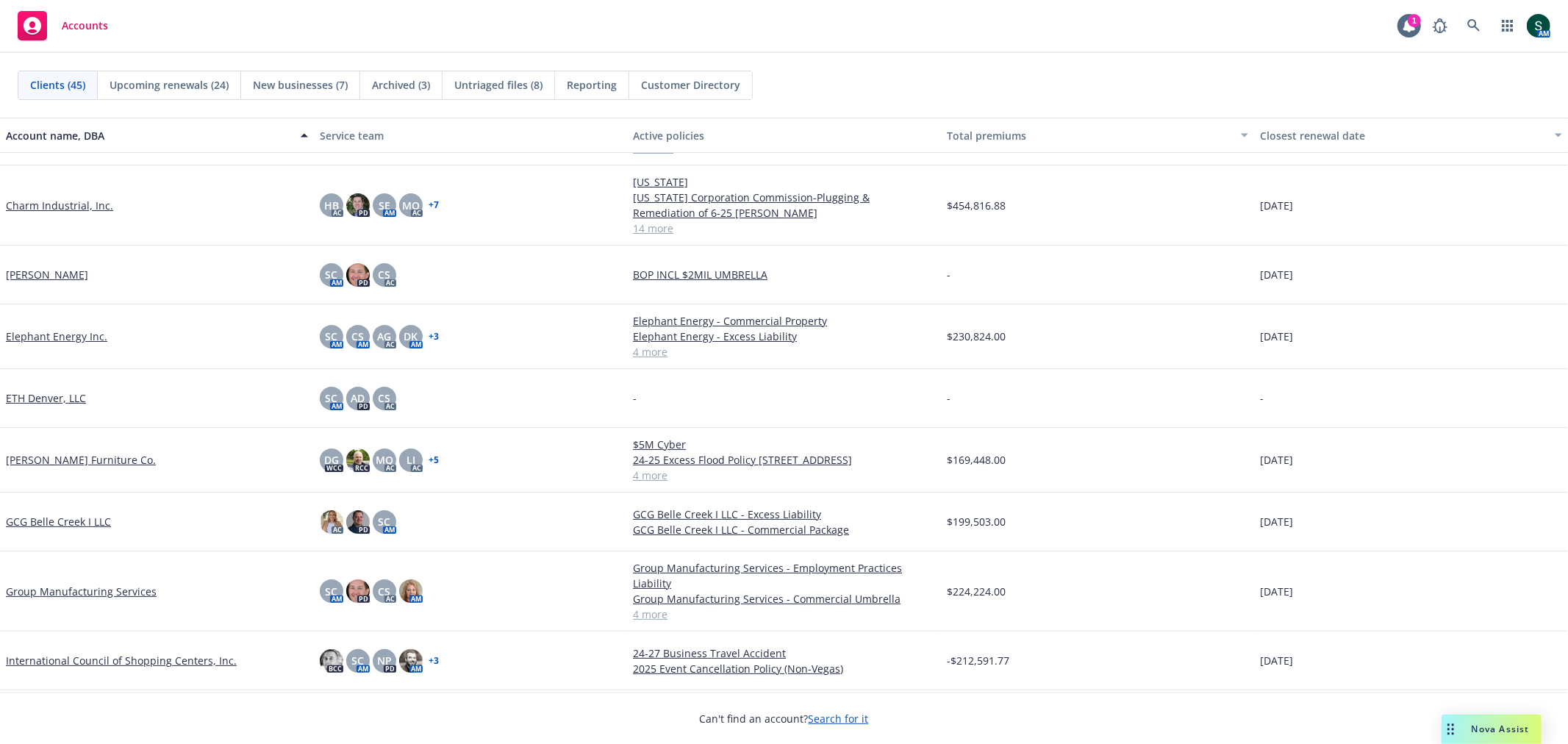
scroll to position [489, 0]
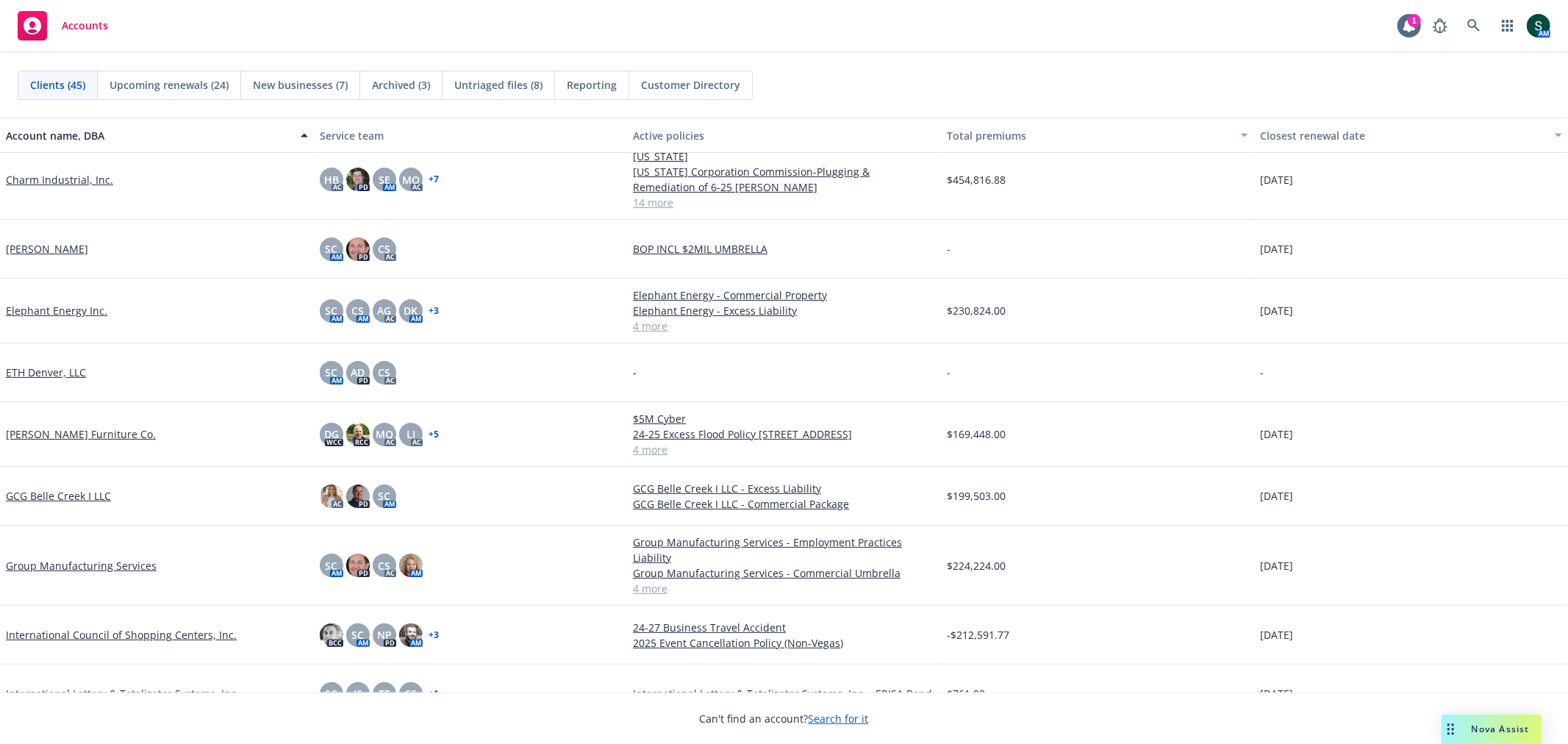
click at [94, 564] on link "Group Manufacturing Services" at bounding box center [81, 565] width 151 height 15
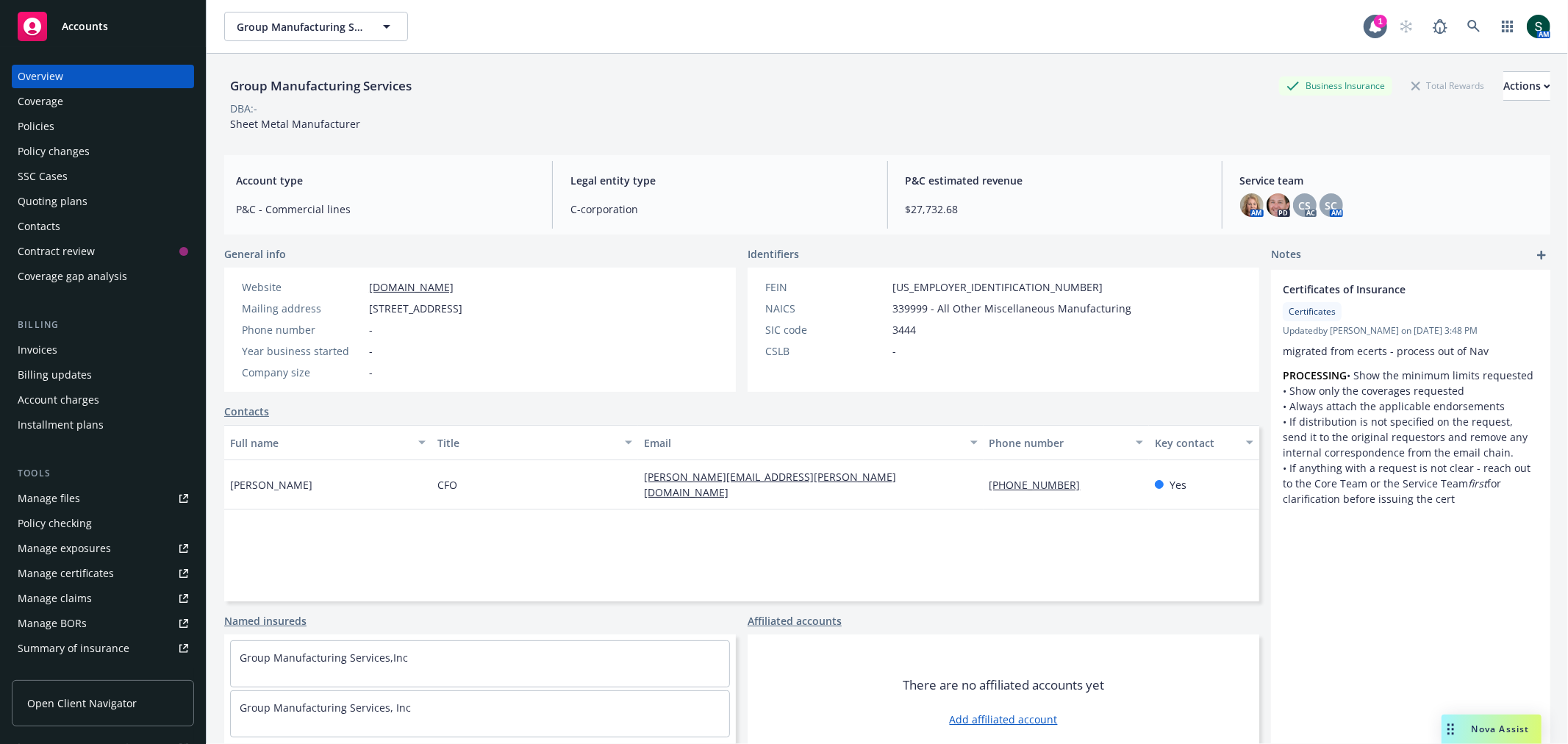
click at [49, 356] on div "Invoices" at bounding box center [37, 349] width 40 height 23
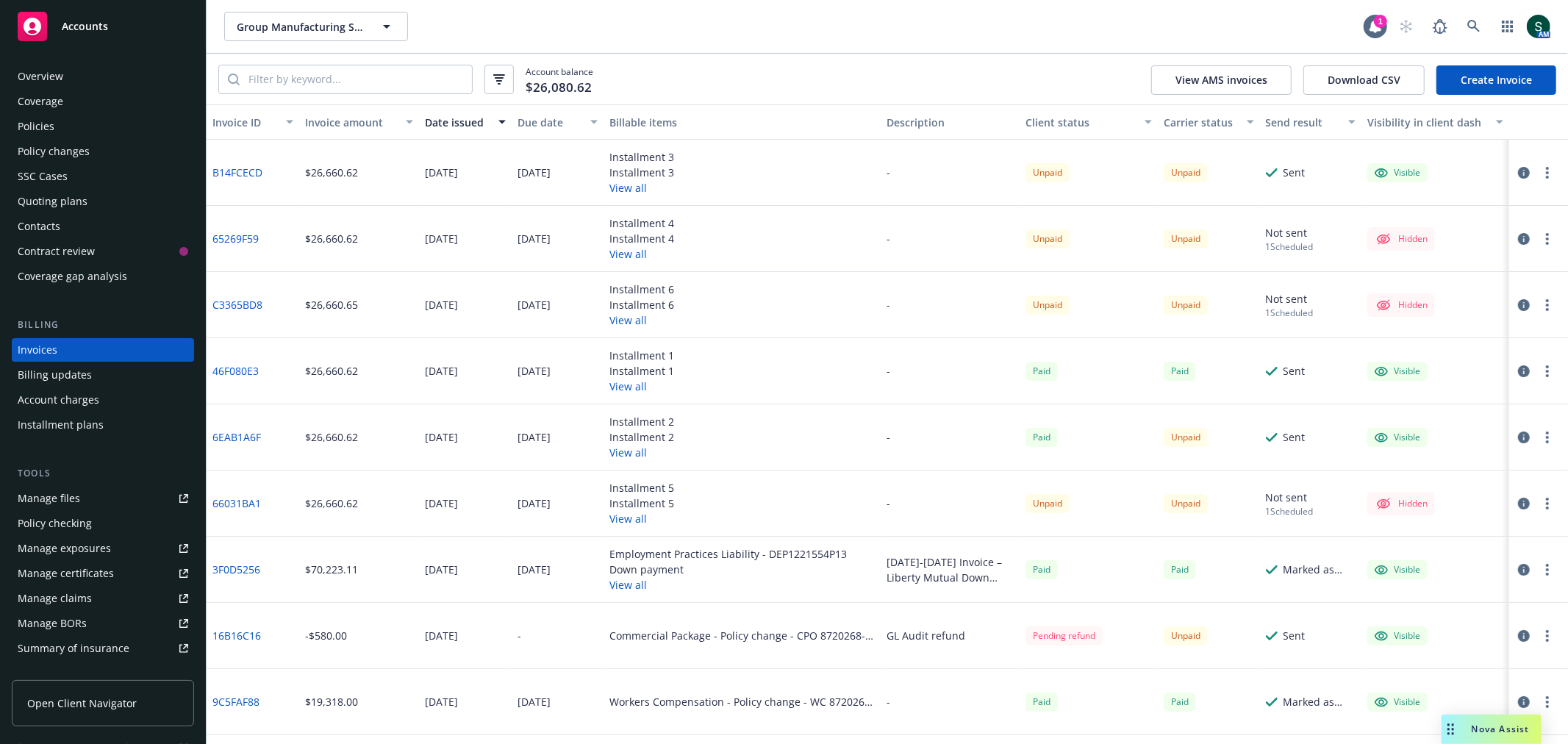
click at [47, 79] on div "Overview" at bounding box center [40, 76] width 45 height 23
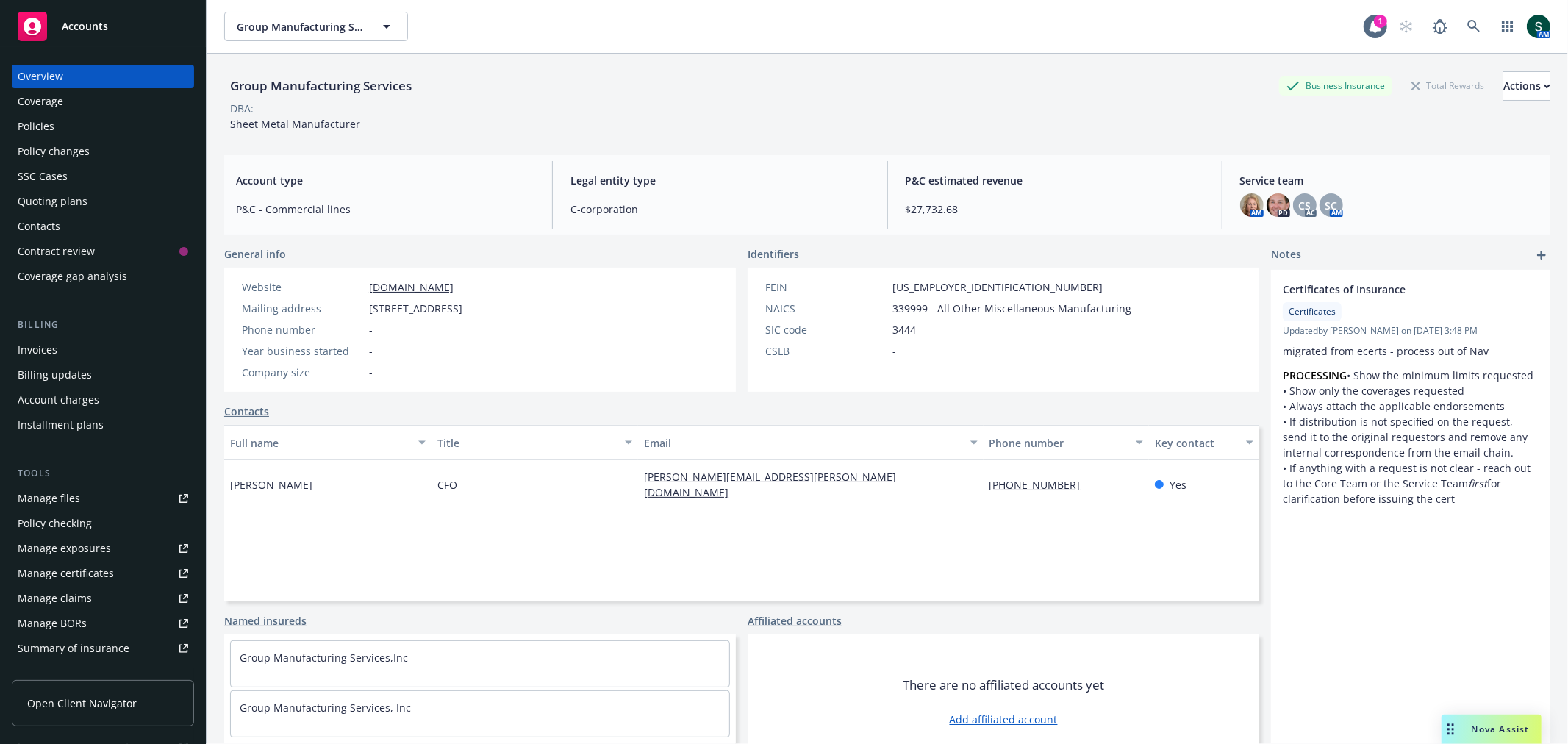
click at [87, 20] on span "Accounts" at bounding box center [85, 26] width 46 height 12
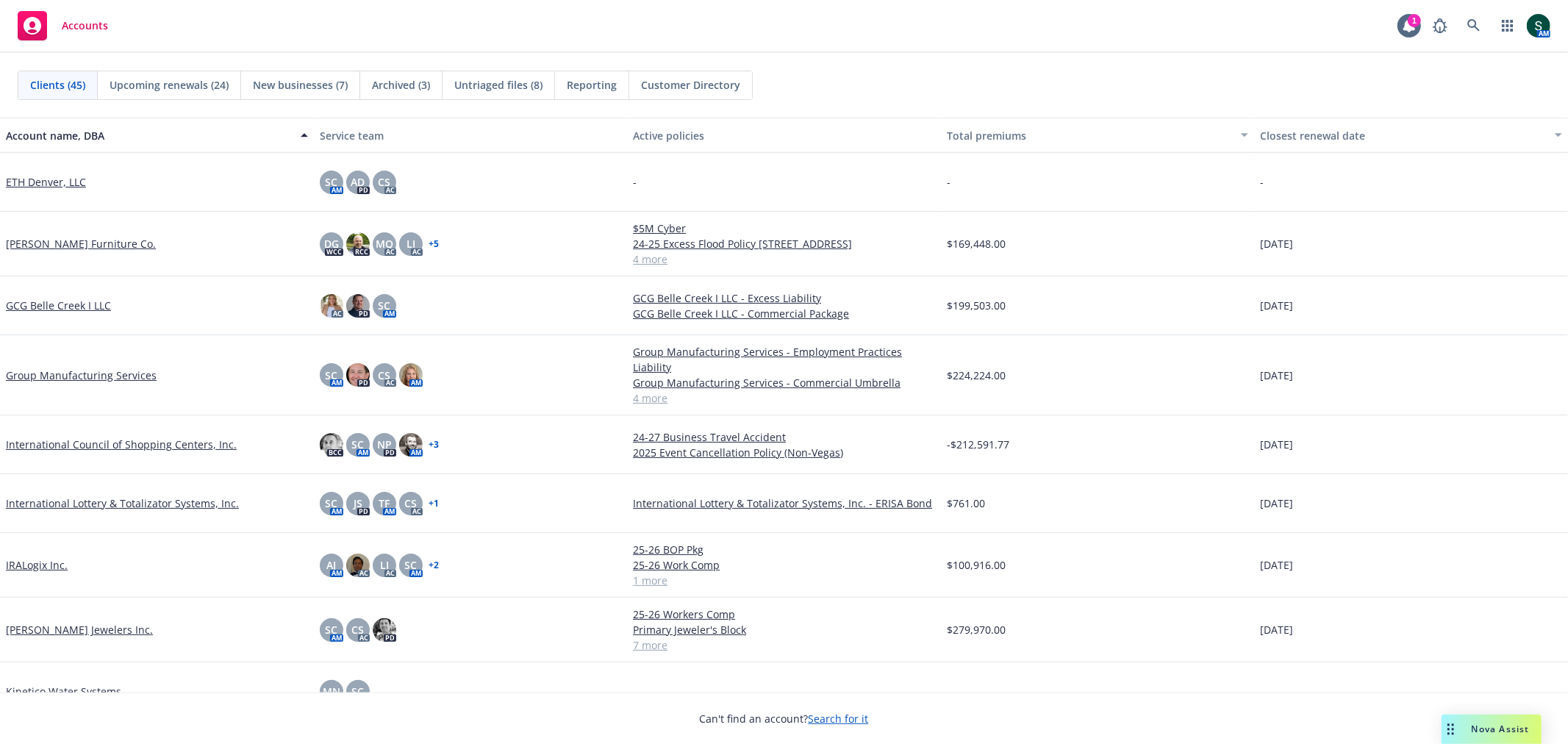
scroll to position [734, 0]
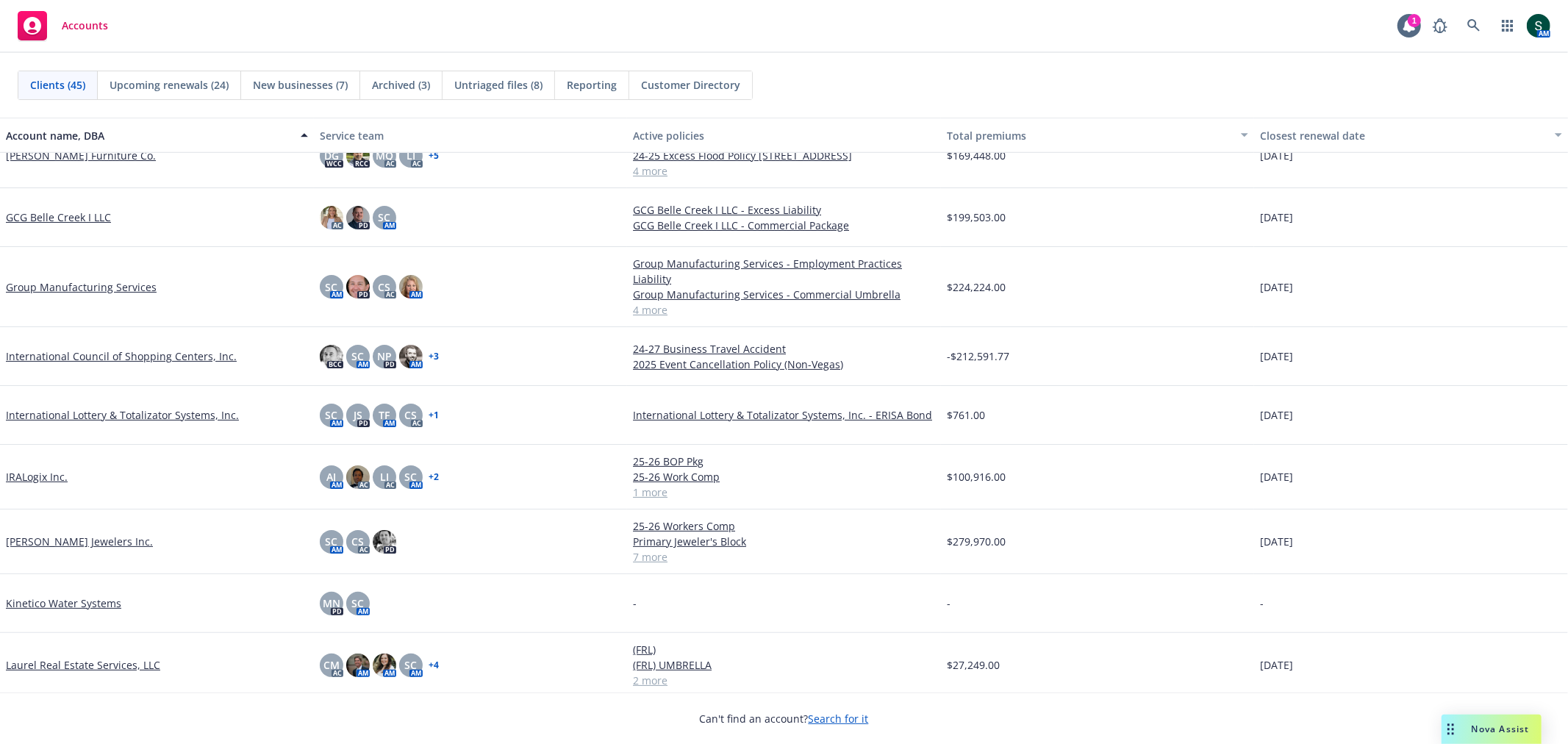
click at [53, 544] on link "[PERSON_NAME] Jewelers Inc." at bounding box center [79, 541] width 147 height 15
